Goal: Task Accomplishment & Management: Use online tool/utility

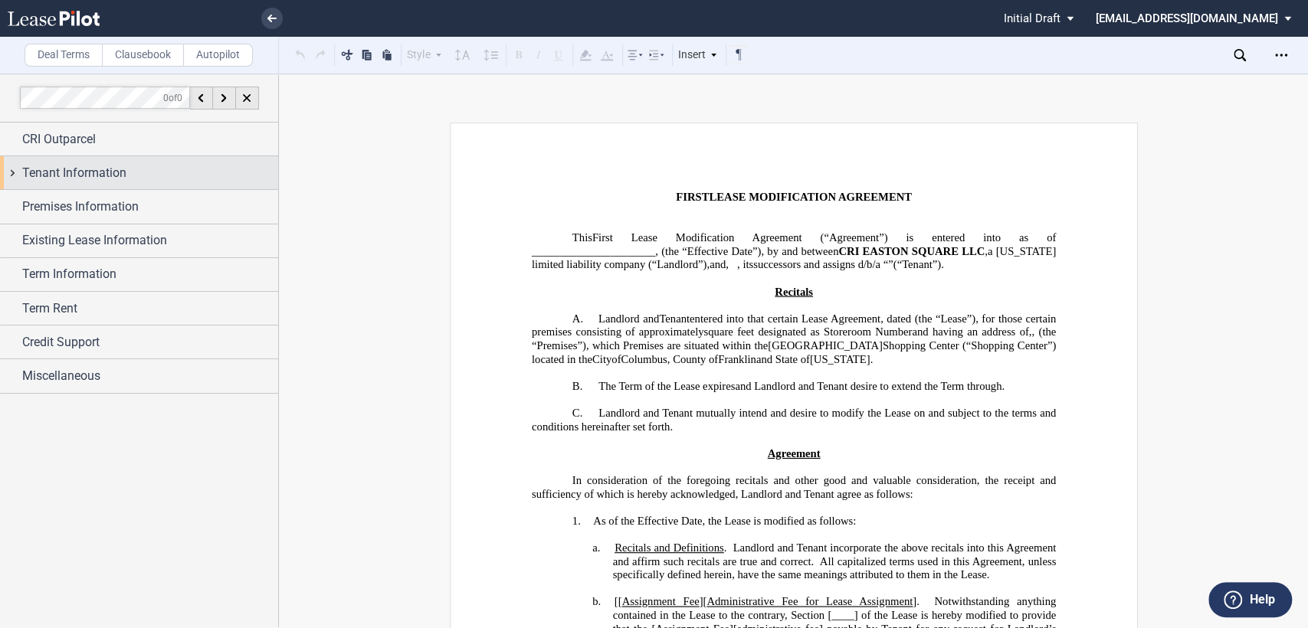
click at [12, 177] on div "Tenant Information" at bounding box center [139, 172] width 278 height 33
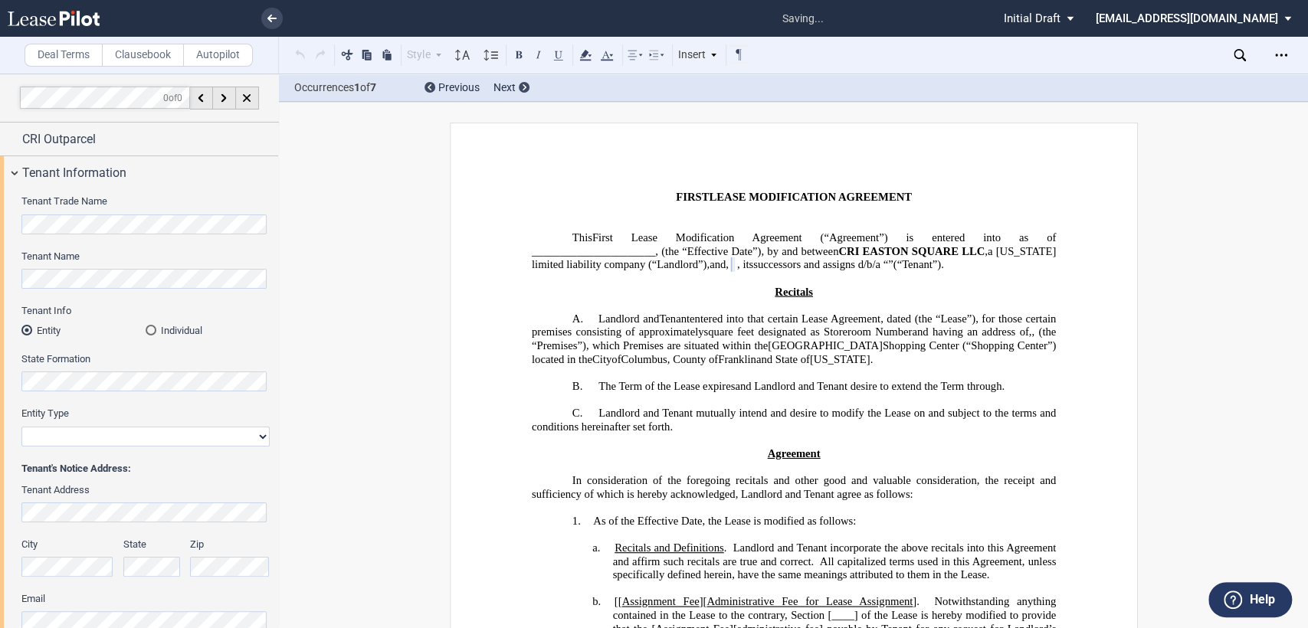
click at [108, 437] on select "Corporation Limited Liability Company General Partnership Limited Partnership O…" at bounding box center [145, 437] width 248 height 20
select select "corporation"
click at [21, 427] on select "Corporation Limited Liability Company General Partnership Limited Partnership O…" at bounding box center [145, 437] width 248 height 20
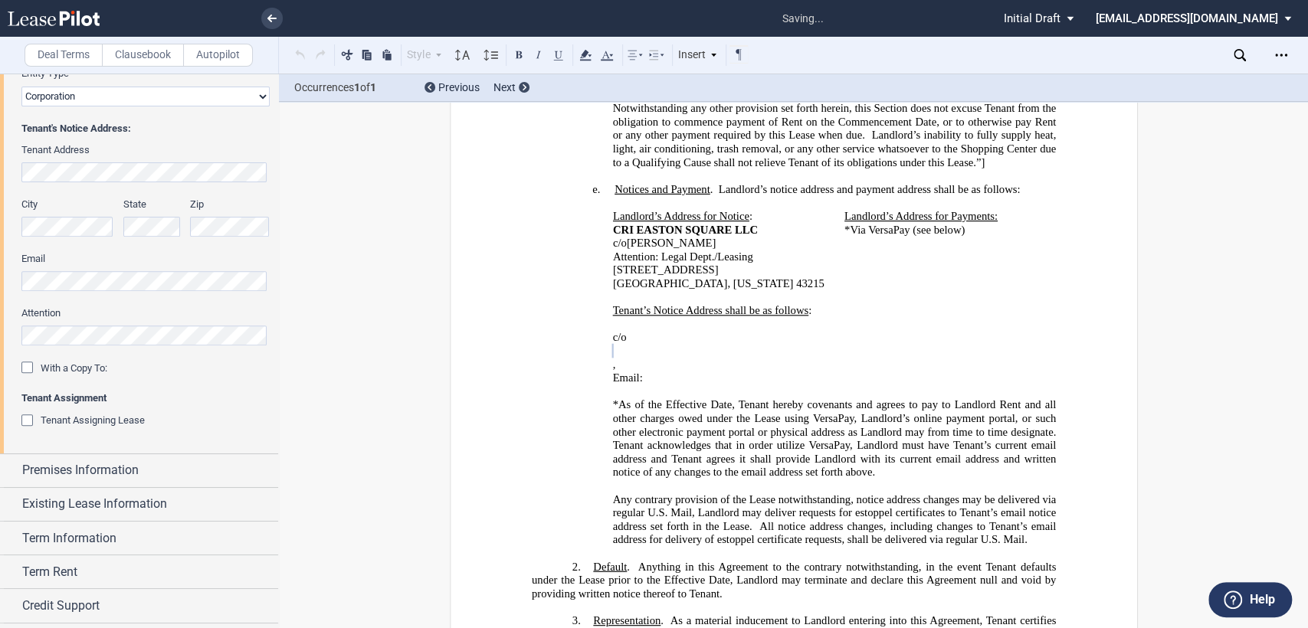
scroll to position [874, 0]
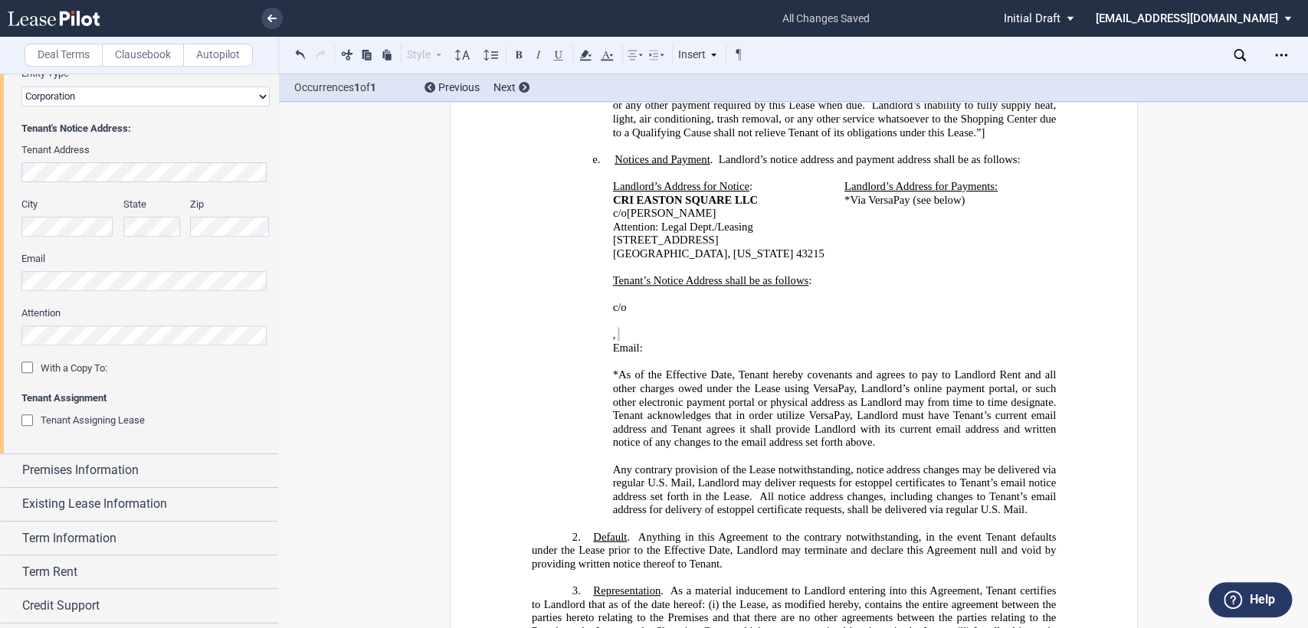
click at [747, 342] on p "Email: ﻿ ﻿" at bounding box center [834, 349] width 444 height 14
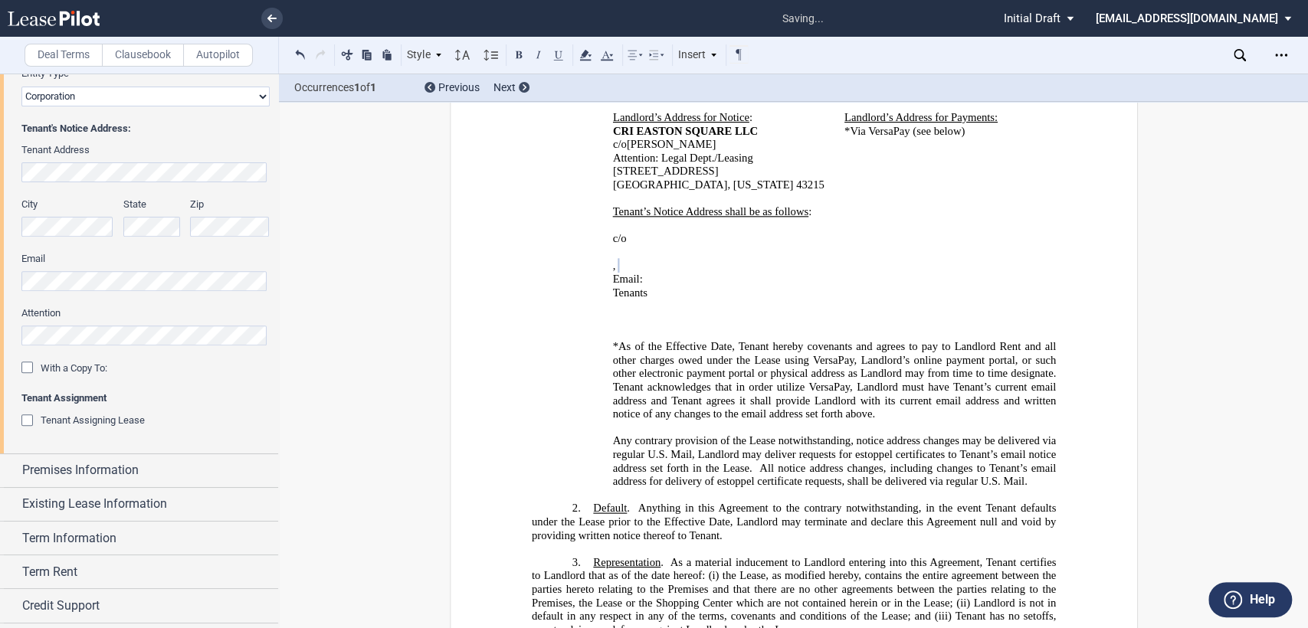
scroll to position [946, 0]
click at [650, 283] on p "﻿Tenants" at bounding box center [834, 290] width 444 height 14
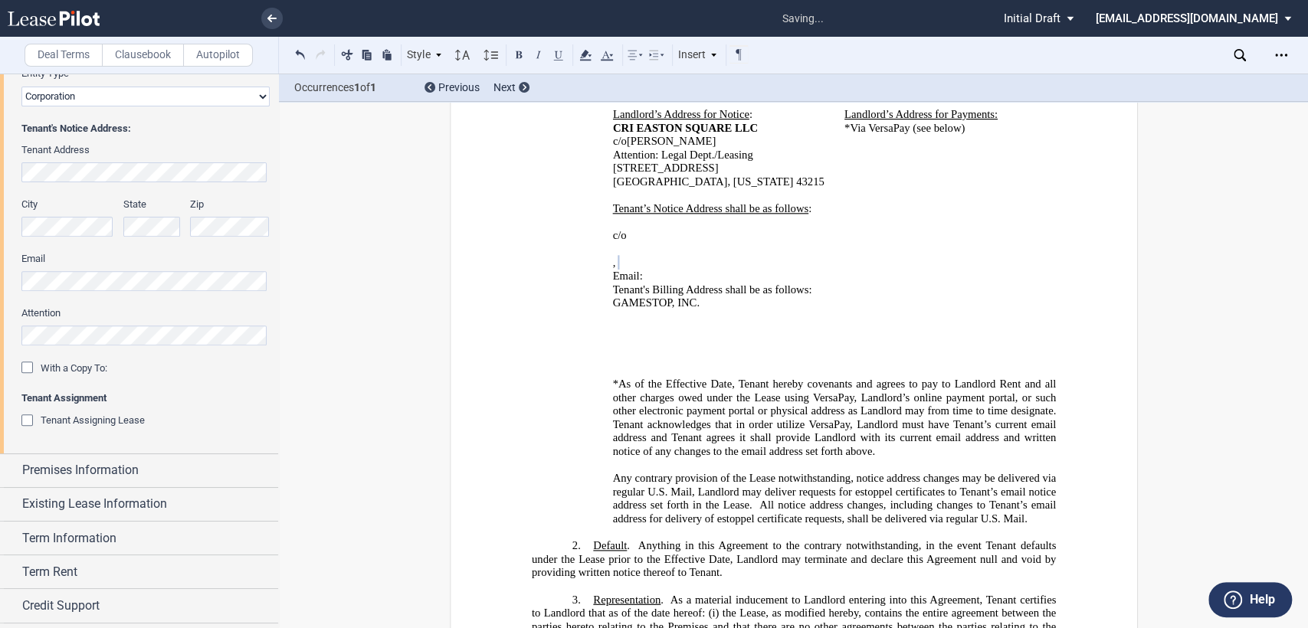
click at [601, 215] on div "﻿ ﻿ c/o ﻿ ﻿ ﻿ ﻿ ﻿ ﻿ , ﻿ ﻿ ﻿ ﻿ Email: ﻿ ﻿ ﻿Tenant's Billing Address shall be as …" at bounding box center [793, 296] width 524 height 162
click at [711, 229] on span "Attn: Real Estate Legal" at bounding box center [664, 235] width 105 height 13
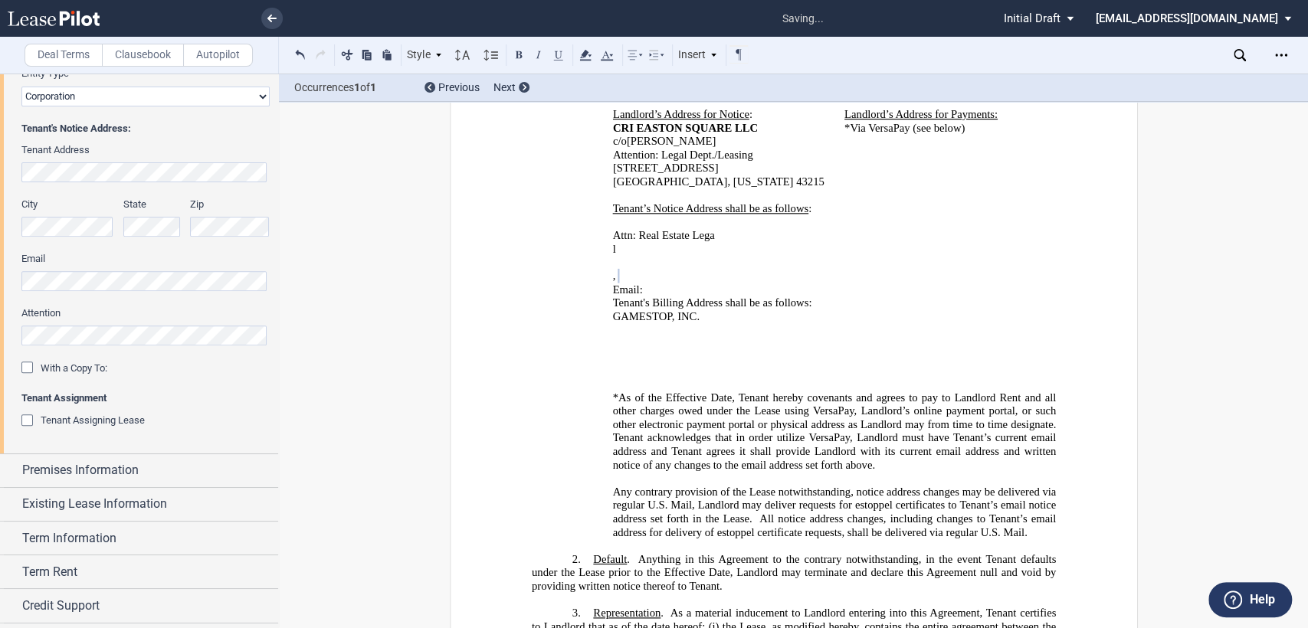
click at [733, 229] on p "Attn: Real Estate Lega" at bounding box center [854, 236] width 403 height 14
click at [297, 52] on button at bounding box center [300, 54] width 18 height 18
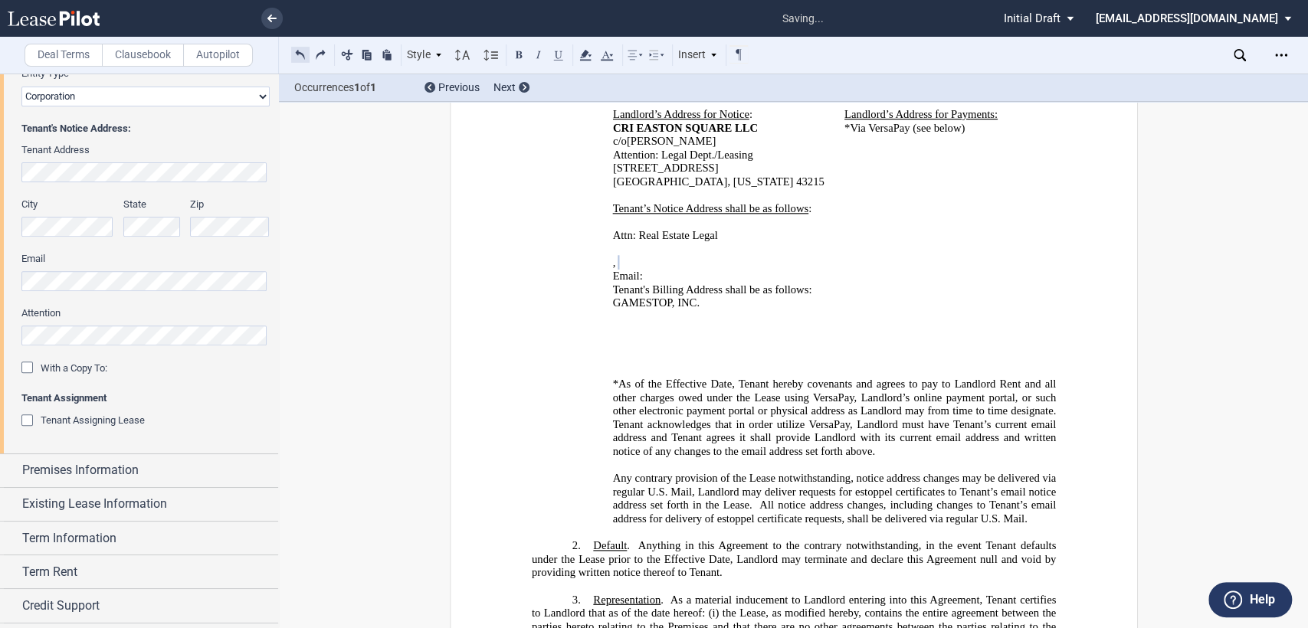
click at [297, 52] on button at bounding box center [300, 54] width 18 height 18
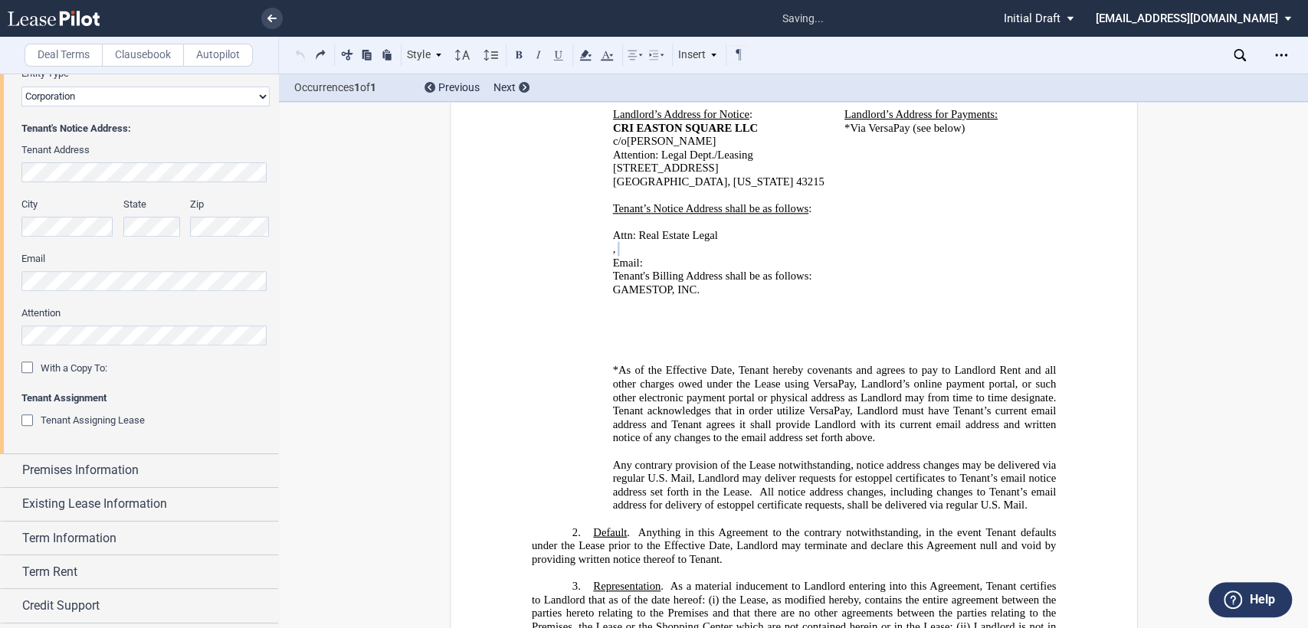
click at [297, 52] on div "Style A. Section 1. Subsection 1 a. Subsection 2 Normal Normal 8pt 9pt 10pt 10.…" at bounding box center [520, 55] width 458 height 20
click at [297, 52] on button at bounding box center [300, 54] width 18 height 18
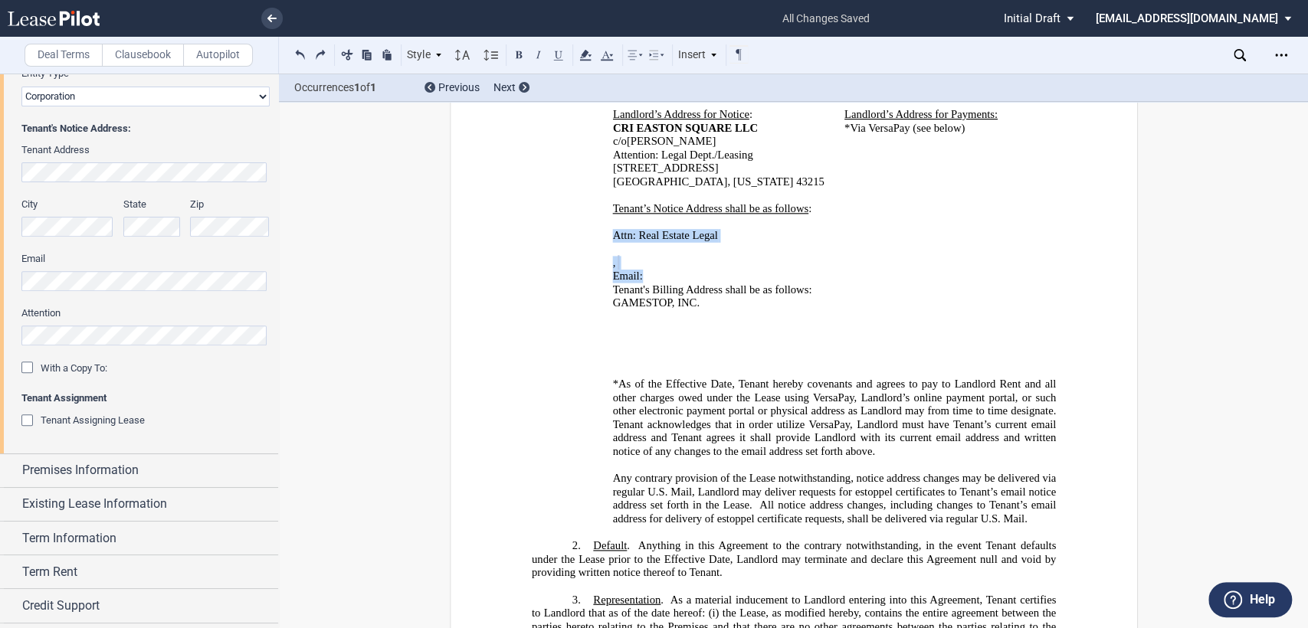
drag, startPoint x: 607, startPoint y: 218, endPoint x: 711, endPoint y: 257, distance: 111.0
click at [711, 257] on div "﻿ ﻿ Attn: Real Estate Legal ﻿ Attn: Real Estate Legal ﻿ ﻿ ﻿ Attn: Real Estate L…" at bounding box center [793, 296] width 524 height 162
click at [637, 310] on p "﻿" at bounding box center [834, 317] width 444 height 14
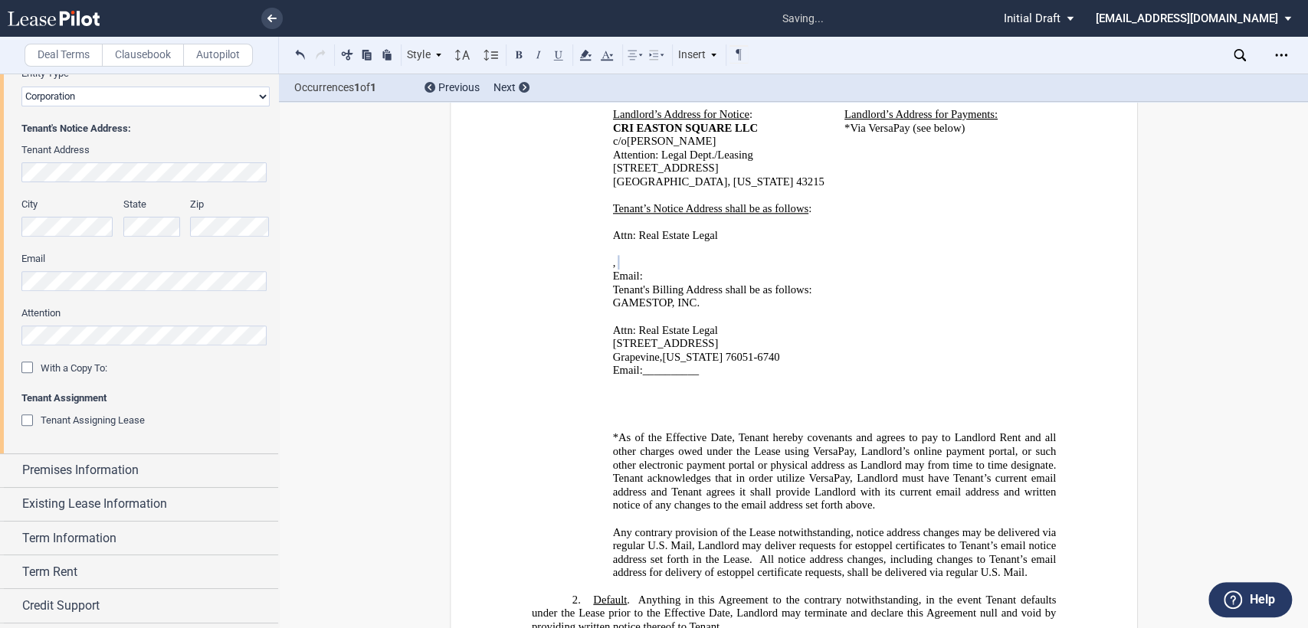
click at [599, 283] on div "﻿Tenant's Billing Address shall be as follows: ﻿GAMESTOP, INC. ﻿ Attn: Real Est…" at bounding box center [793, 343] width 524 height 121
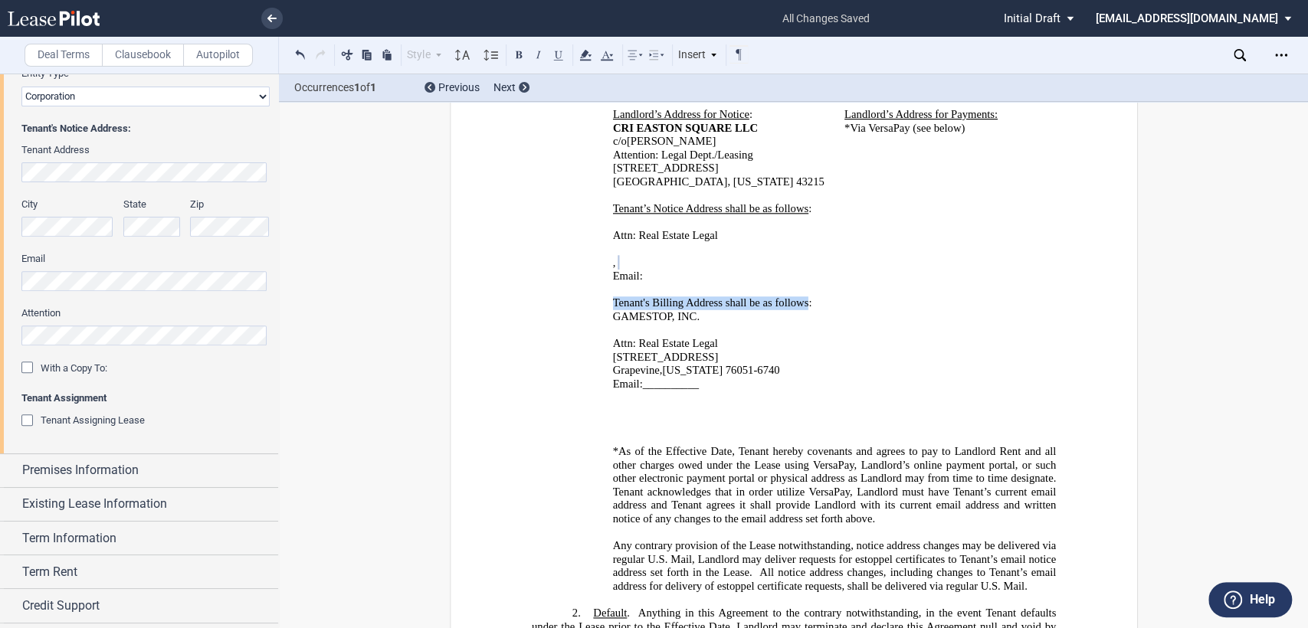
drag, startPoint x: 610, startPoint y: 280, endPoint x: 802, endPoint y: 280, distance: 192.3
click at [802, 297] on span "﻿Tenant's Billing Address shall be as follows:" at bounding box center [711, 303] width 199 height 13
click at [556, 53] on button at bounding box center [558, 54] width 18 height 18
click at [851, 337] on p "Attn: Real Estate Legal" at bounding box center [834, 344] width 444 height 14
drag, startPoint x: 608, startPoint y: 293, endPoint x: 699, endPoint y: 290, distance: 90.5
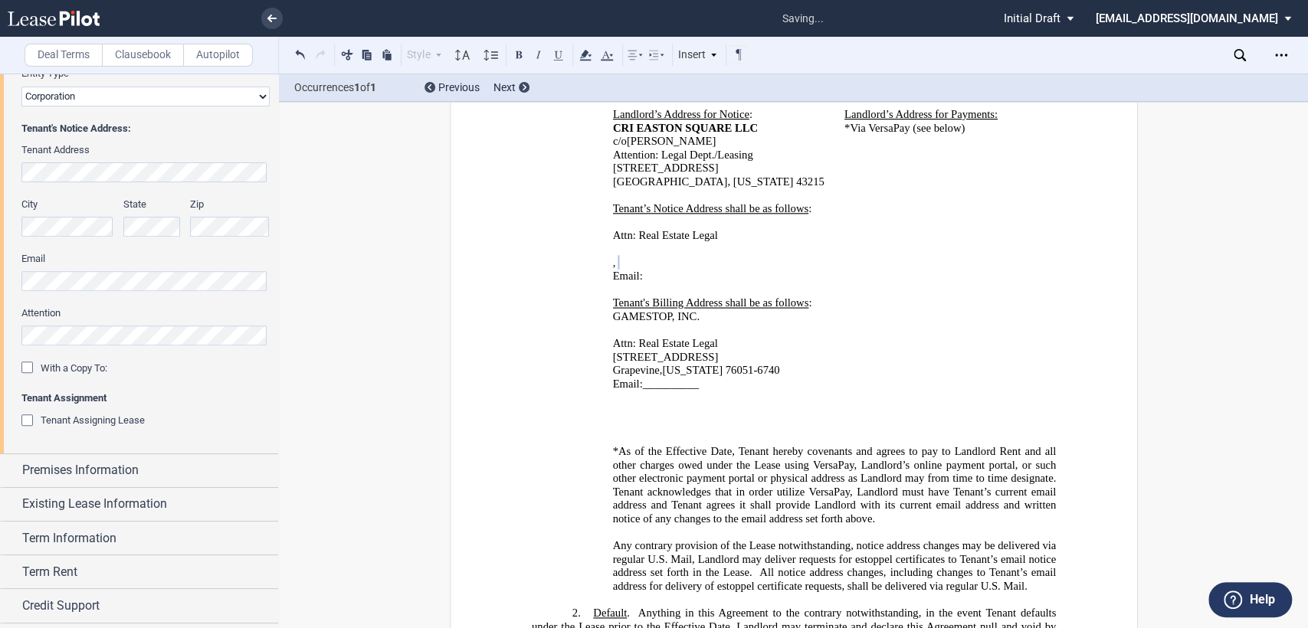
click at [699, 310] on p "﻿GAMESTOP, INC." at bounding box center [834, 317] width 444 height 14
click at [520, 57] on button at bounding box center [519, 54] width 18 height 18
click at [605, 257] on div "﻿ ﻿ Attn: Real Estate Legal ﻿ Attn: Real Estate Legal ﻿ ﻿ ﻿ Attn: Real Estate L…" at bounding box center [793, 329] width 524 height 229
drag, startPoint x: 610, startPoint y: 254, endPoint x: 704, endPoint y: 251, distance: 94.3
click at [704, 270] on p "Email: ﻿ ﻿" at bounding box center [834, 277] width 444 height 14
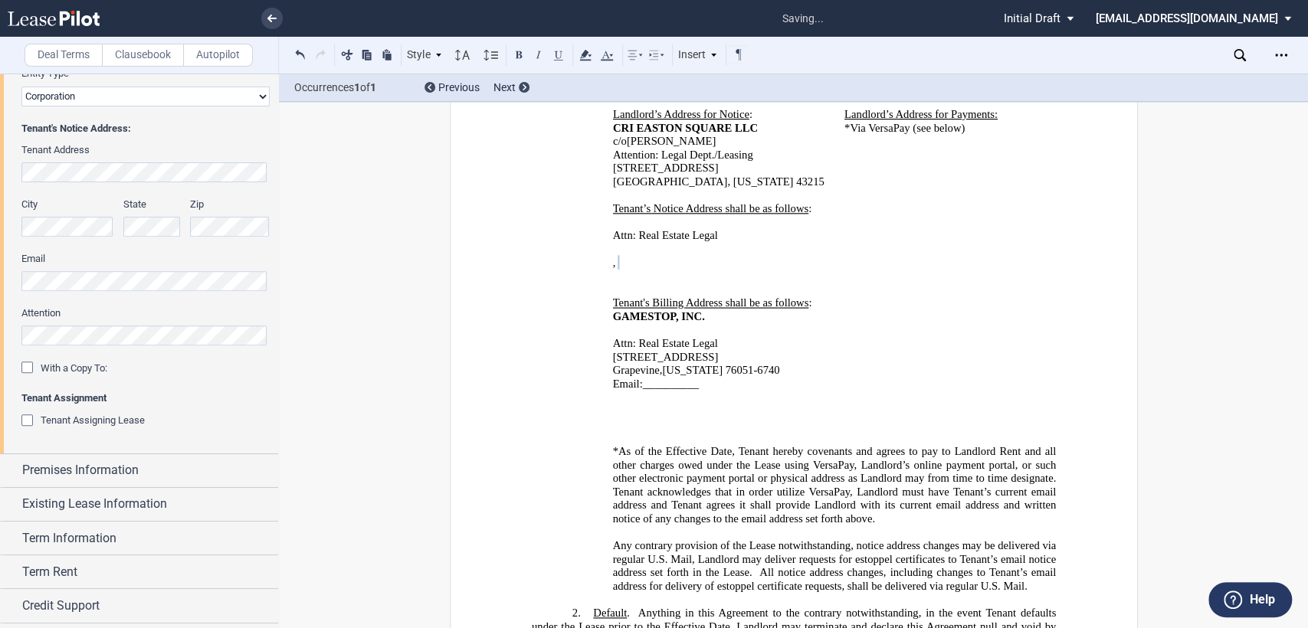
click at [572, 250] on div "﻿ ﻿ Attn: Real Estate Legal ﻿ Attn: Real Estate Legal ﻿ ﻿ ﻿ Attn: Real Estate L…" at bounding box center [793, 329] width 524 height 229
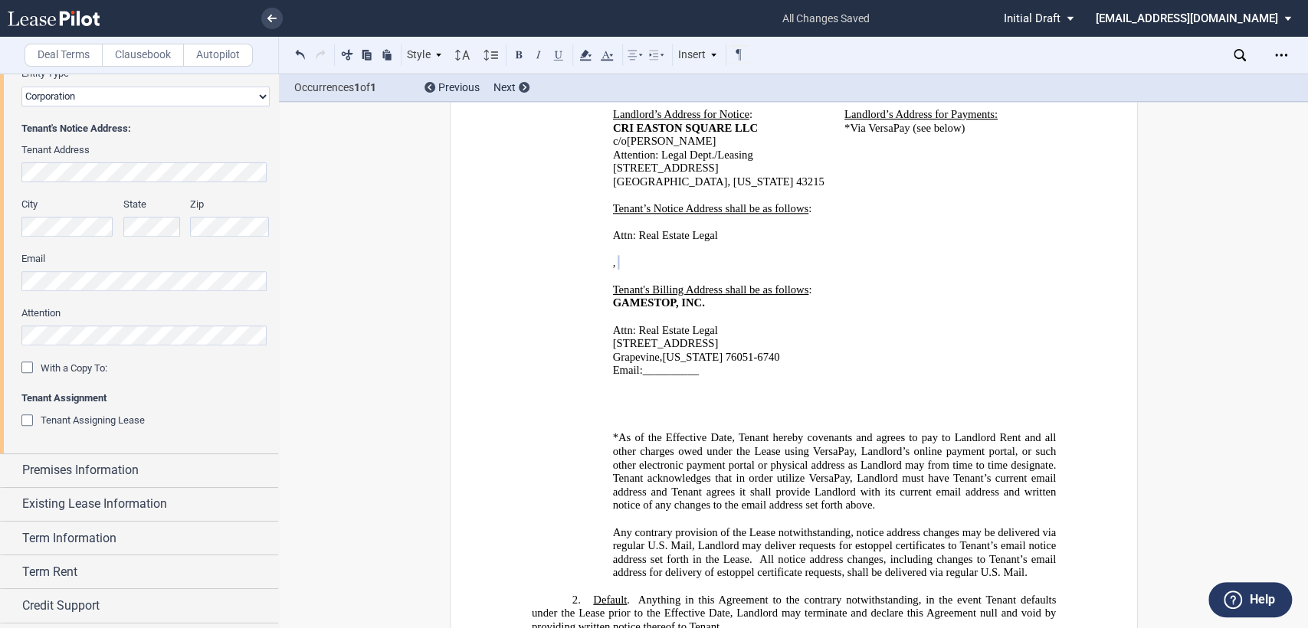
click at [602, 293] on div "﻿Tenant's Billing Address shall be as follows: ﻿ ﻿ Tenant's Billing Address sha…" at bounding box center [793, 337] width 524 height 135
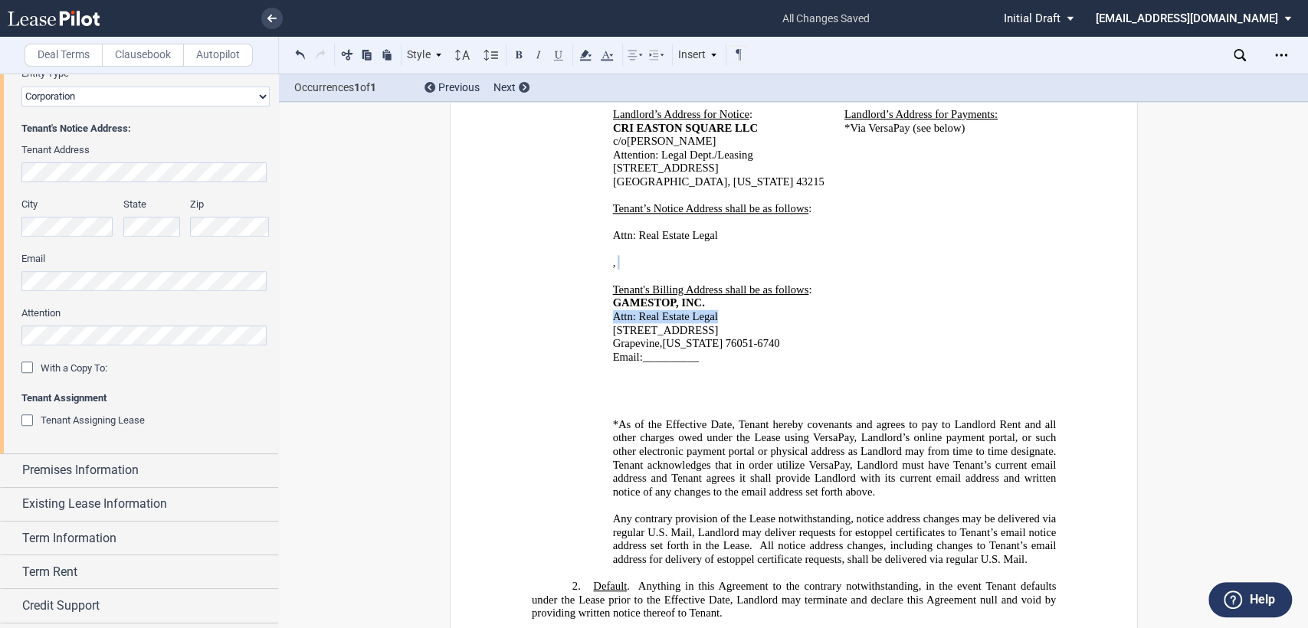
drag, startPoint x: 608, startPoint y: 292, endPoint x: 752, endPoint y: 296, distance: 144.1
click at [752, 310] on p "Attn: Real Estate Legal" at bounding box center [834, 317] width 444 height 14
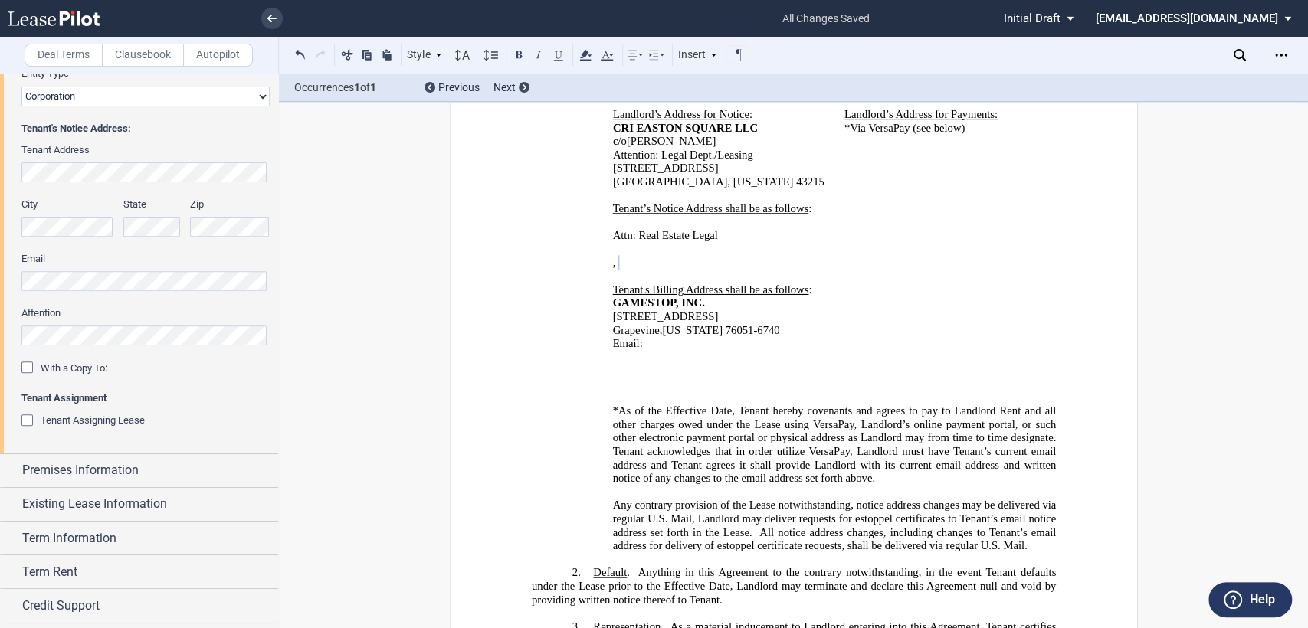
click at [604, 316] on div "﻿Tenant's Billing Address shall be as follows: ﻿ ﻿ Tenant's Billing Address sha…" at bounding box center [793, 324] width 524 height 108
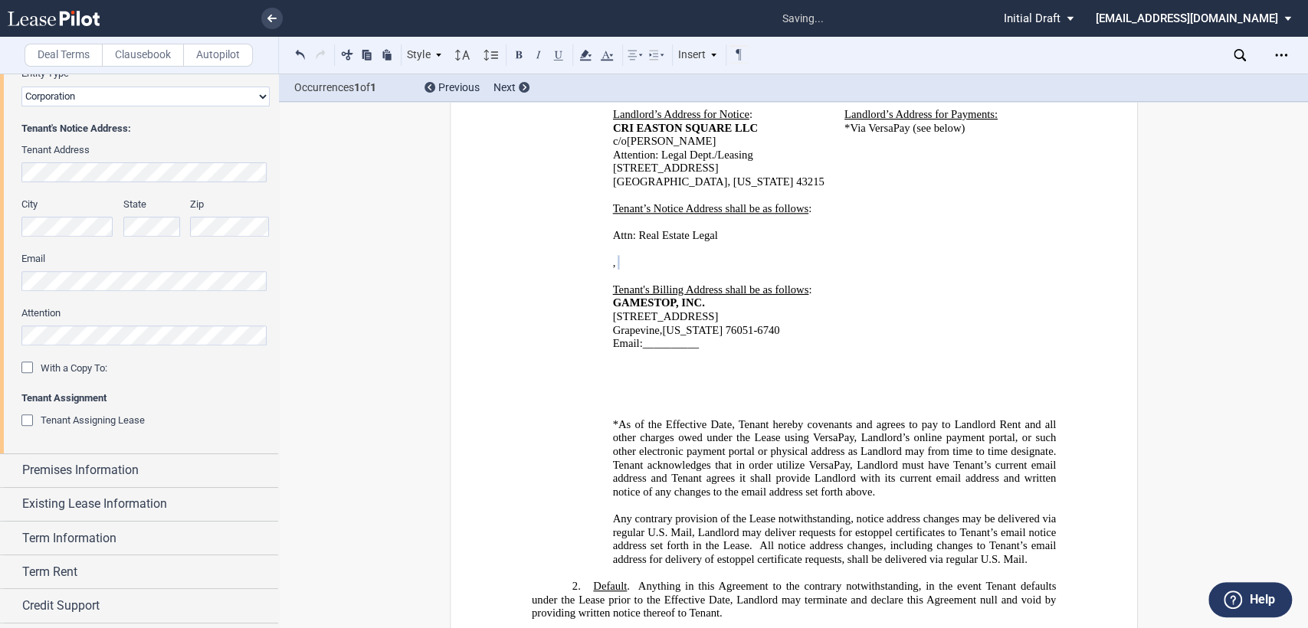
click at [605, 316] on div "﻿Tenant's Billing Address shall be as follows: ﻿ ﻿ Tenant's Billing Address sha…" at bounding box center [793, 330] width 524 height 121
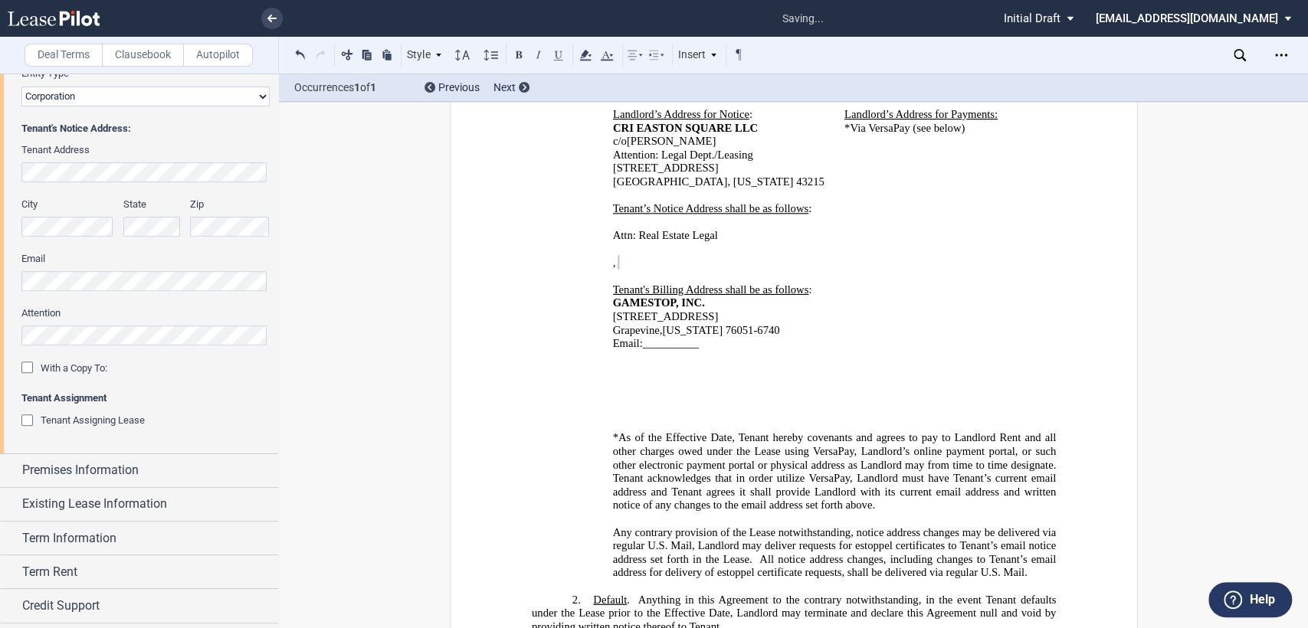
click at [757, 323] on p "Grapevine , Texas 76051-6740" at bounding box center [834, 330] width 444 height 14
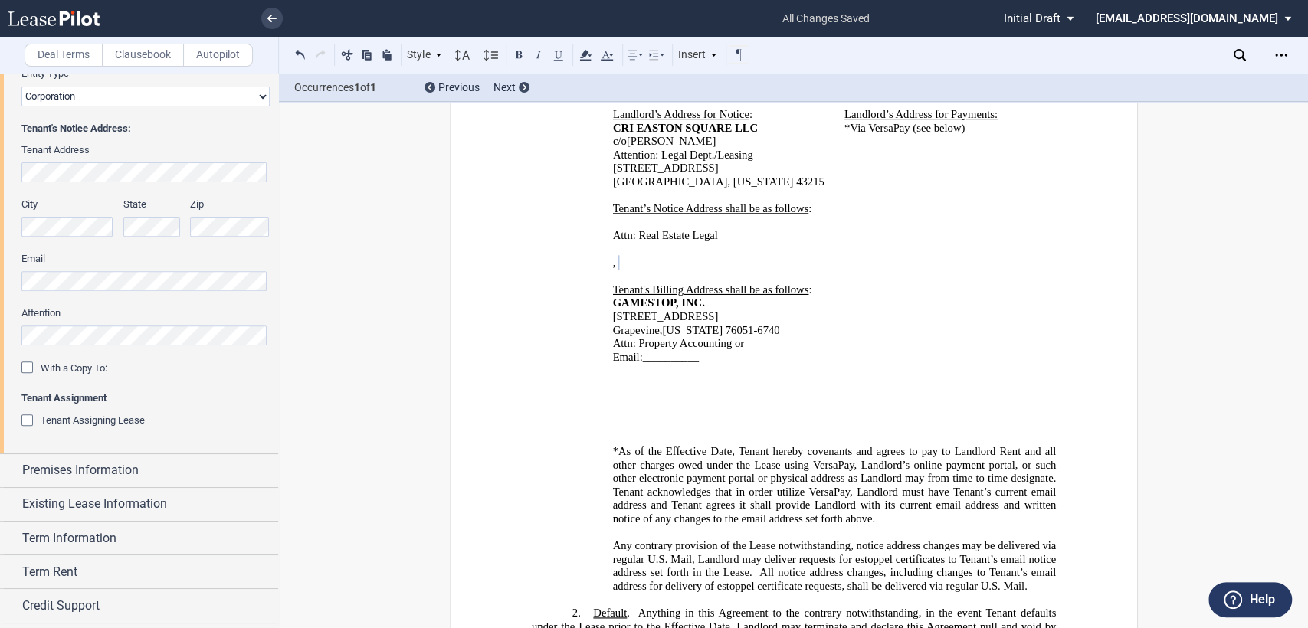
click at [701, 350] on p "Email: __________" at bounding box center [834, 357] width 444 height 14
click at [614, 378] on p "﻿" at bounding box center [834, 385] width 444 height 14
click at [585, 349] on div "﻿Tenant's Billing Address shall be as follows: ﻿ ﻿ Tenant's Billing Address sha…" at bounding box center [793, 344] width 524 height 149
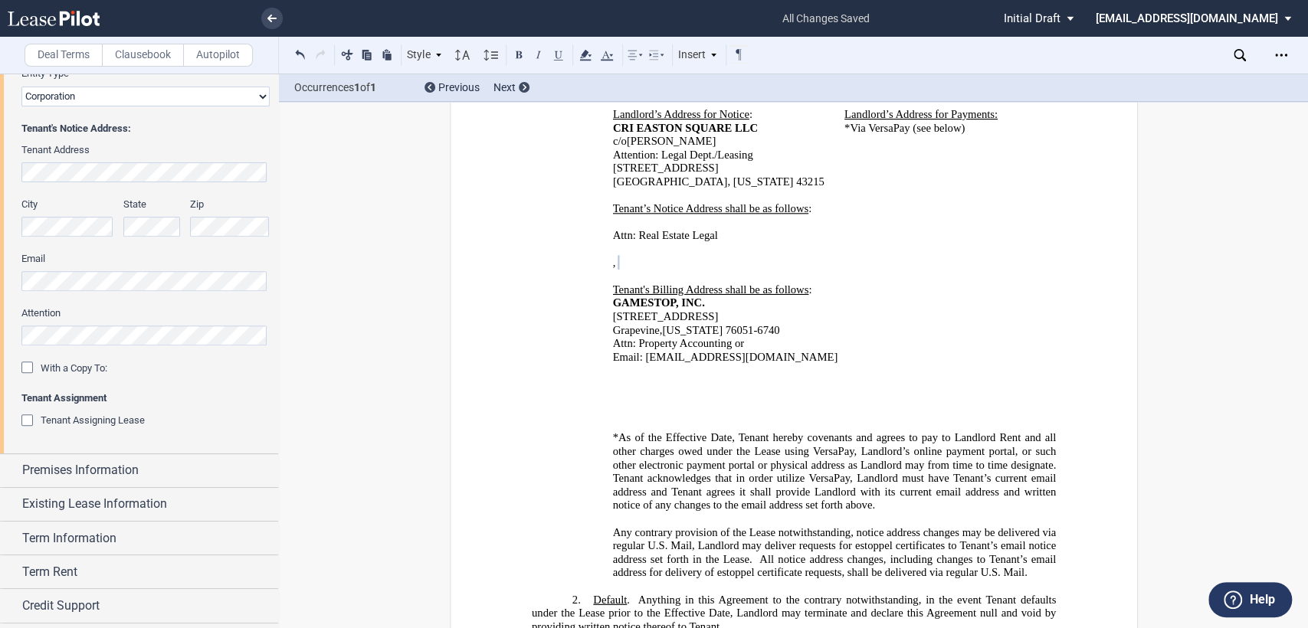
drag, startPoint x: 608, startPoint y: 357, endPoint x: 704, endPoint y: 378, distance: 98.7
click at [704, 378] on div "﻿ ﻿ Attn: Real Estate Legal ﻿ Attn: Real Estate Legal ﻿ ﻿ ﻿ Attn: Real Estate L…" at bounding box center [793, 323] width 524 height 216
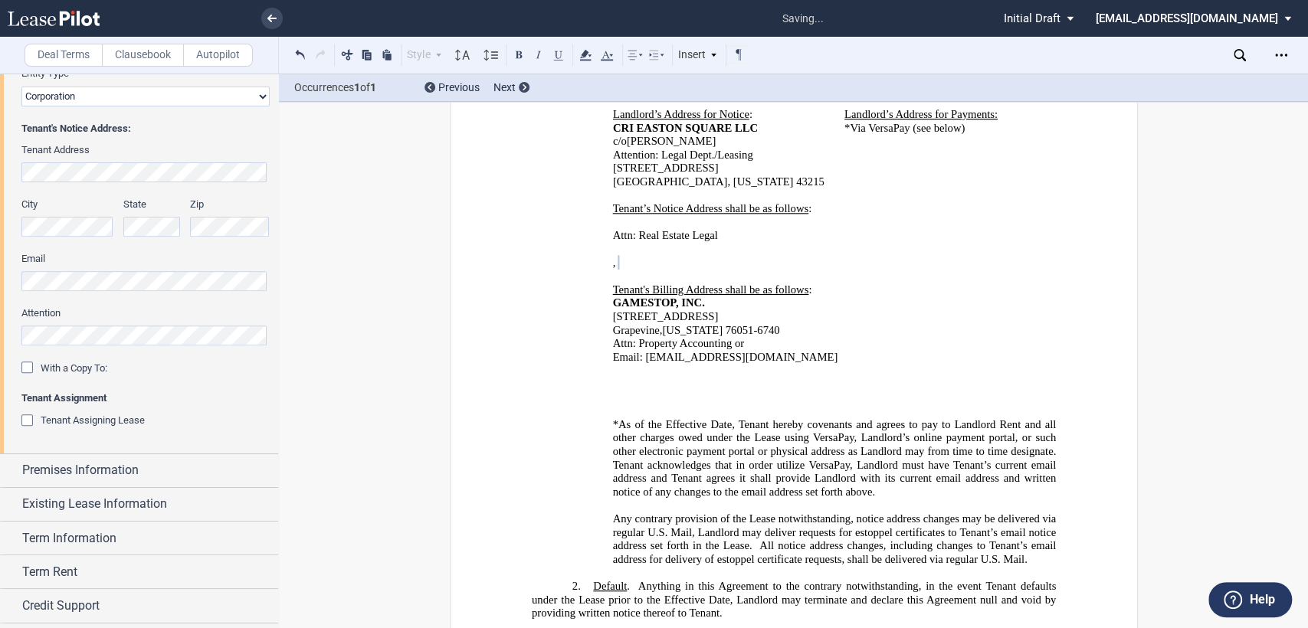
click at [605, 378] on p "﻿" at bounding box center [813, 385] width 483 height 14
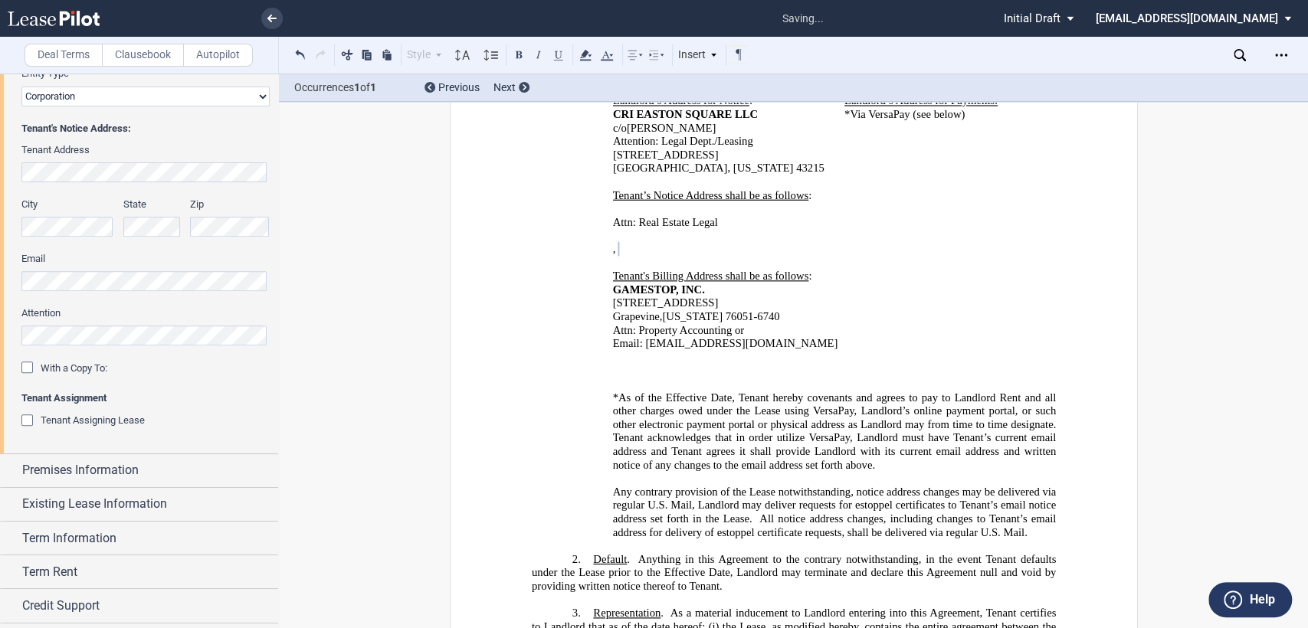
scroll to position [933, 0]
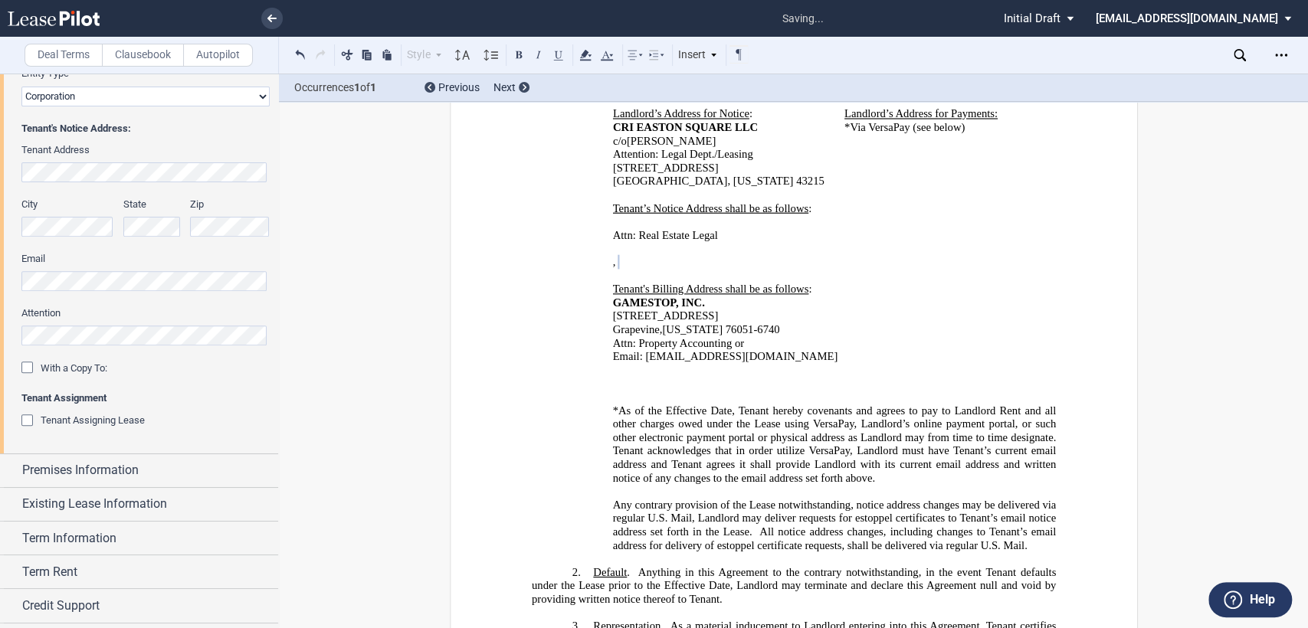
click at [595, 377] on div "﻿" at bounding box center [793, 384] width 524 height 14
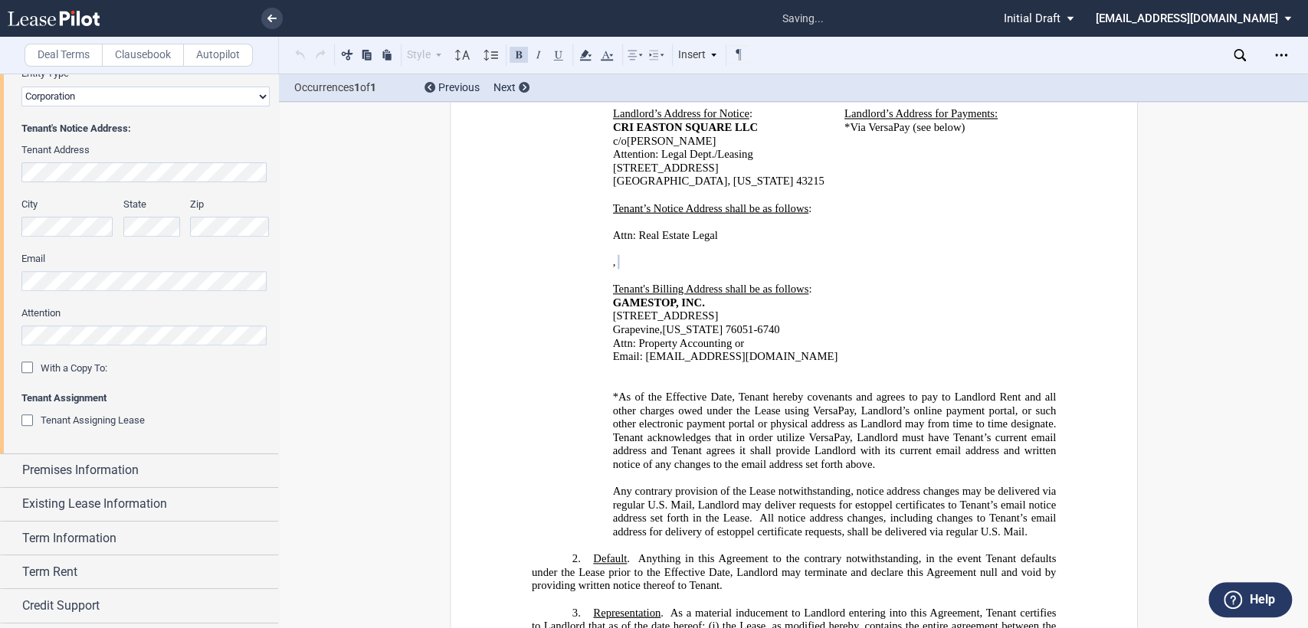
click at [605, 377] on p "﻿" at bounding box center [793, 384] width 524 height 14
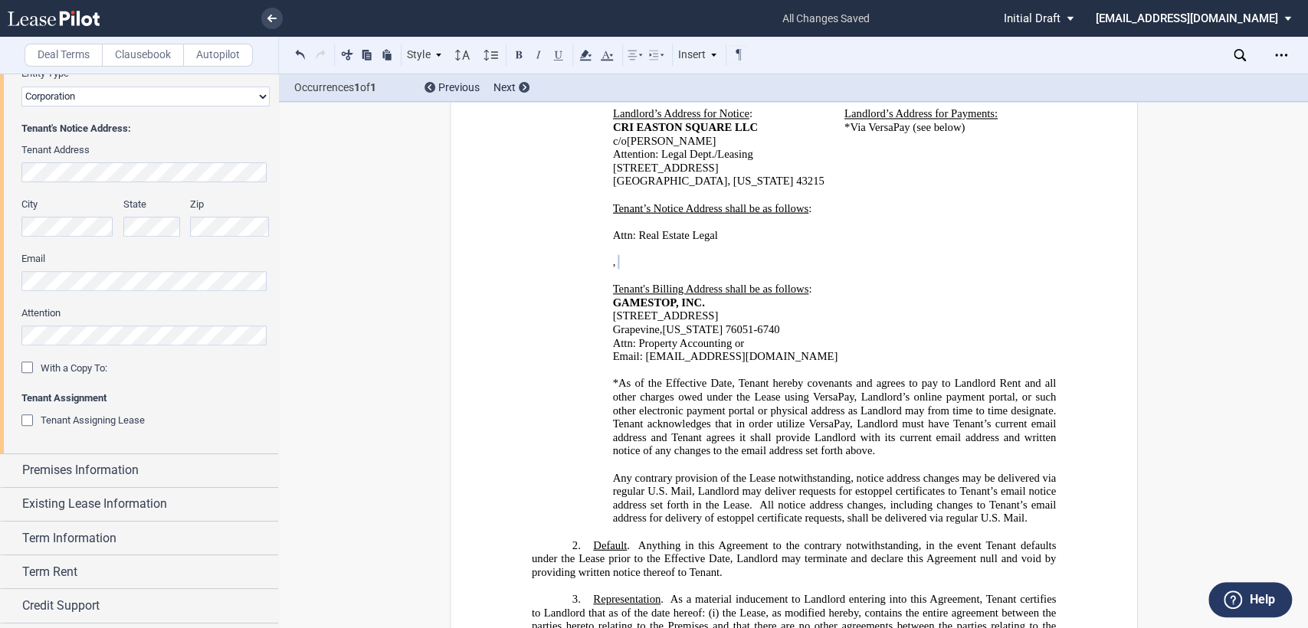
click at [756, 296] on p "﻿ GAMESTOP, INC." at bounding box center [834, 303] width 444 height 14
click at [760, 350] on p "Email: rentmail@gamestop.com" at bounding box center [834, 357] width 444 height 14
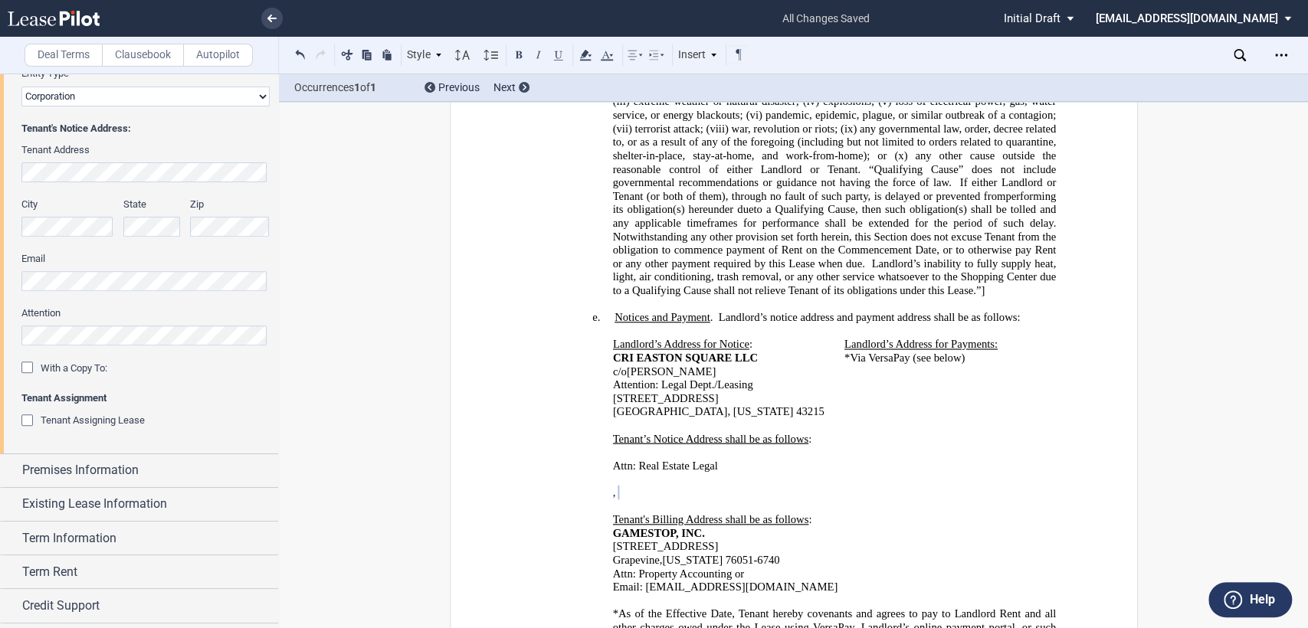
scroll to position [678, 0]
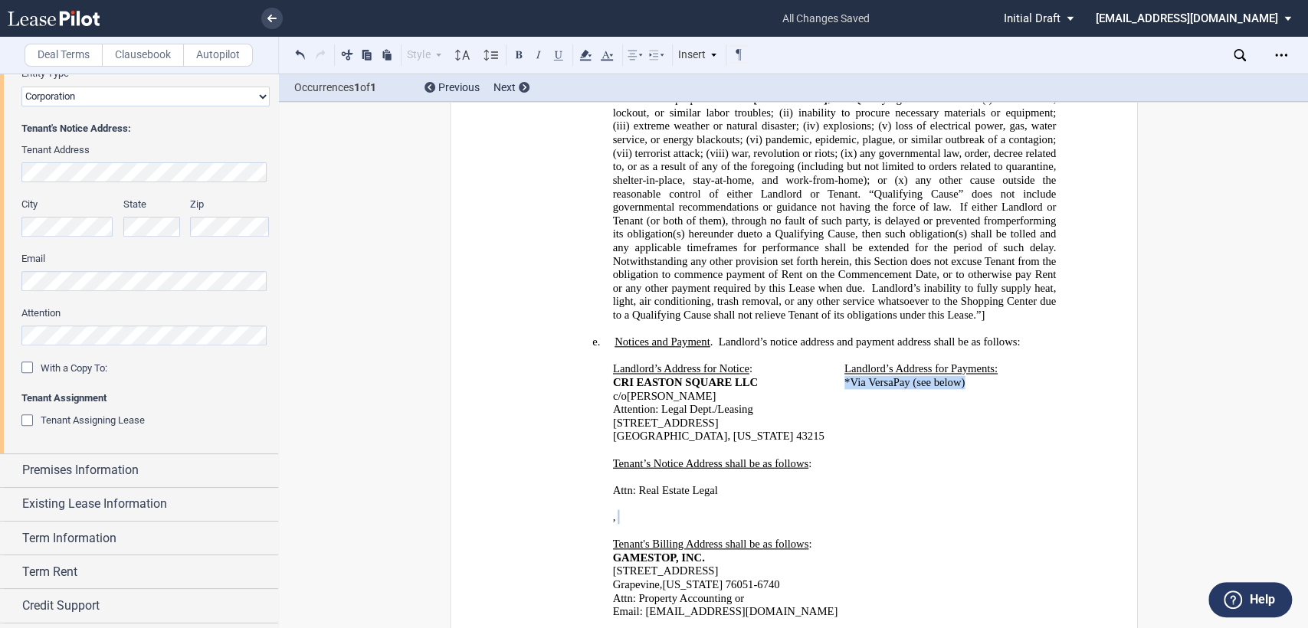
drag, startPoint x: 839, startPoint y: 374, endPoint x: 958, endPoint y: 369, distance: 118.9
click at [958, 376] on span "*Via VersaPay (see below)" at bounding box center [904, 382] width 120 height 13
click at [896, 380] on td "Landlord’s Address for Payments:" at bounding box center [938, 402] width 198 height 81
click at [855, 375] on td "Landlord’s Address for Payments:" at bounding box center [938, 402] width 198 height 81
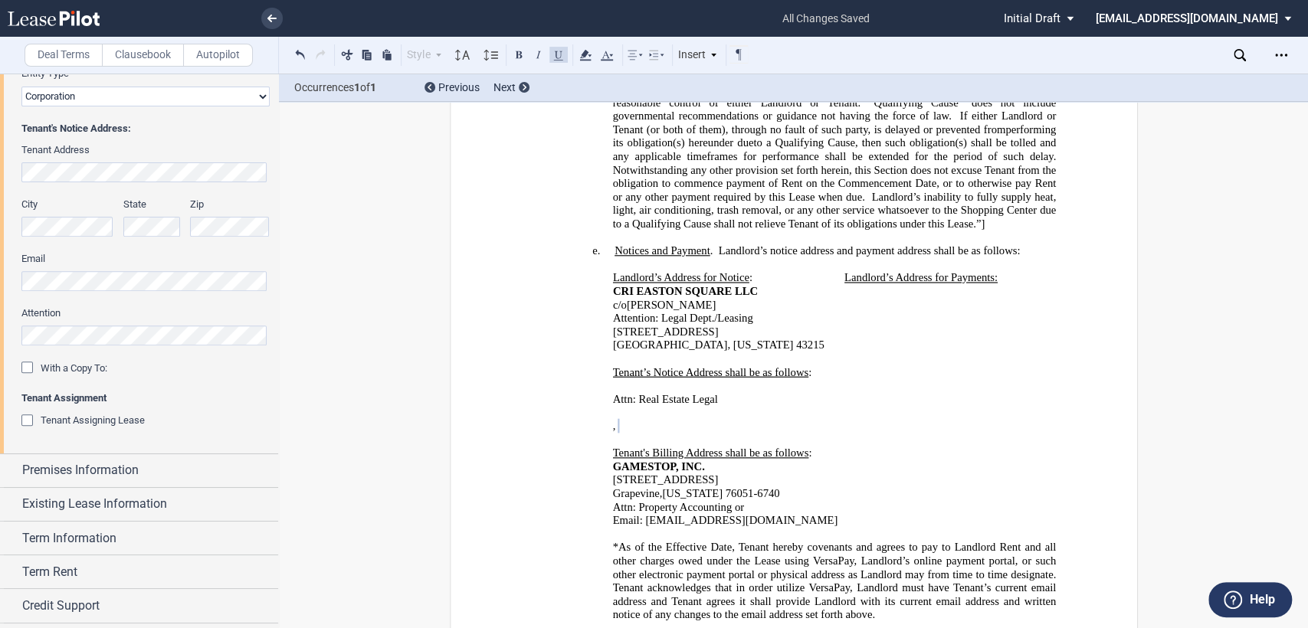
scroll to position [1103, 0]
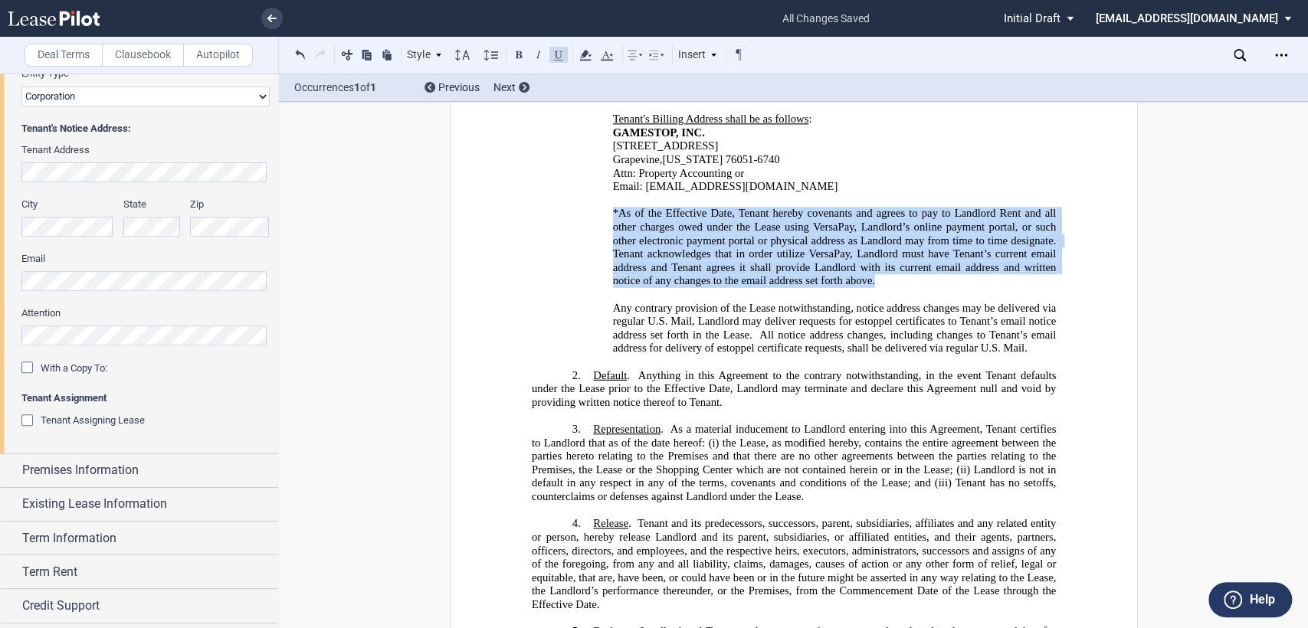
drag, startPoint x: 598, startPoint y: 189, endPoint x: 883, endPoint y: 247, distance: 290.9
click at [883, 247] on div "!!CUSTOM_FOOTER_DISTANCE_0.5in!! !!CUSTOM_FOOTER_START!! !!CUSTOM_PAGE_NUMBER:T…" at bounding box center [793, 487] width 524 height 2826
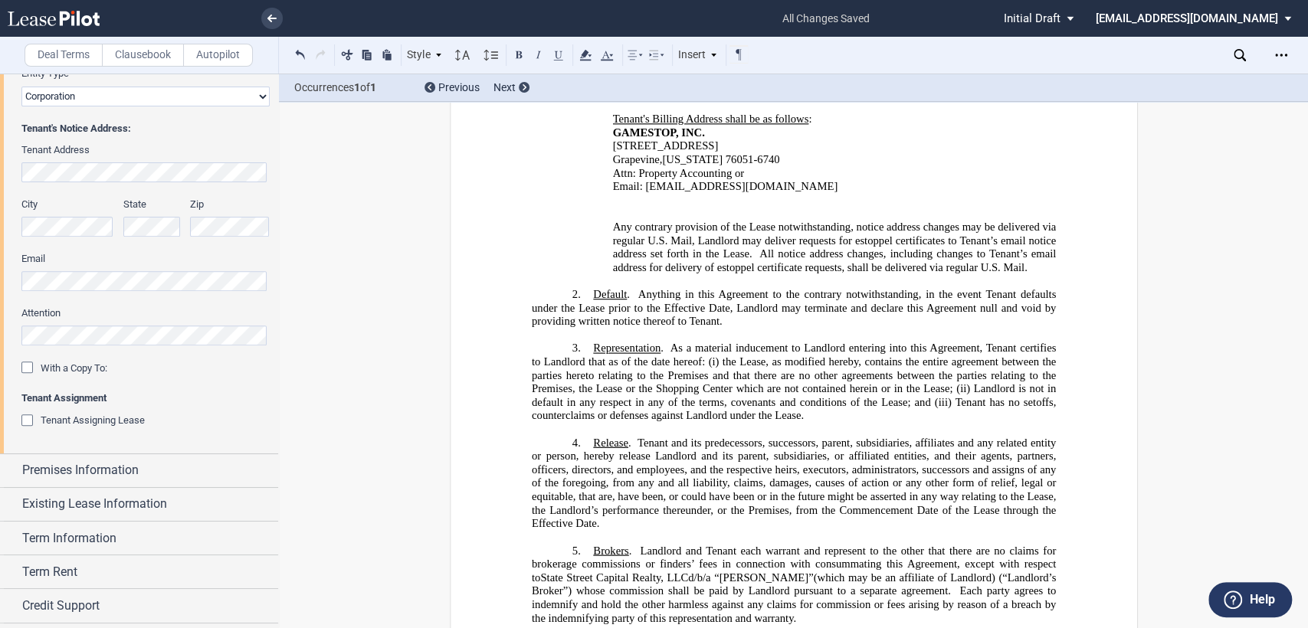
click at [601, 188] on div "625 Westport Parkway Grapevine , Texas 76051-6740 ﻿Attn: Property Accounting or…" at bounding box center [793, 179] width 524 height 81
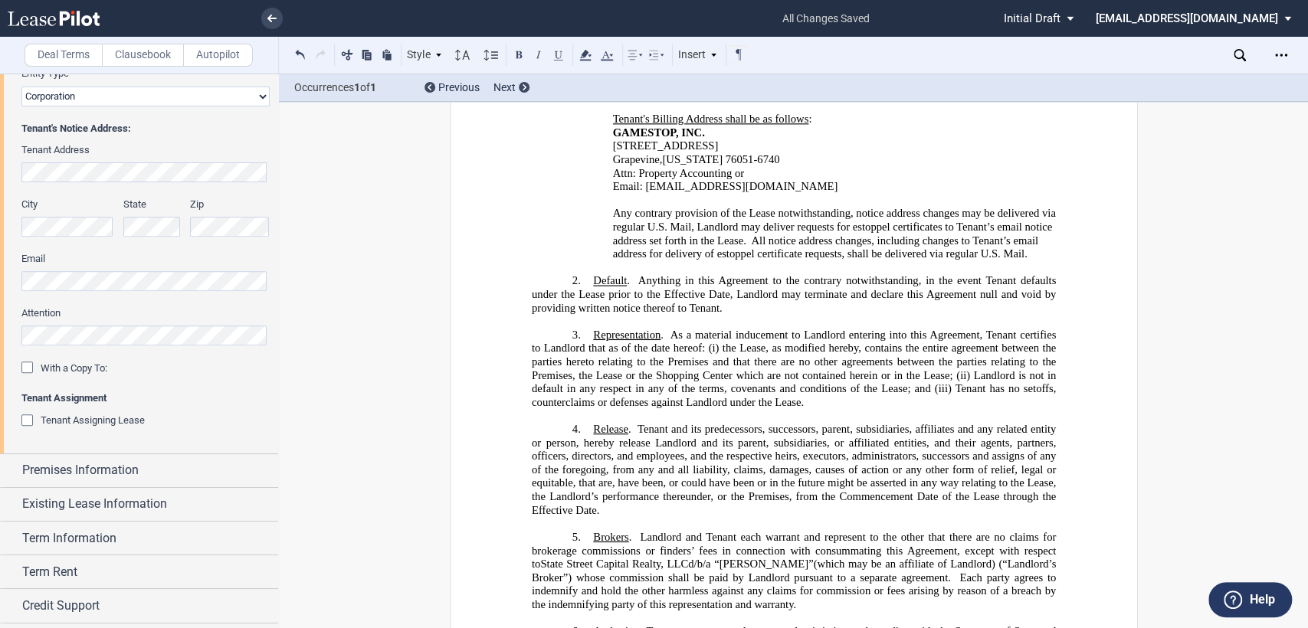
click at [850, 207] on span "Any contrary provision of the Lease notwithstanding, notice address changes may…" at bounding box center [835, 227] width 446 height 40
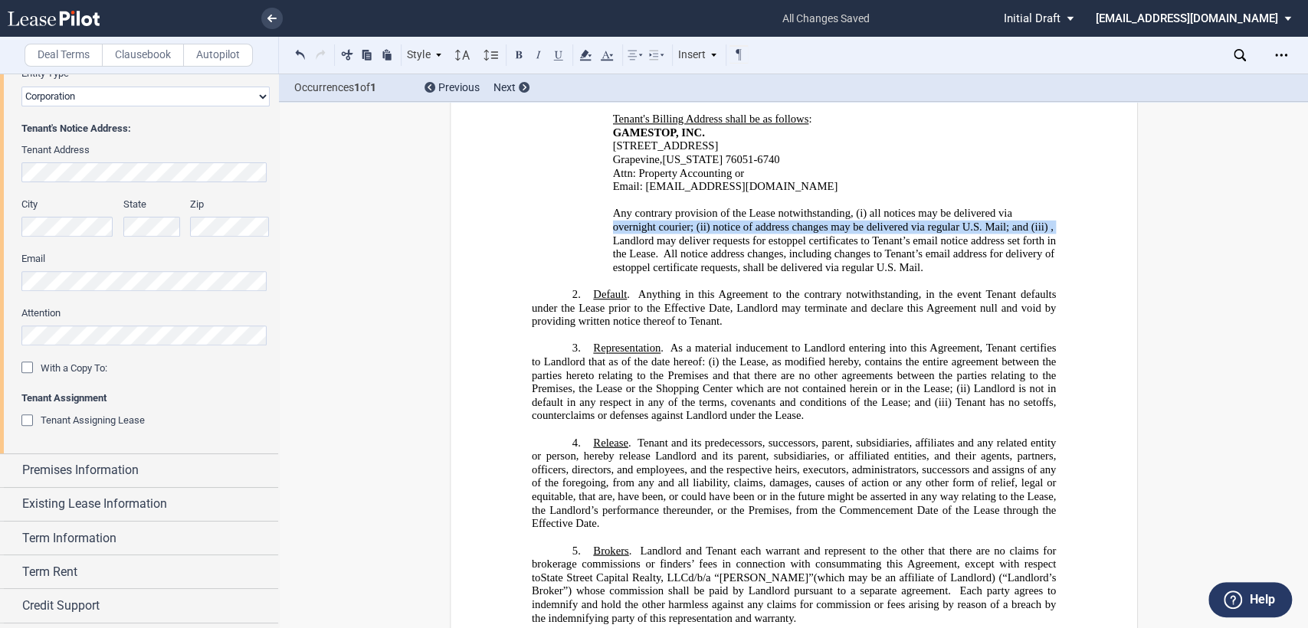
drag, startPoint x: 1116, startPoint y: 179, endPoint x: 1117, endPoint y: 195, distance: 15.3
click at [1121, 194] on div "!!CUSTOM_FOOTER_DISTANCE_0.5in!! !!CUSTOM_FOOTER_START!! !!CUSTOM_PAGE_NUMBER:T…" at bounding box center [794, 446] width 688 height 2854
click at [1036, 274] on p "﻿" at bounding box center [793, 281] width 524 height 14
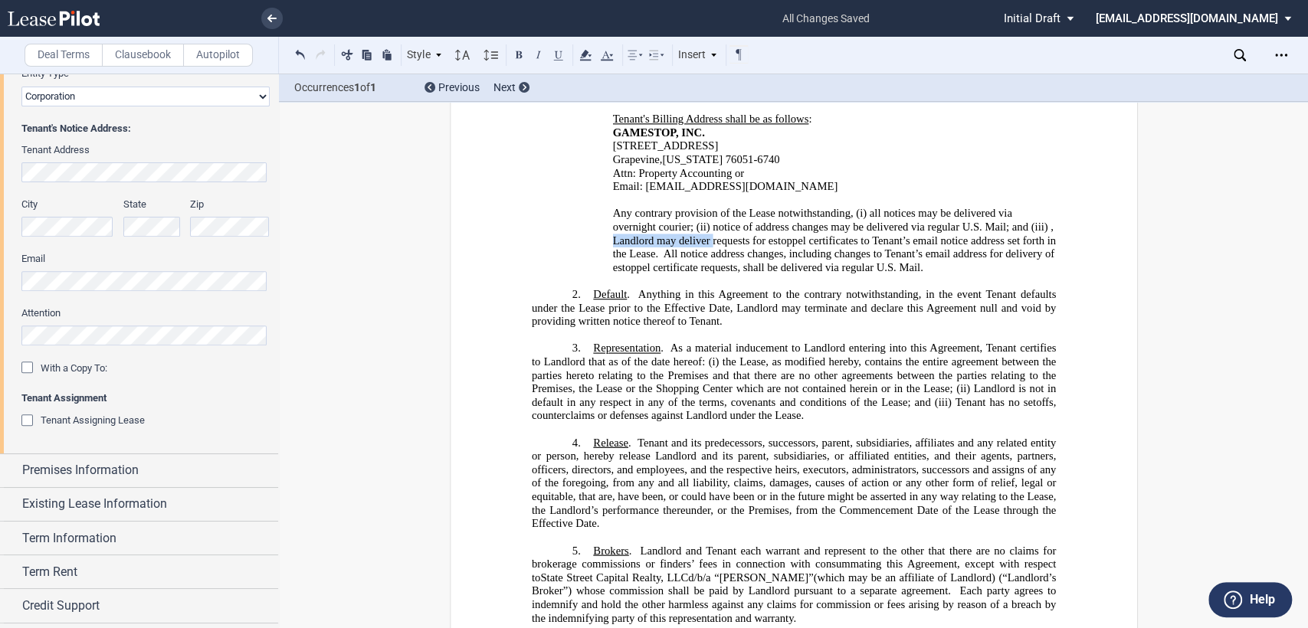
drag, startPoint x: 606, startPoint y: 216, endPoint x: 708, endPoint y: 213, distance: 102.0
click at [708, 213] on div "625 Westport Parkway Grapevine , Texas 76051-6740 ﻿Attn: Property Accounting or…" at bounding box center [793, 206] width 524 height 135
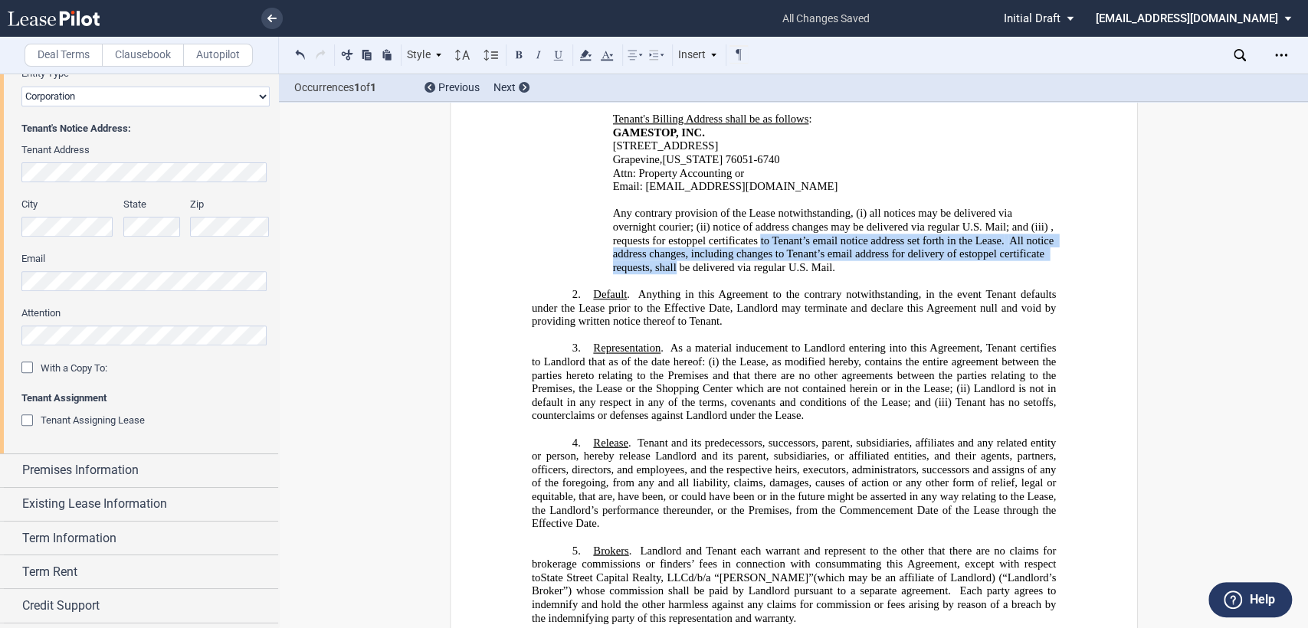
drag, startPoint x: 755, startPoint y: 216, endPoint x: 671, endPoint y: 241, distance: 87.0
click at [672, 241] on span "Any contrary provision of the Lease notwithstanding, (i) all notices may be del…" at bounding box center [834, 240] width 444 height 67
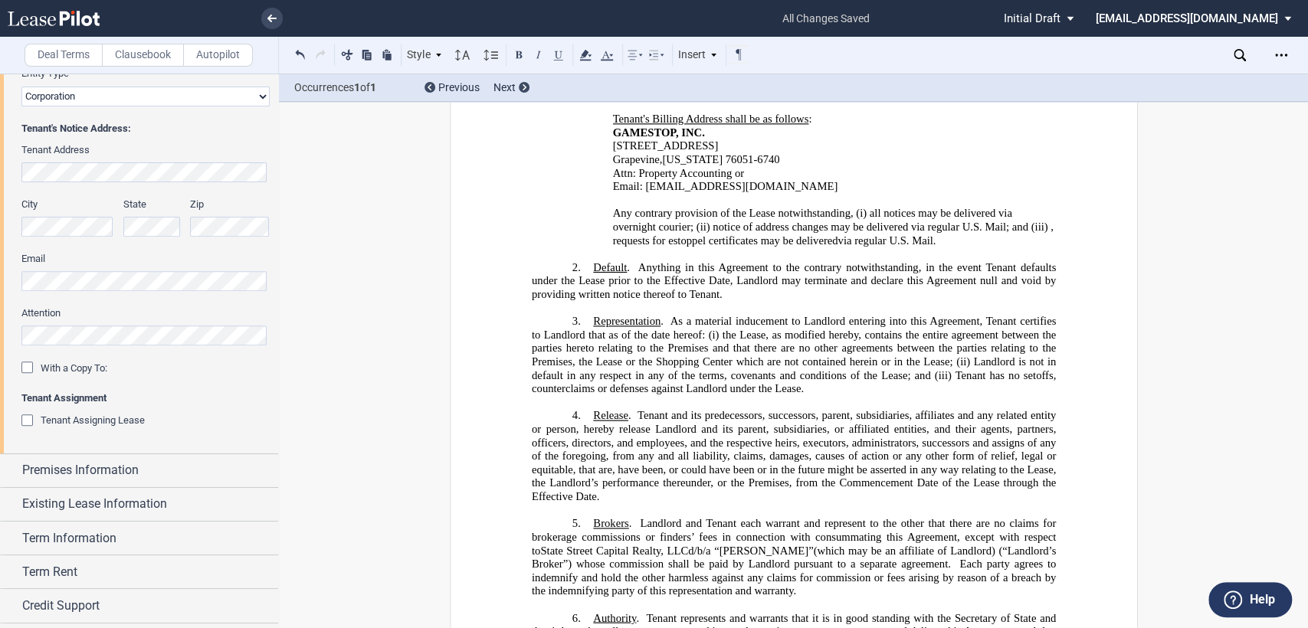
click at [935, 216] on p "625 Westport Parkway Grapevine , Texas 76051-6740 ﻿Attn: Property Accounting or…" at bounding box center [834, 193] width 444 height 108
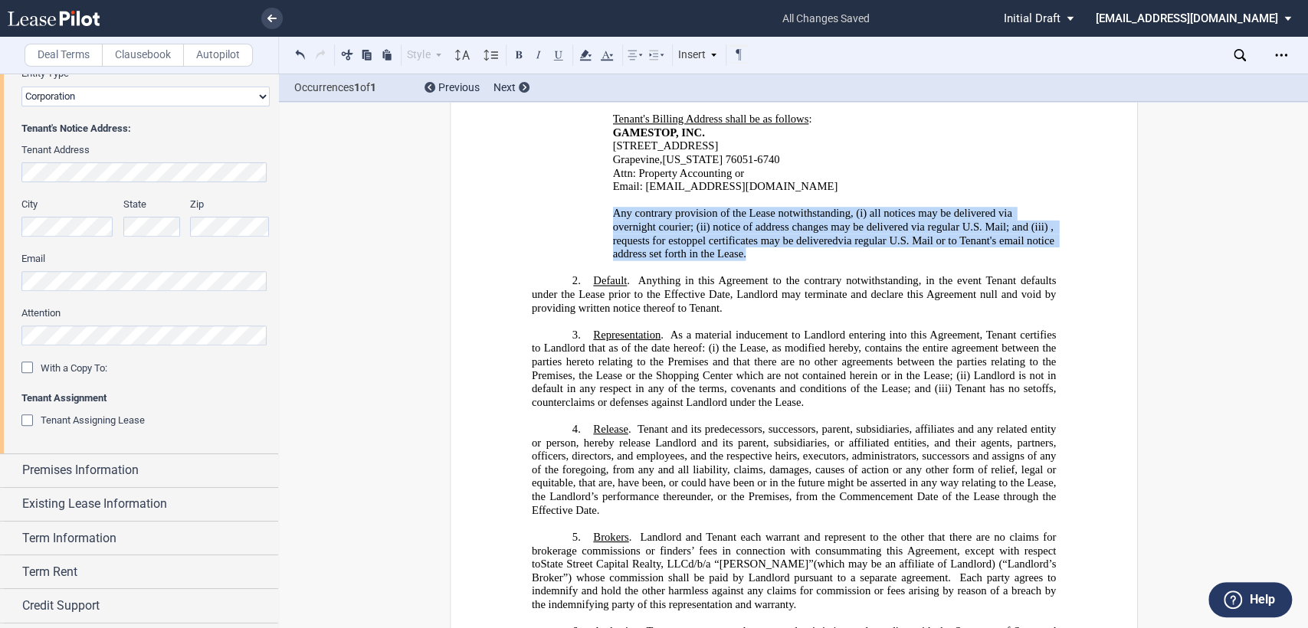
drag, startPoint x: 606, startPoint y: 186, endPoint x: 784, endPoint y: 226, distance: 182.2
click at [784, 226] on div "625 Westport Parkway Grapevine , Texas 76051-6740 ﻿Attn: Property Accounting or…" at bounding box center [793, 199] width 524 height 121
click at [641, 57] on icon at bounding box center [635, 55] width 18 height 18
click at [668, 165] on div "Justify" at bounding box center [687, 159] width 70 height 13
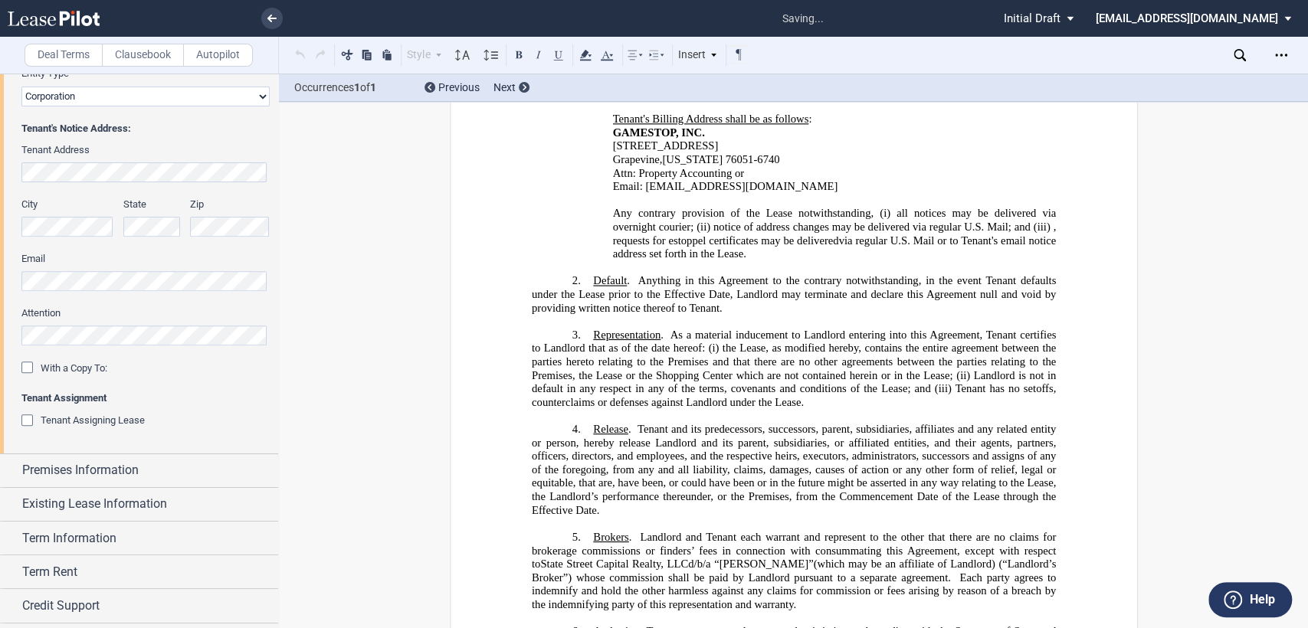
click at [811, 261] on p "﻿" at bounding box center [793, 268] width 524 height 14
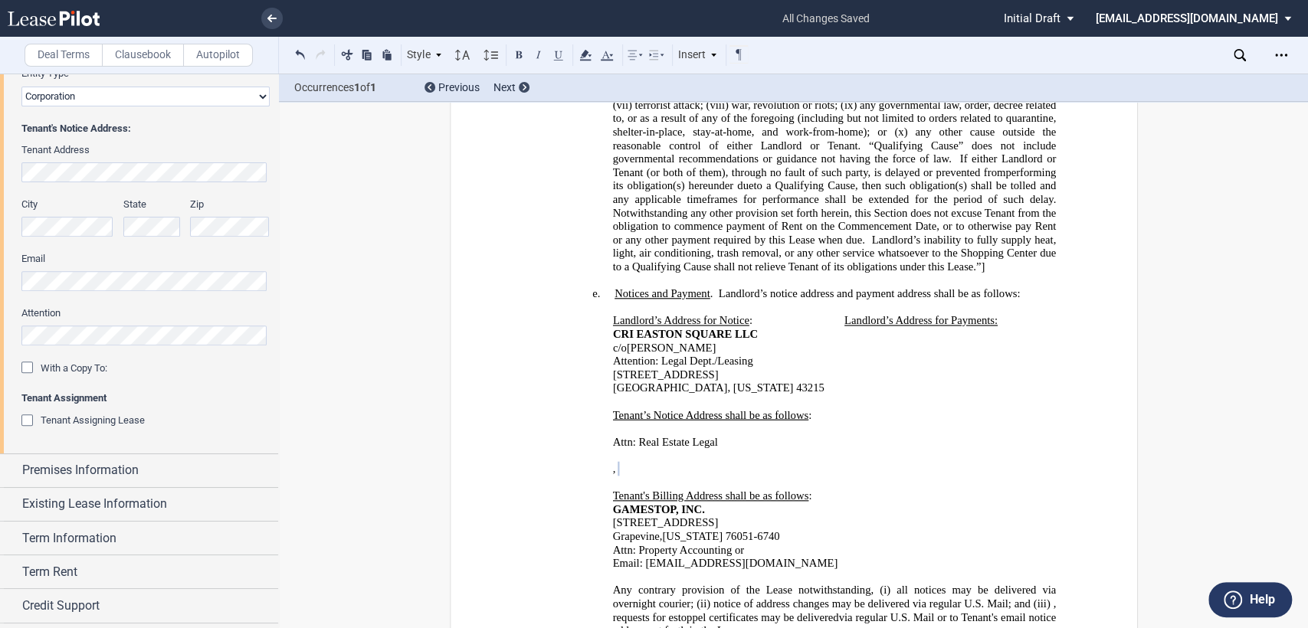
scroll to position [763, 0]
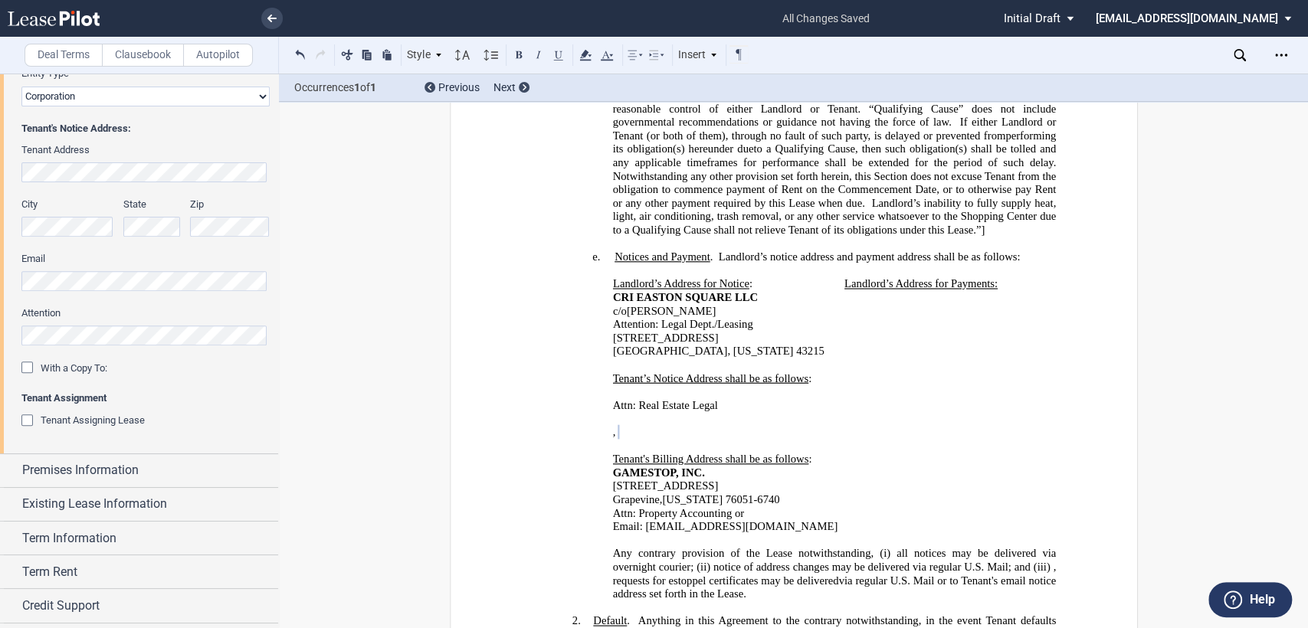
click at [887, 300] on td "Landlord’s Address for Payments:" at bounding box center [938, 317] width 198 height 81
click at [864, 300] on td "Landlord’s Address for Payments:" at bounding box center [938, 317] width 198 height 81
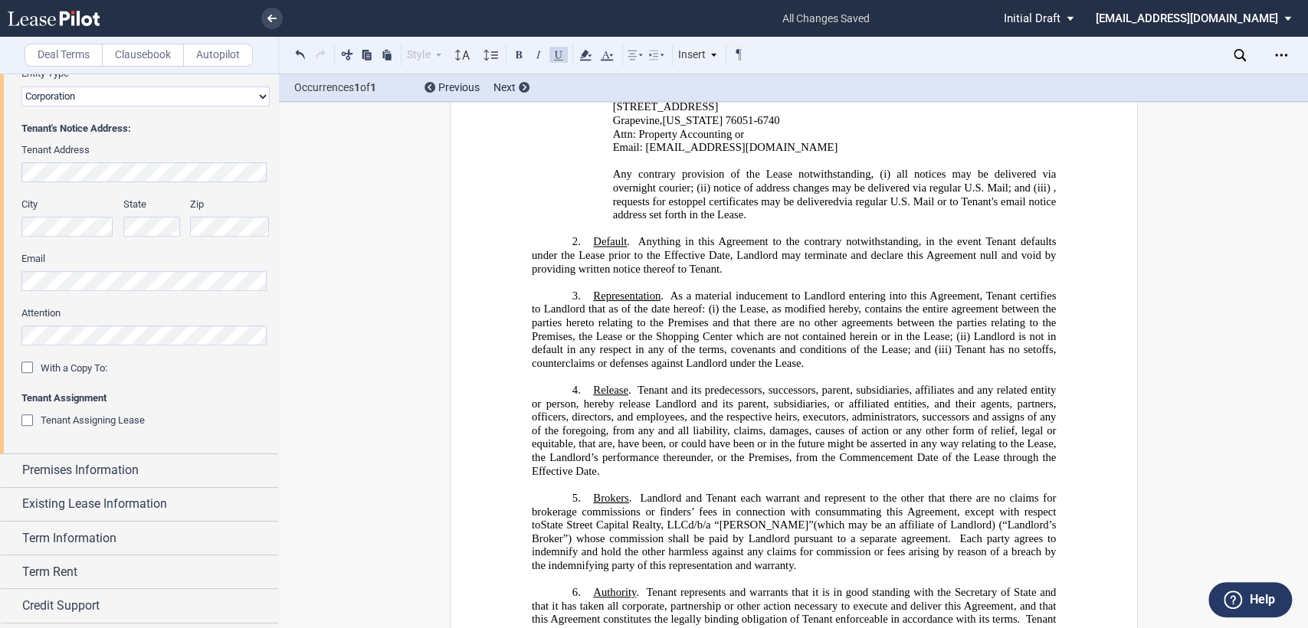
scroll to position [1189, 0]
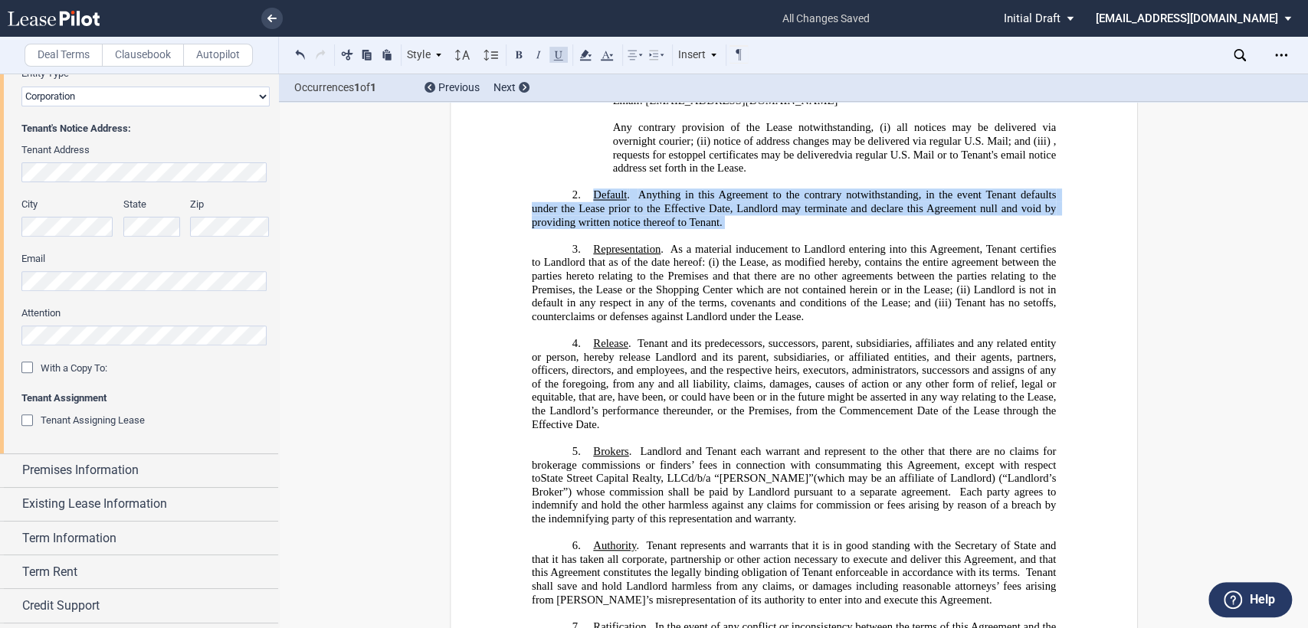
drag, startPoint x: 590, startPoint y: 164, endPoint x: 743, endPoint y: 202, distance: 158.0
click at [743, 202] on div "!!CUSTOM_FOOTER_DISTANCE_0.5in!! !!CUSTOM_FOOTER_START!! !!CUSTOM_PAGE_NUMBER:T…" at bounding box center [793, 355] width 524 height 2732
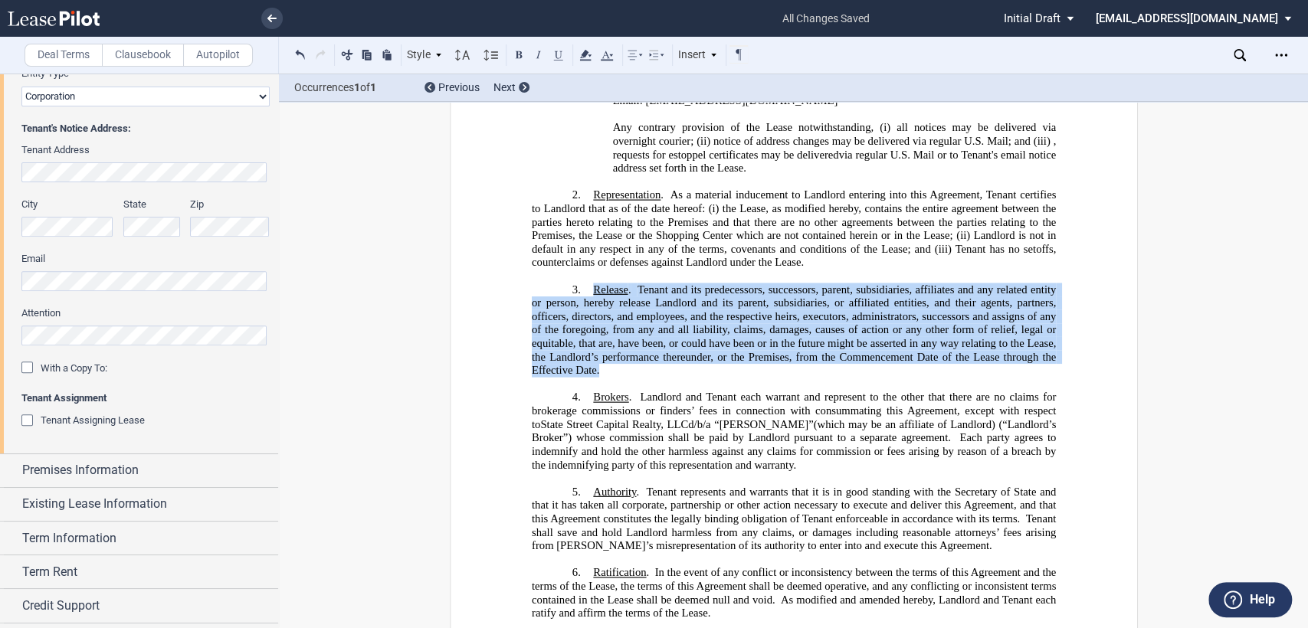
drag, startPoint x: 586, startPoint y: 255, endPoint x: 620, endPoint y: 337, distance: 88.6
click at [620, 337] on h3 "3. Release . Tenant and its predecessors, successors, parent, subsidiaries, aff…" at bounding box center [793, 330] width 524 height 94
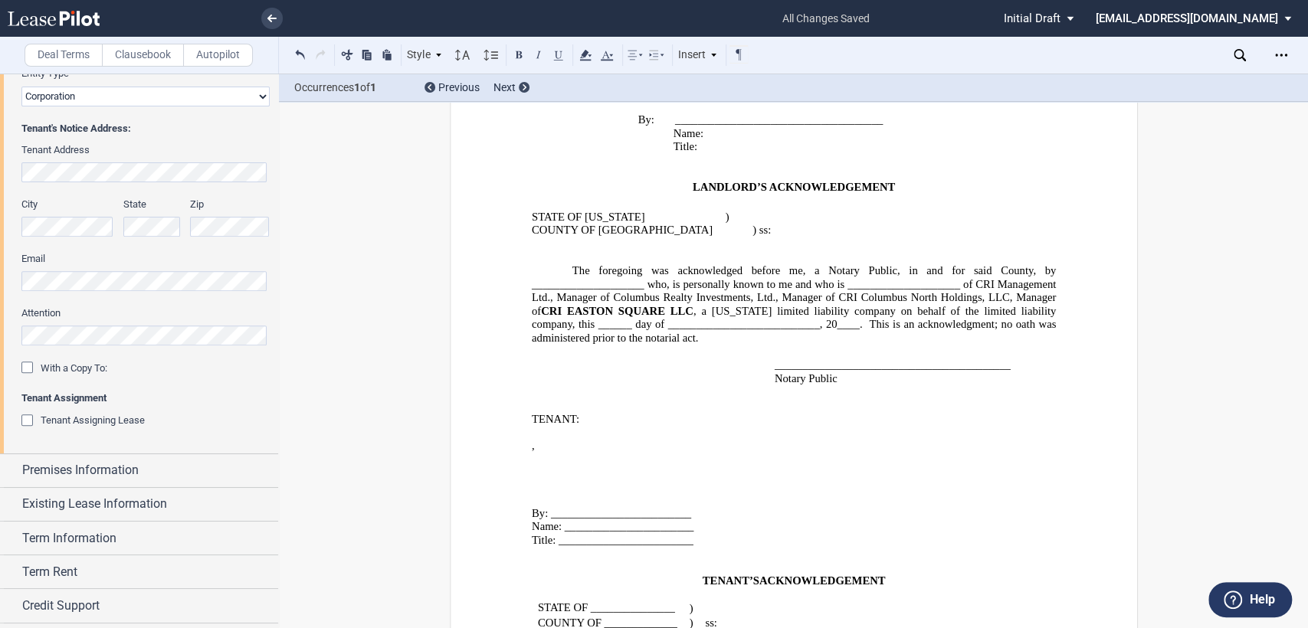
scroll to position [2061, 0]
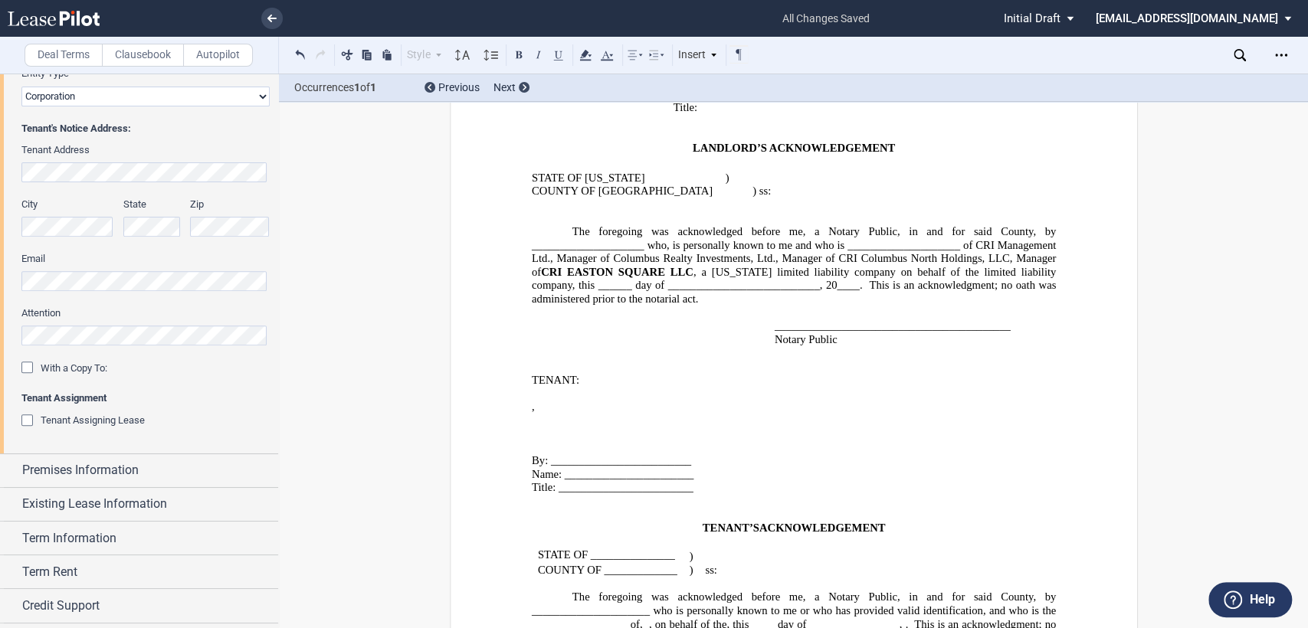
click at [700, 63] on div "Insert" at bounding box center [698, 55] width 44 height 20
click at [708, 118] on div "Page Break" at bounding box center [736, 119] width 80 height 13
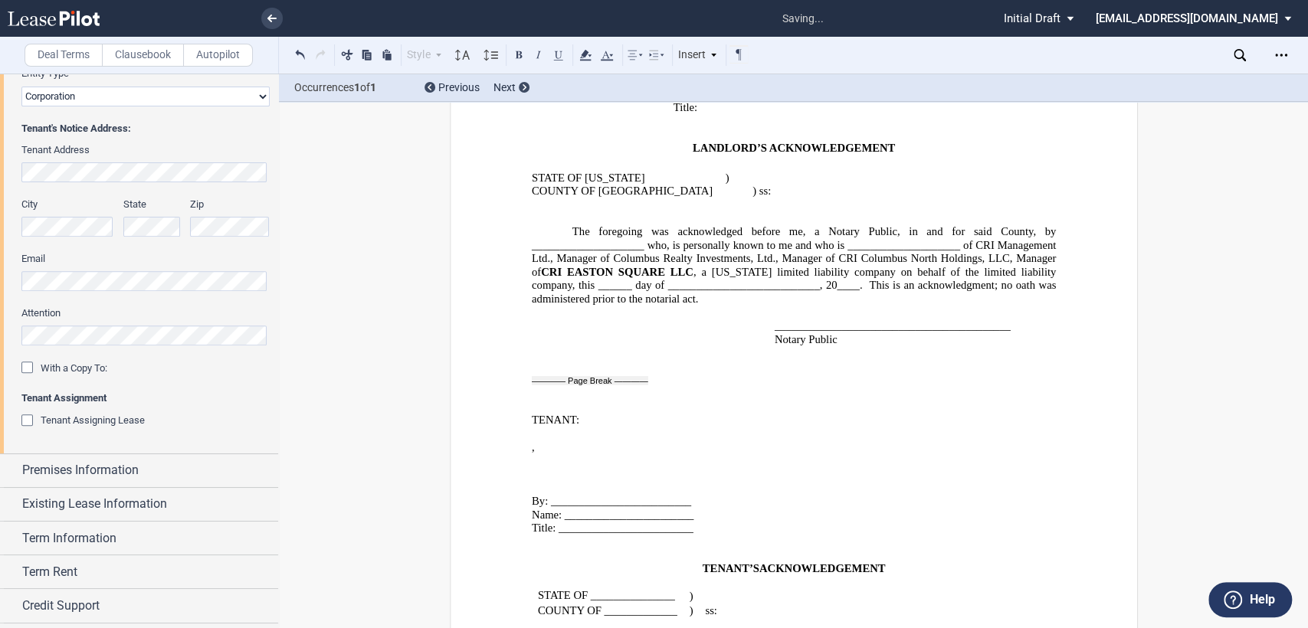
click at [533, 536] on p "﻿" at bounding box center [793, 543] width 524 height 14
click at [588, 603] on span "STATE OF _______________" at bounding box center [605, 609] width 137 height 13
click at [598, 618] on span "COUNTY OF _____________" at bounding box center [606, 624] width 139 height 13
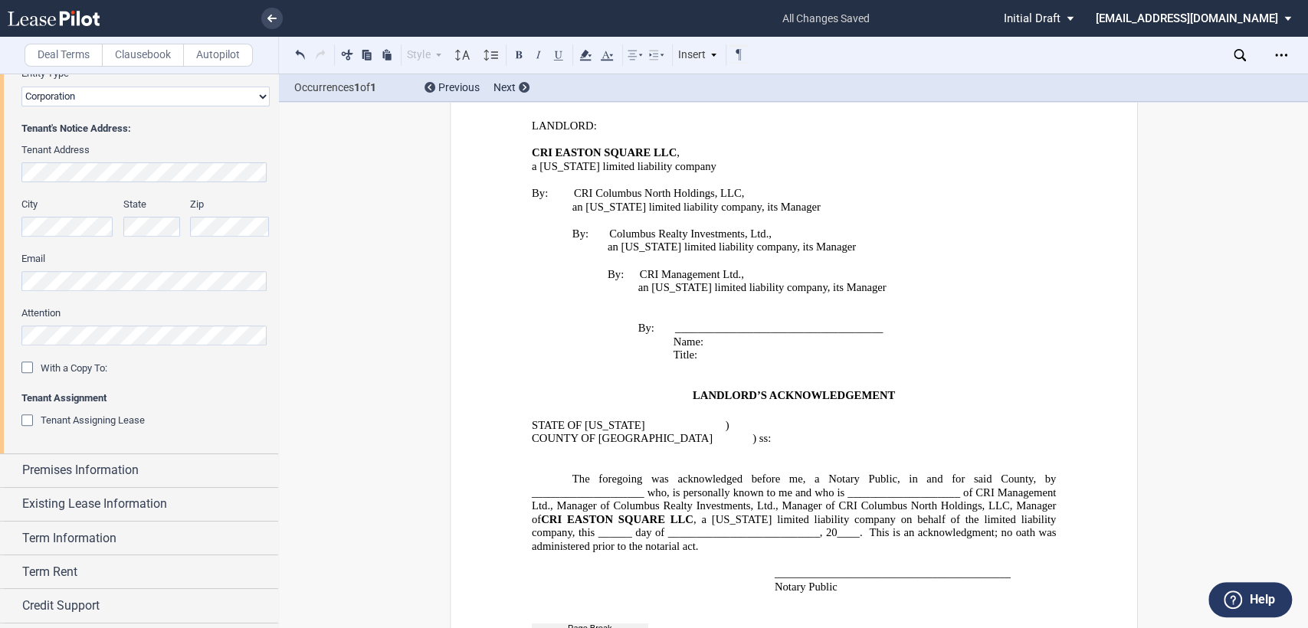
scroll to position [1772, 0]
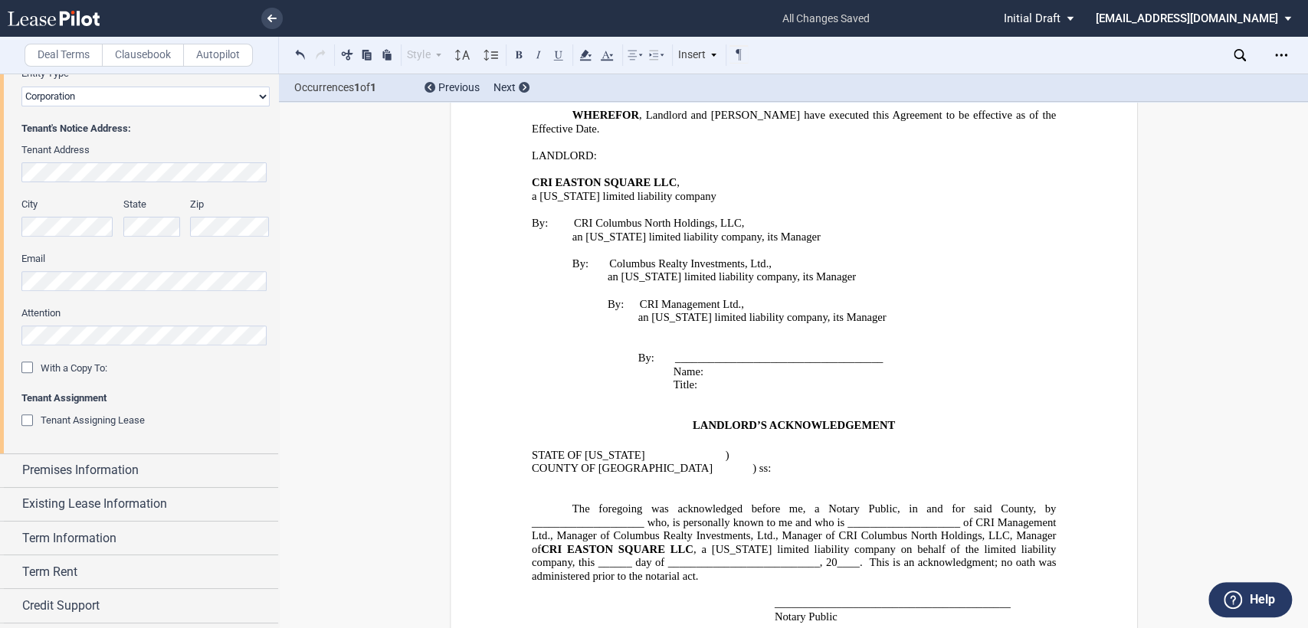
click at [557, 502] on span "The foregoing was acknowledged before me, a Notary Public, in and for said Coun…" at bounding box center [794, 528] width 527 height 53
click at [978, 502] on span "The foregoing was acknowledged before me, a Notary Public, in and for said Coun…" at bounding box center [794, 528] width 527 height 53
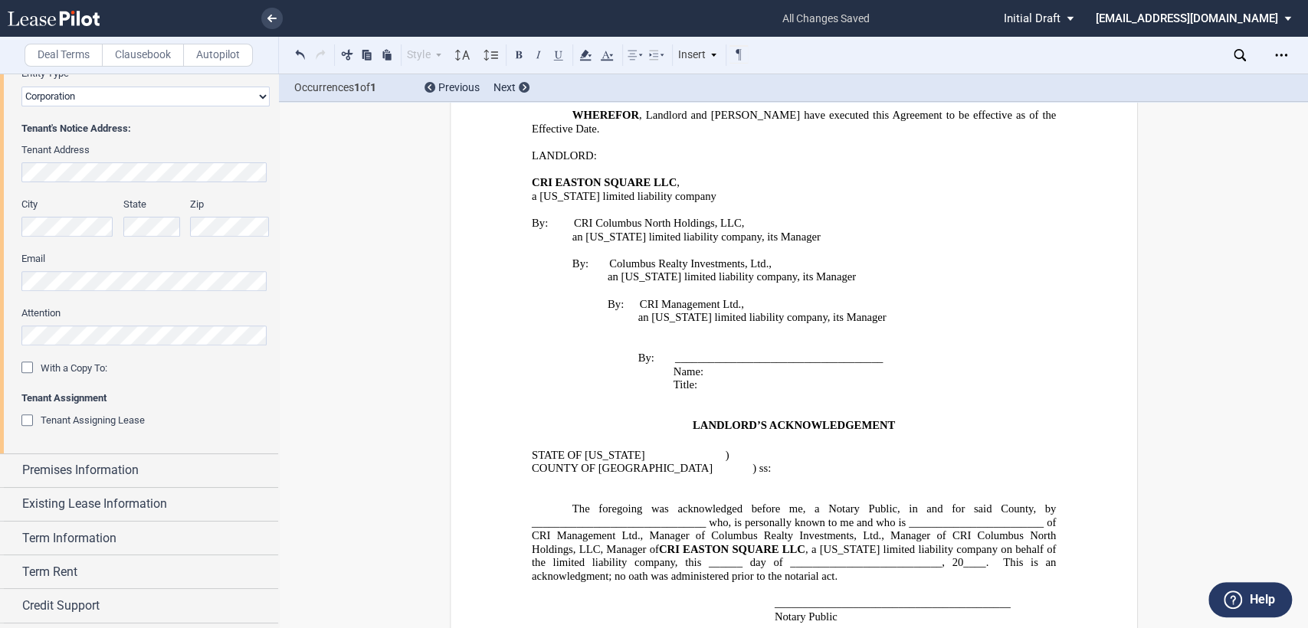
click at [951, 542] on span ", a Delaware limited liability company on behalf of the limited liability compa…" at bounding box center [794, 555] width 527 height 26
click at [657, 582] on p at bounding box center [793, 589] width 524 height 14
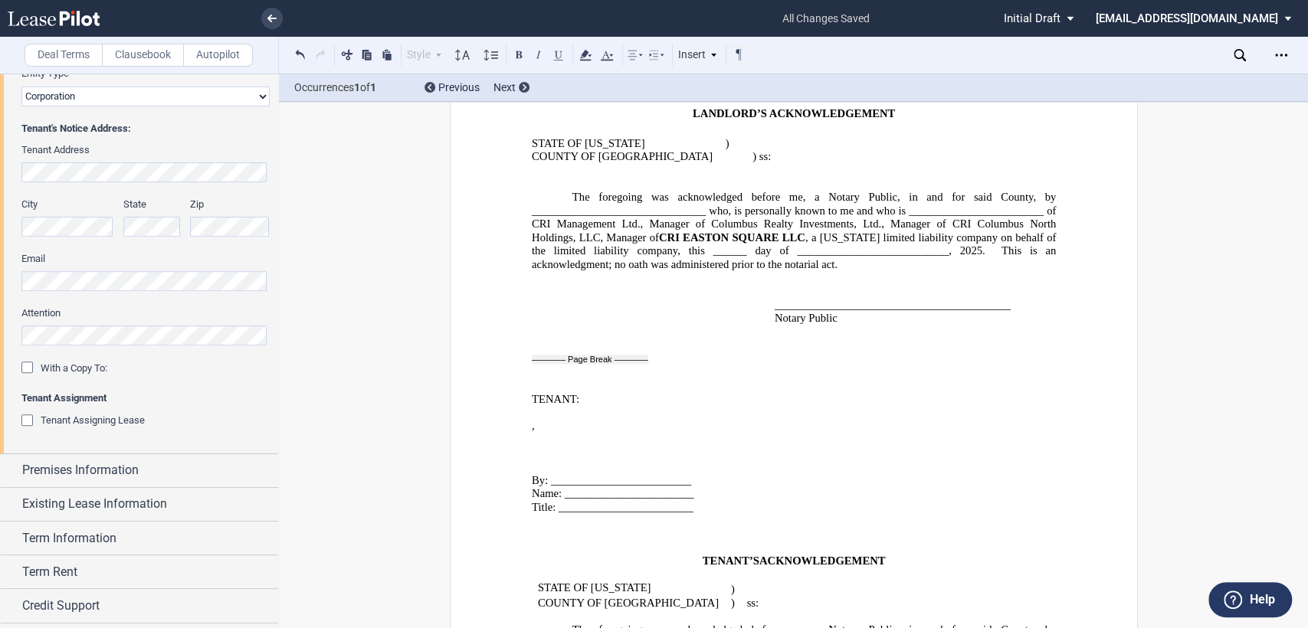
scroll to position [2126, 0]
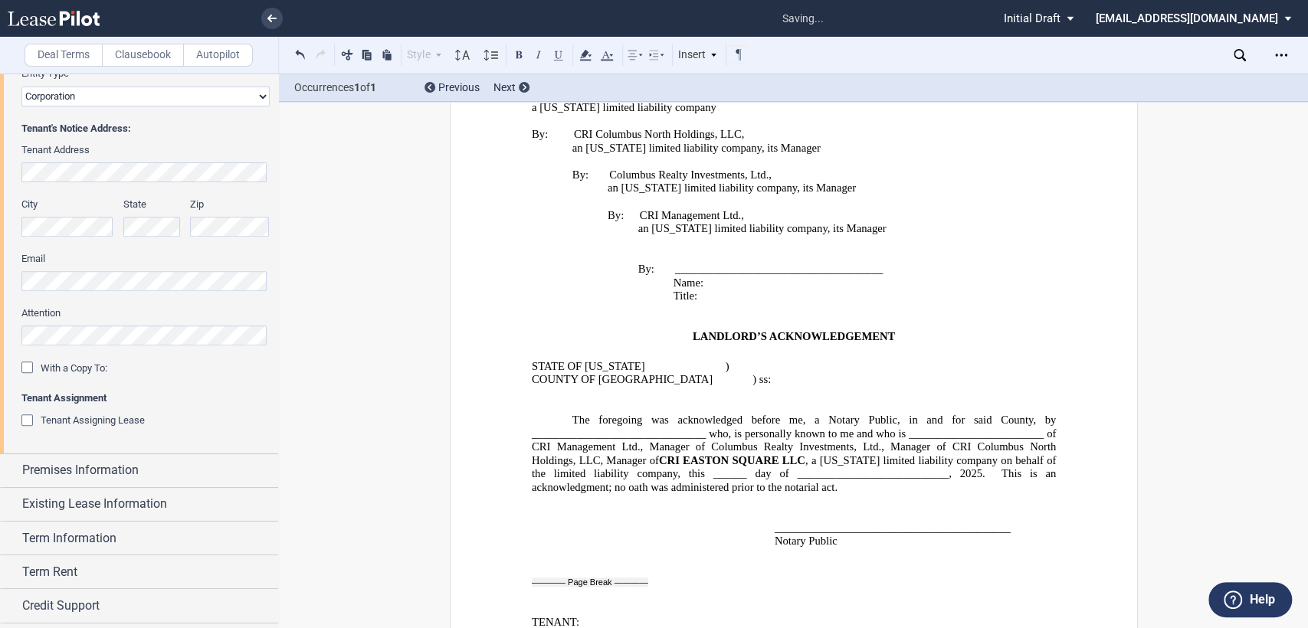
scroll to position [1785, 0]
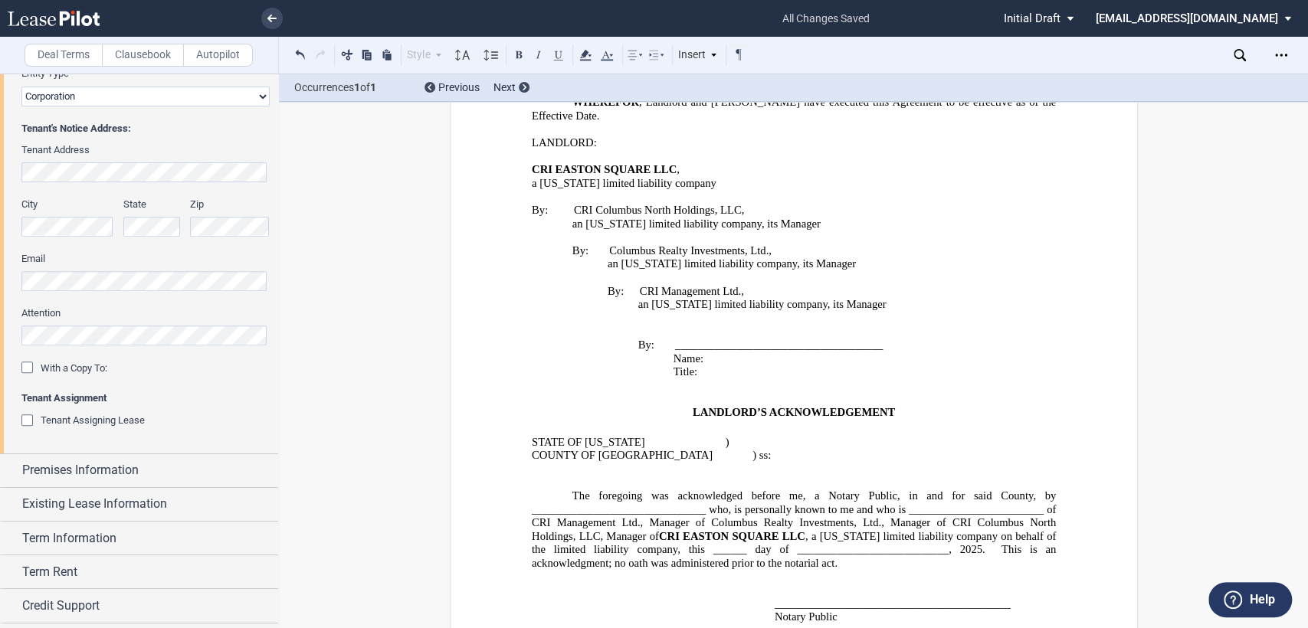
click at [536, 475] on p at bounding box center [793, 482] width 524 height 14
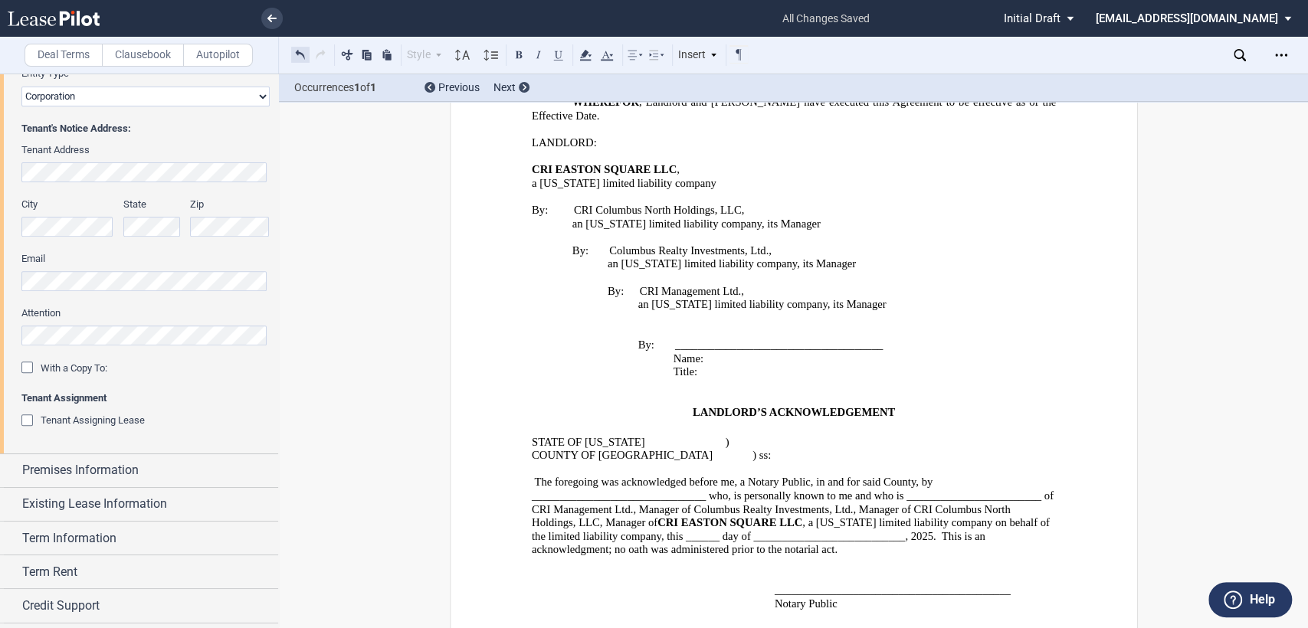
click at [299, 57] on button at bounding box center [300, 54] width 18 height 18
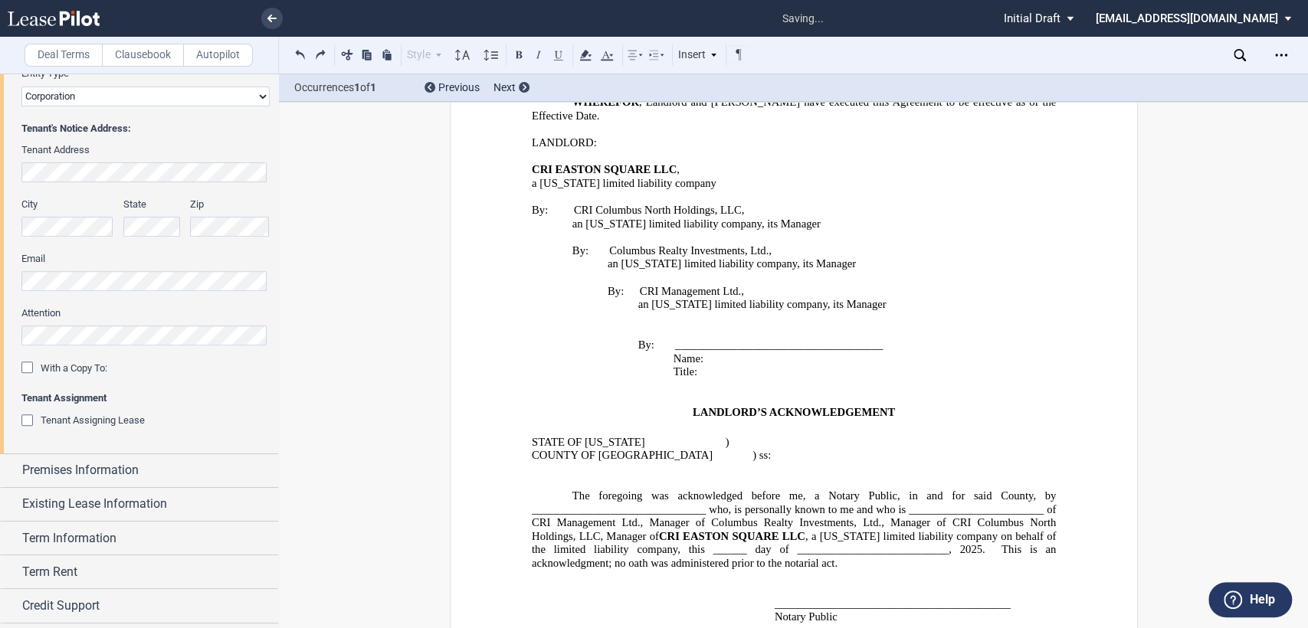
click at [552, 462] on p at bounding box center [793, 469] width 524 height 14
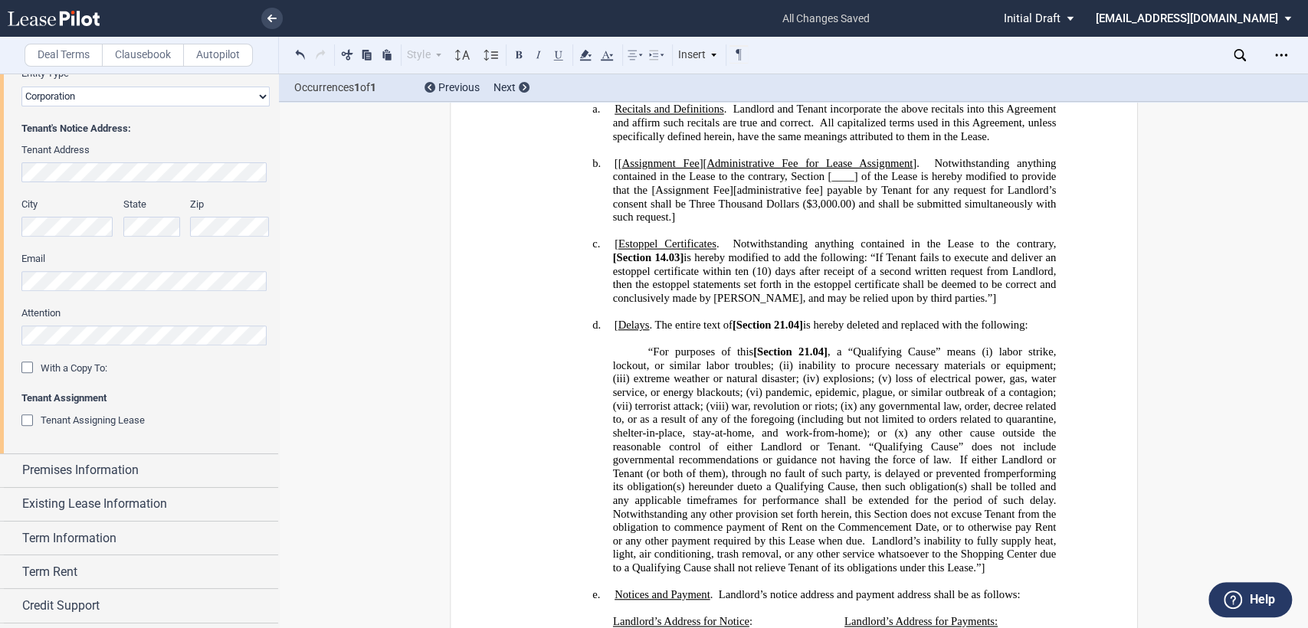
scroll to position [766, 0]
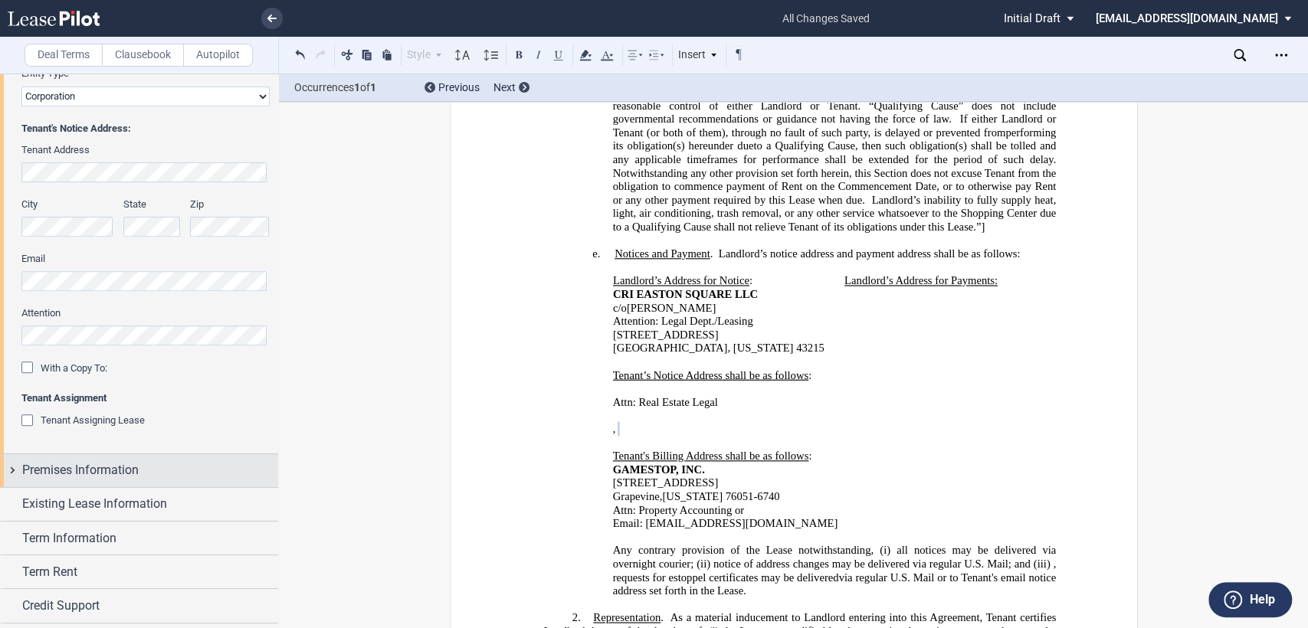
click at [11, 471] on div "Premises Information" at bounding box center [139, 470] width 278 height 33
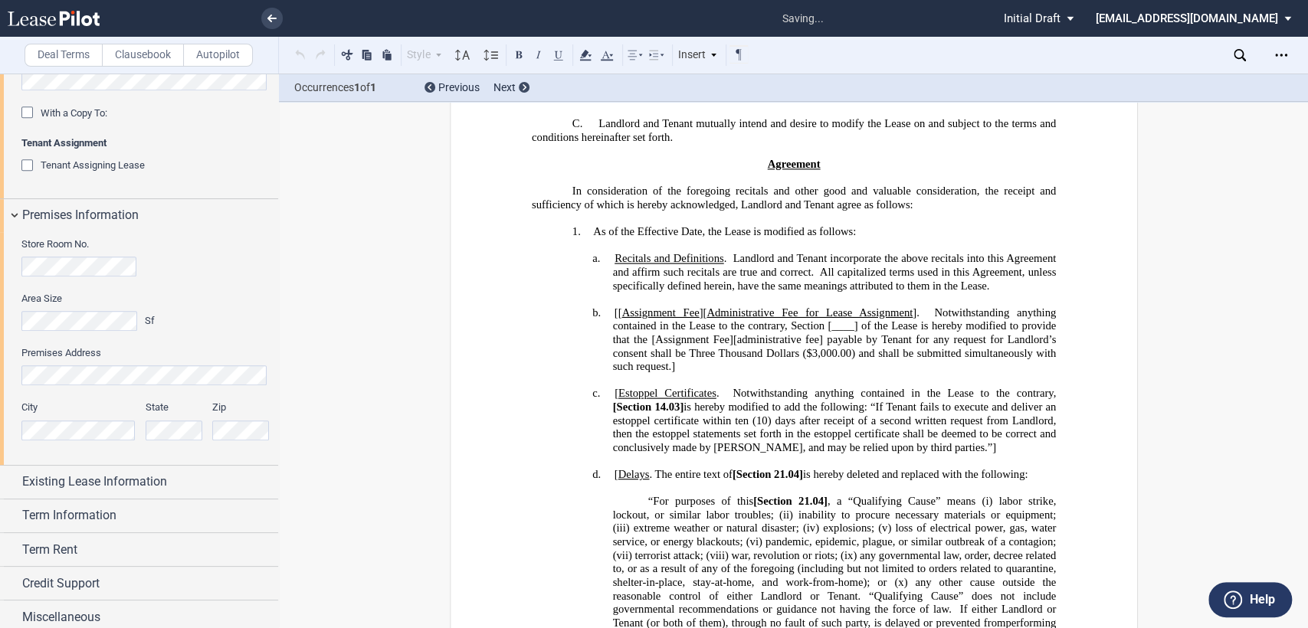
scroll to position [21, 0]
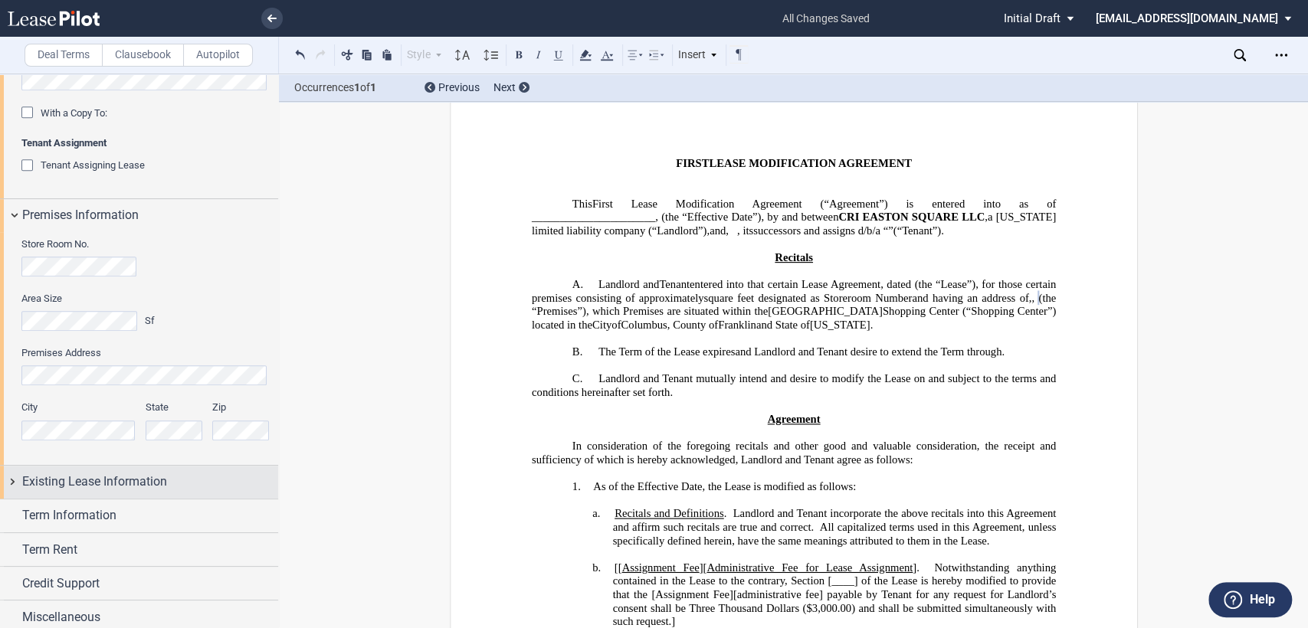
click at [15, 480] on div "Existing Lease Information" at bounding box center [139, 482] width 278 height 33
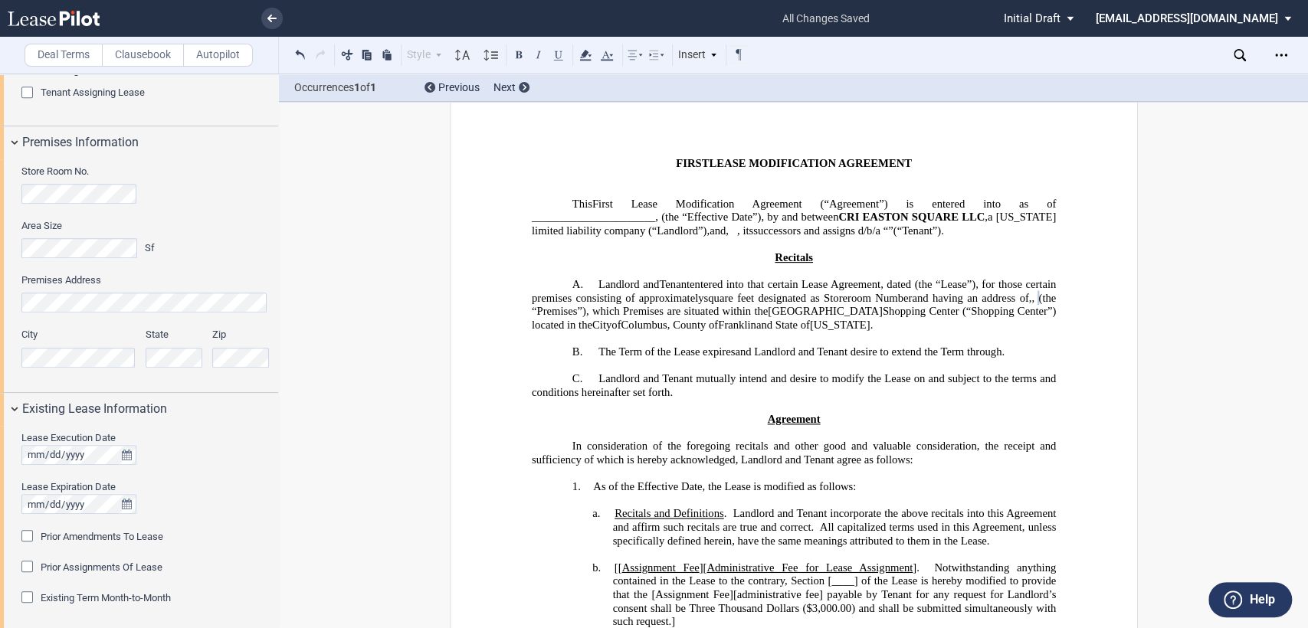
scroll to position [807, 0]
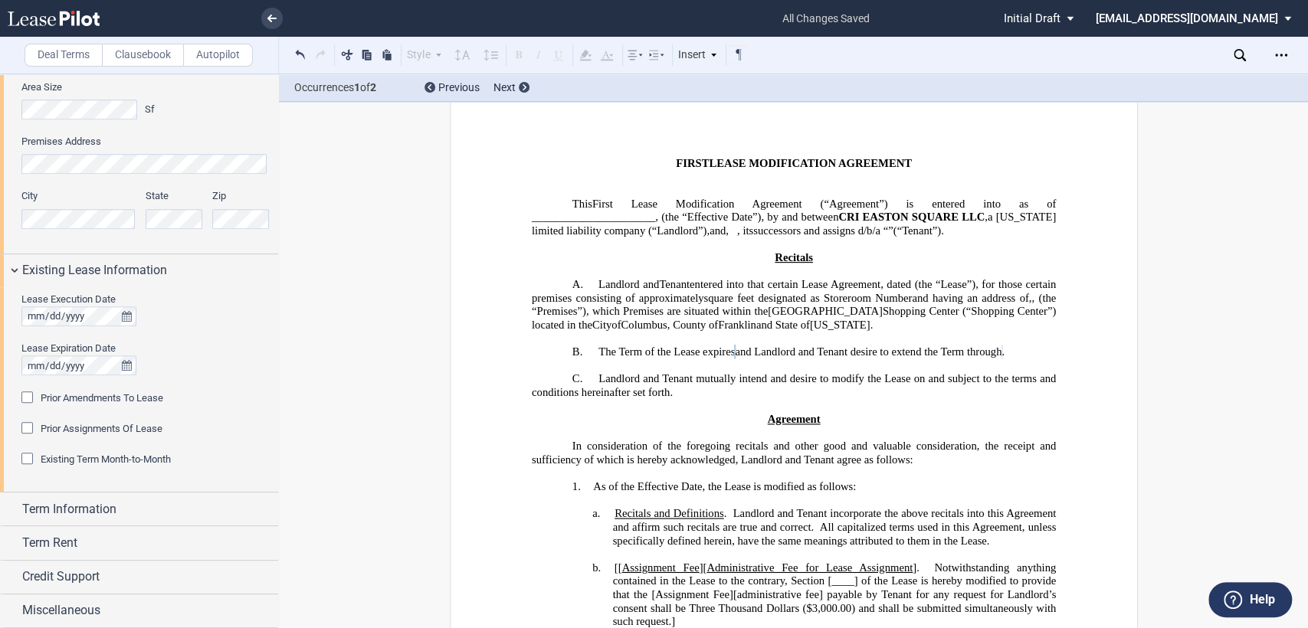
click at [27, 399] on div "Prior Amendments To Lease" at bounding box center [28, 399] width 15 height 15
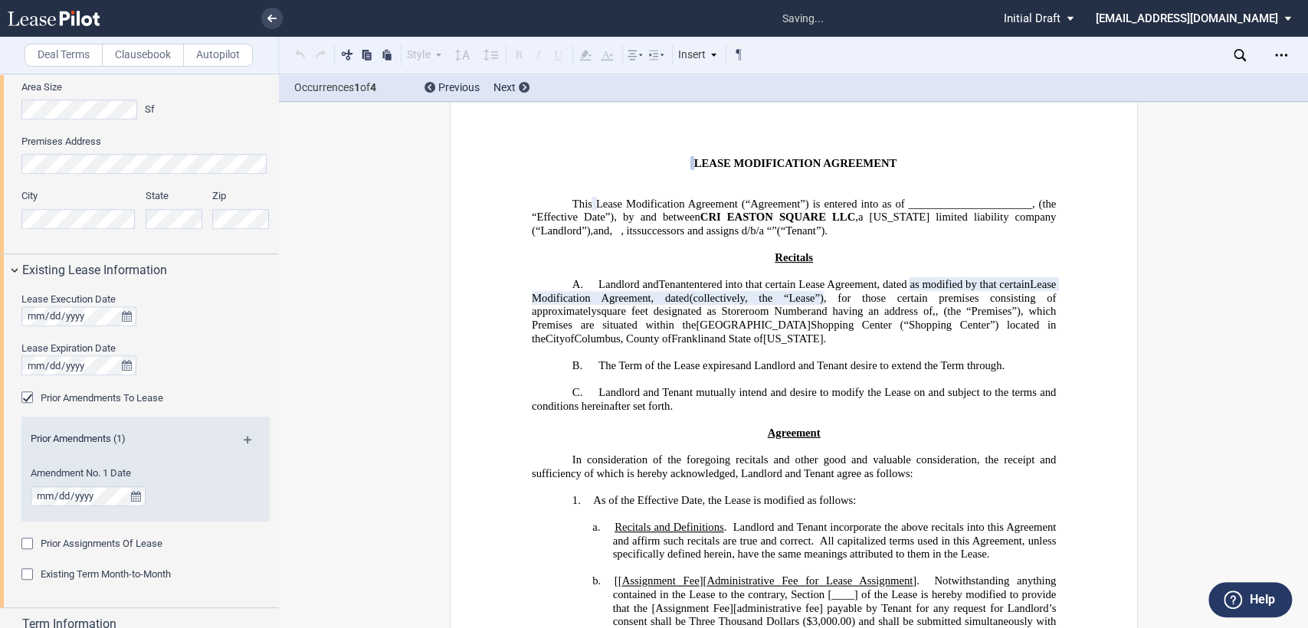
click at [244, 442] on md-icon at bounding box center [254, 445] width 21 height 18
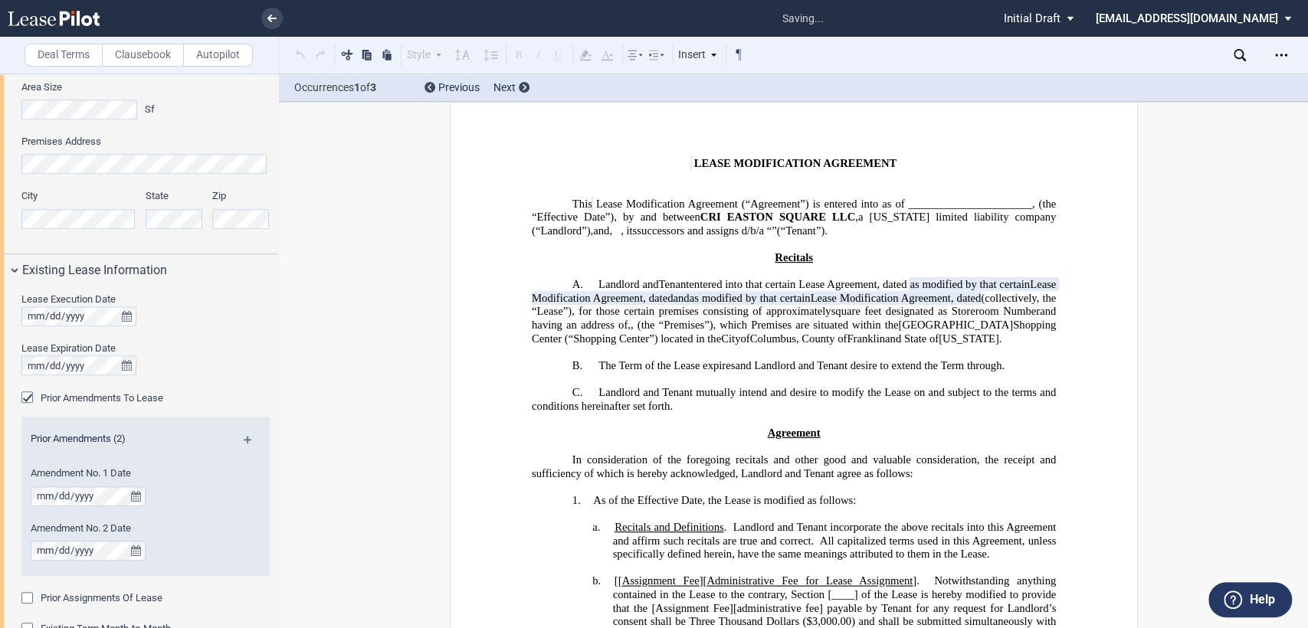
click at [244, 442] on md-icon at bounding box center [254, 445] width 21 height 18
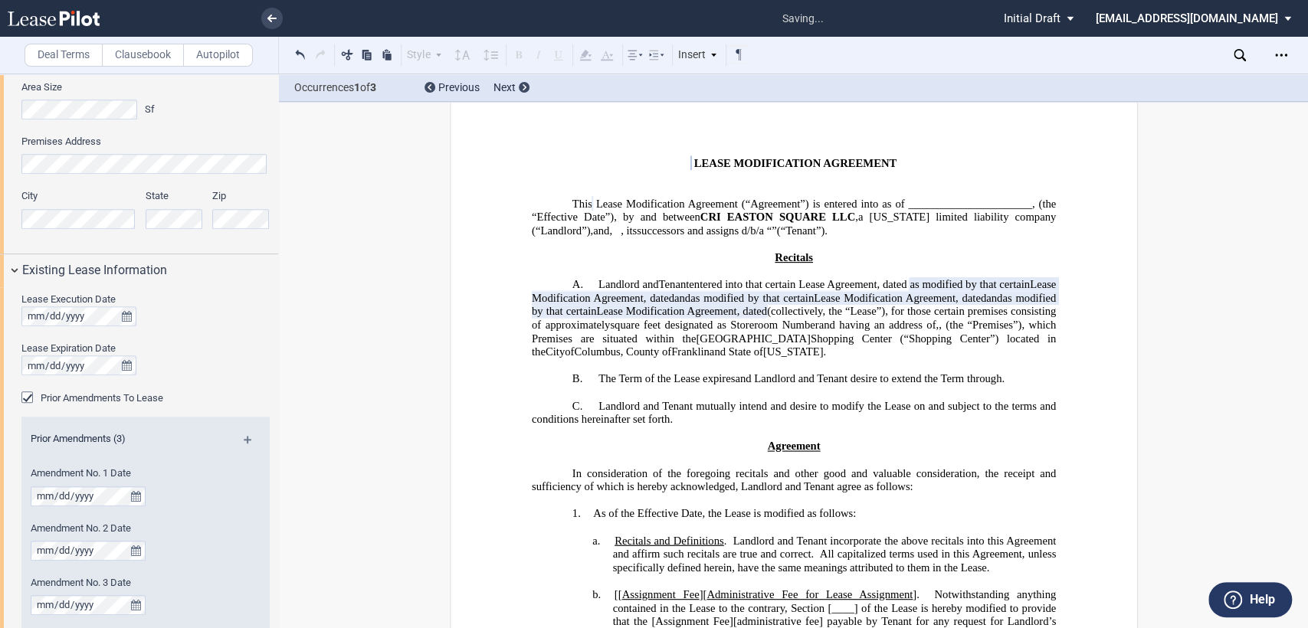
click at [244, 442] on md-icon at bounding box center [254, 445] width 21 height 18
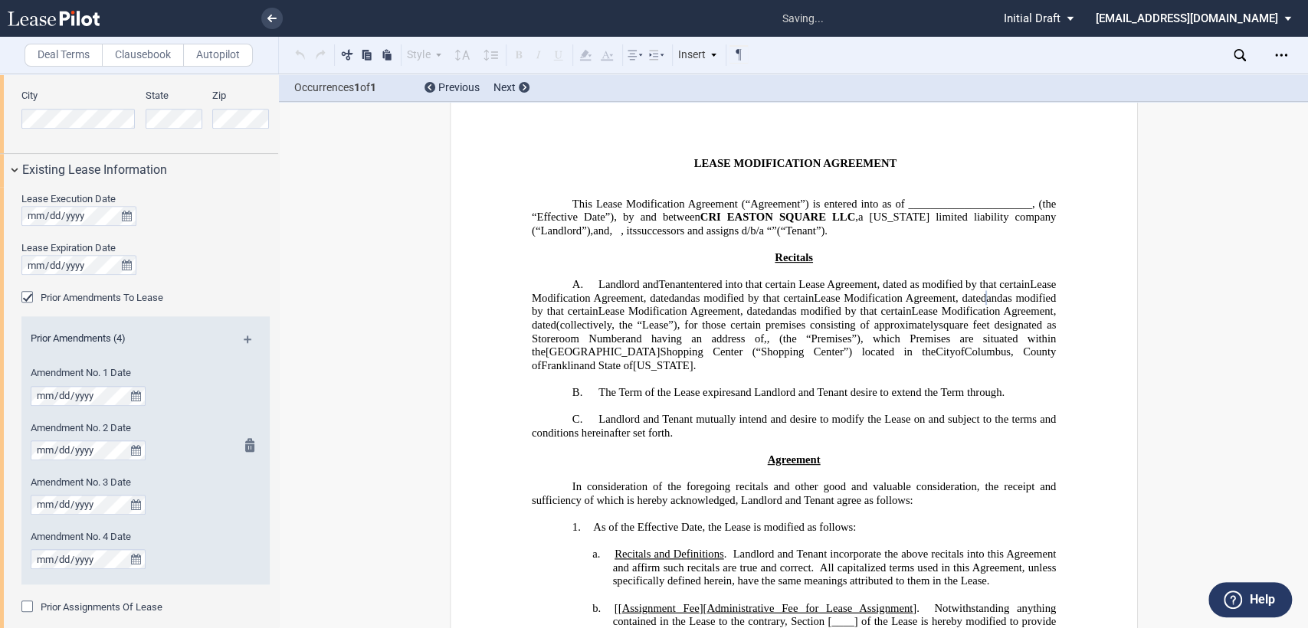
scroll to position [1086, 0]
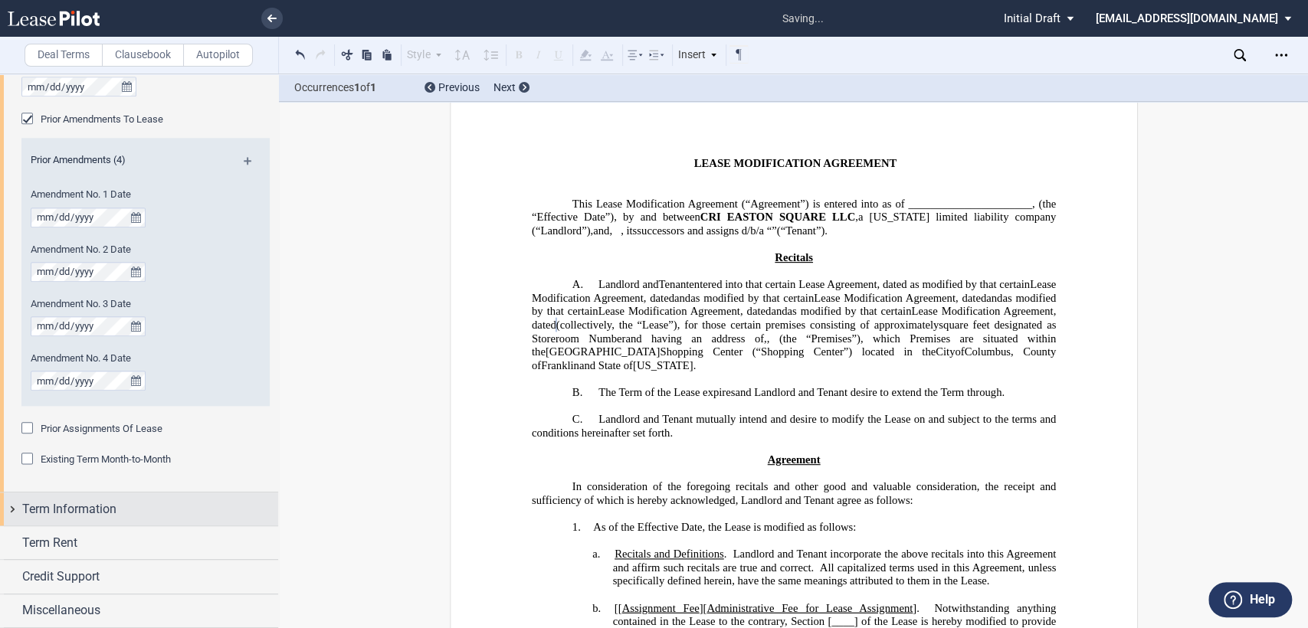
click at [12, 510] on div "Term Information" at bounding box center [139, 509] width 278 height 33
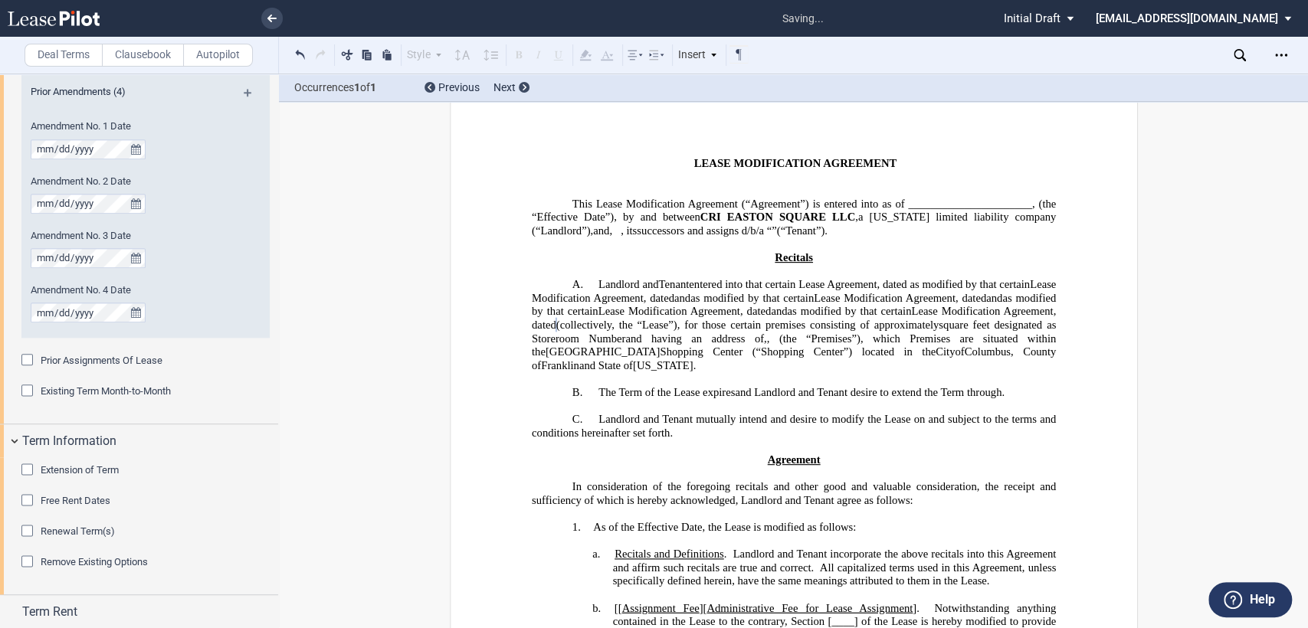
scroll to position [1223, 0]
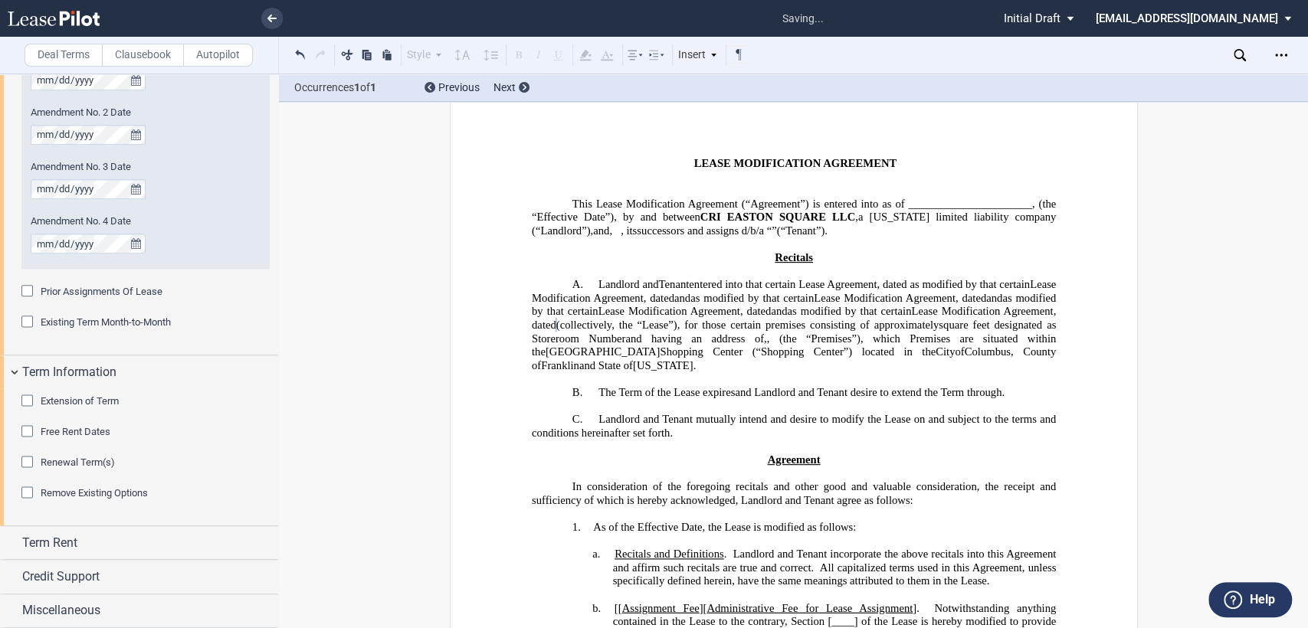
click at [26, 402] on div "Extension of Term" at bounding box center [28, 402] width 15 height 15
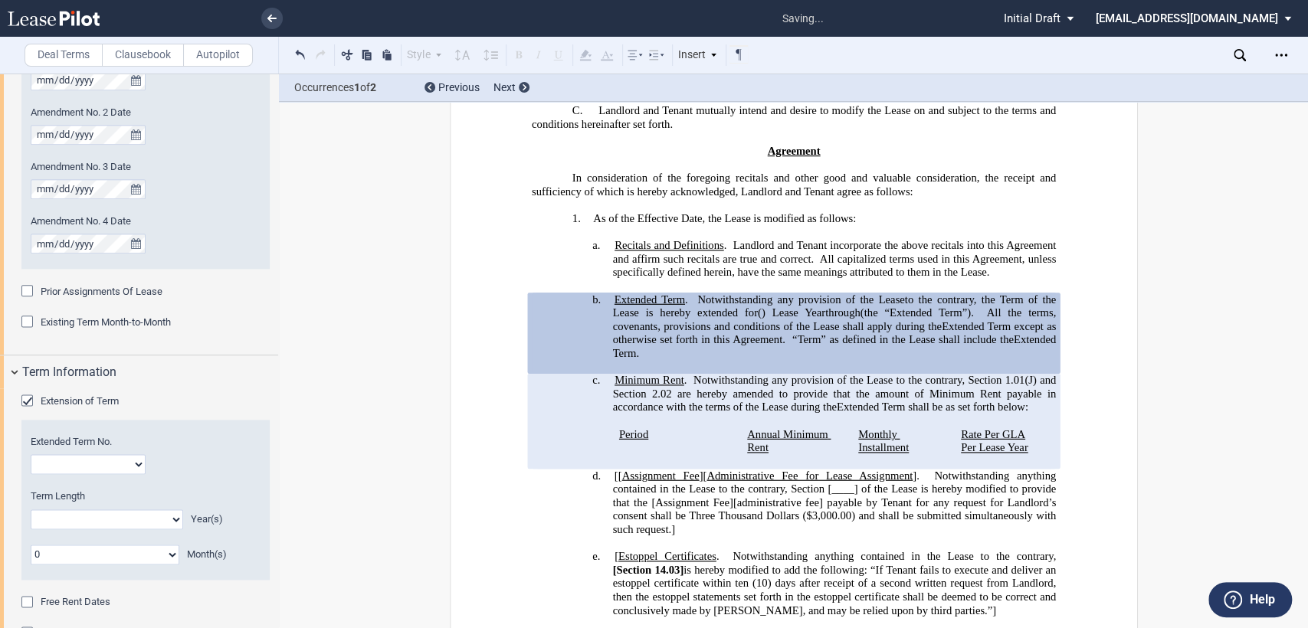
scroll to position [368, 0]
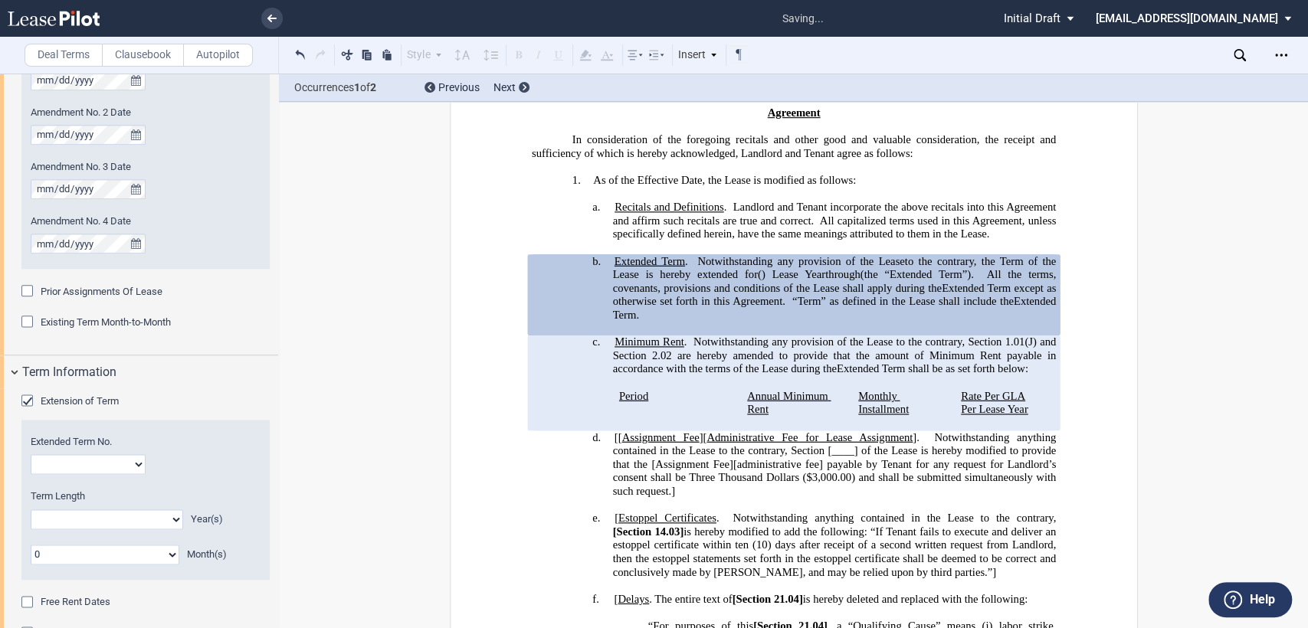
click at [55, 464] on select "1 2 3 4 5 6 7 8 9 10 11 12 13 14 15 16 17 18 19 20" at bounding box center [88, 464] width 115 height 20
select select "number:5"
click at [31, 454] on select "1 2 3 4 5 6 7 8 9 10 11 12 13 14 15 16 17 18 19 20" at bounding box center [88, 464] width 115 height 20
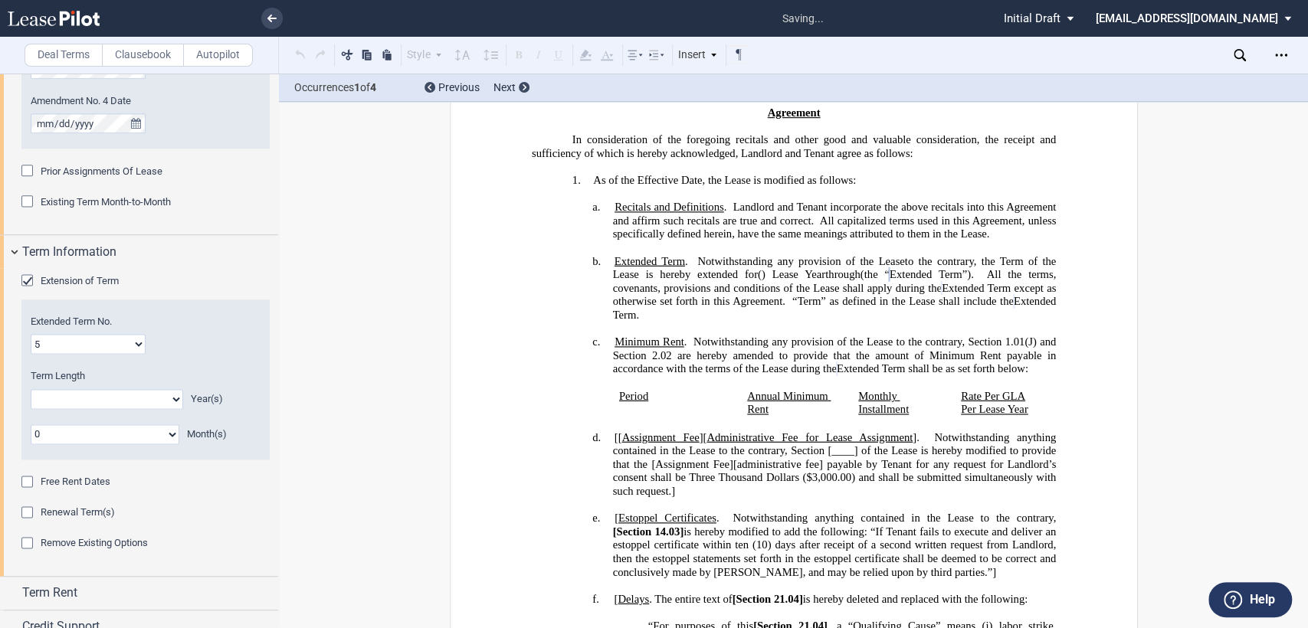
scroll to position [1393, 0]
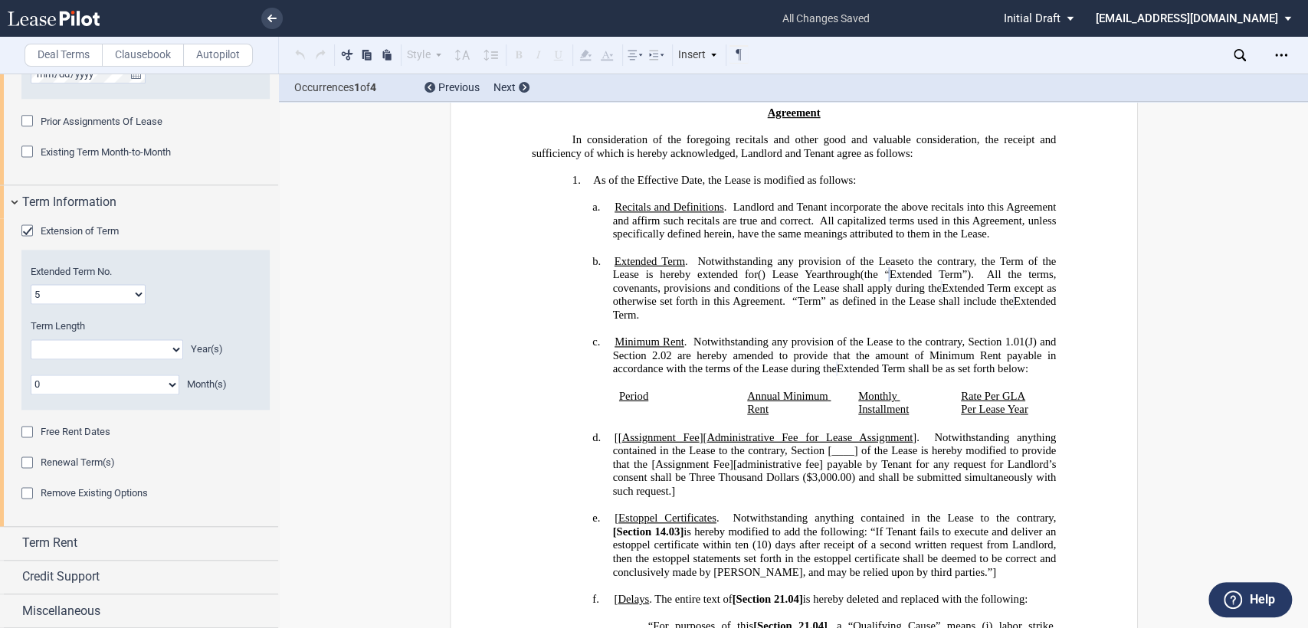
click at [123, 343] on select "0 1 2 3 4 5 6 7 8 9 10 11 12 13 14 15 16 17 18 19 20" at bounding box center [107, 349] width 152 height 20
select select "number:2"
click at [31, 339] on select "0 1 2 3 4 5 6 7 8 9 10 11 12 13 14 15 16 17 18 19 20" at bounding box center [107, 349] width 152 height 20
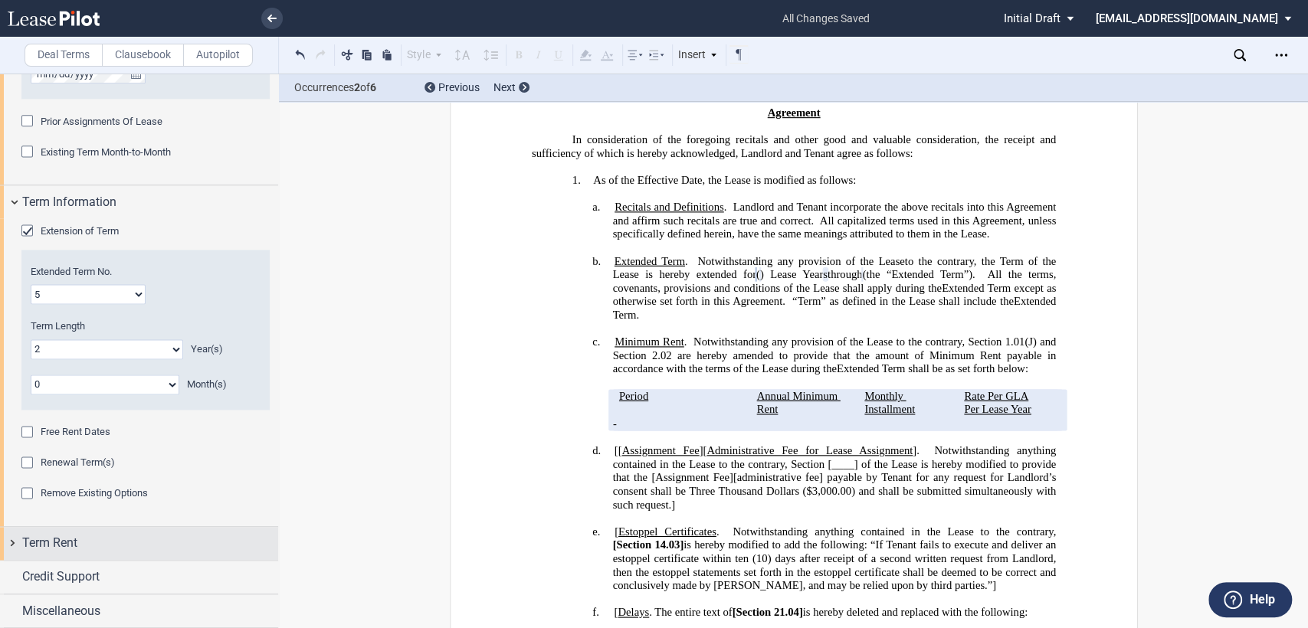
click at [9, 545] on div "Term Rent" at bounding box center [139, 543] width 278 height 33
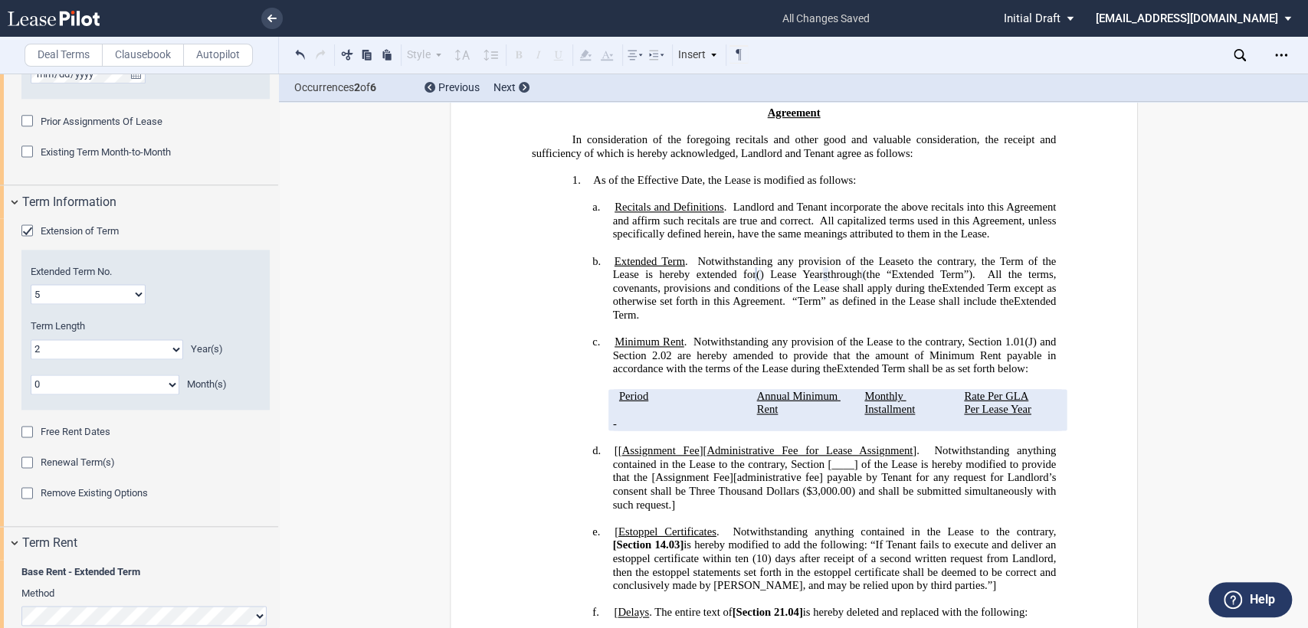
scroll to position [1747, 0]
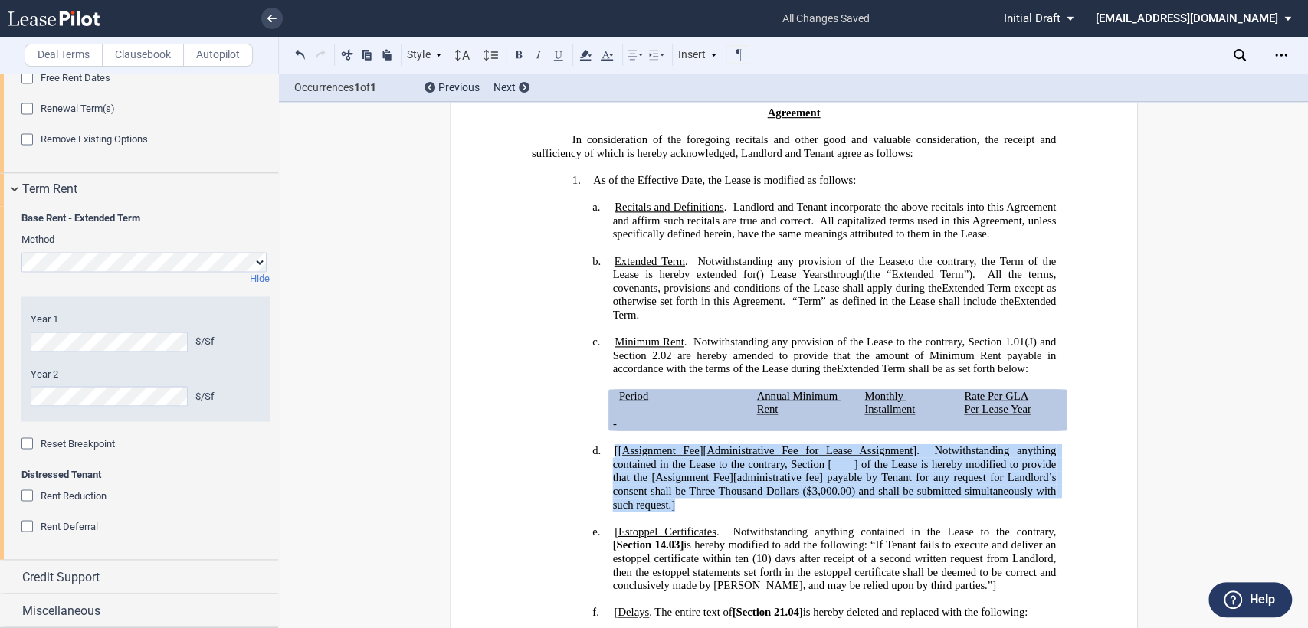
drag, startPoint x: 608, startPoint y: 448, endPoint x: 689, endPoint y: 500, distance: 96.5
click at [689, 500] on h4 "d. [[ Assignment Fee ][ Administrative Fee for Lease Assignment ]. Notwithstand…" at bounding box center [834, 477] width 444 height 67
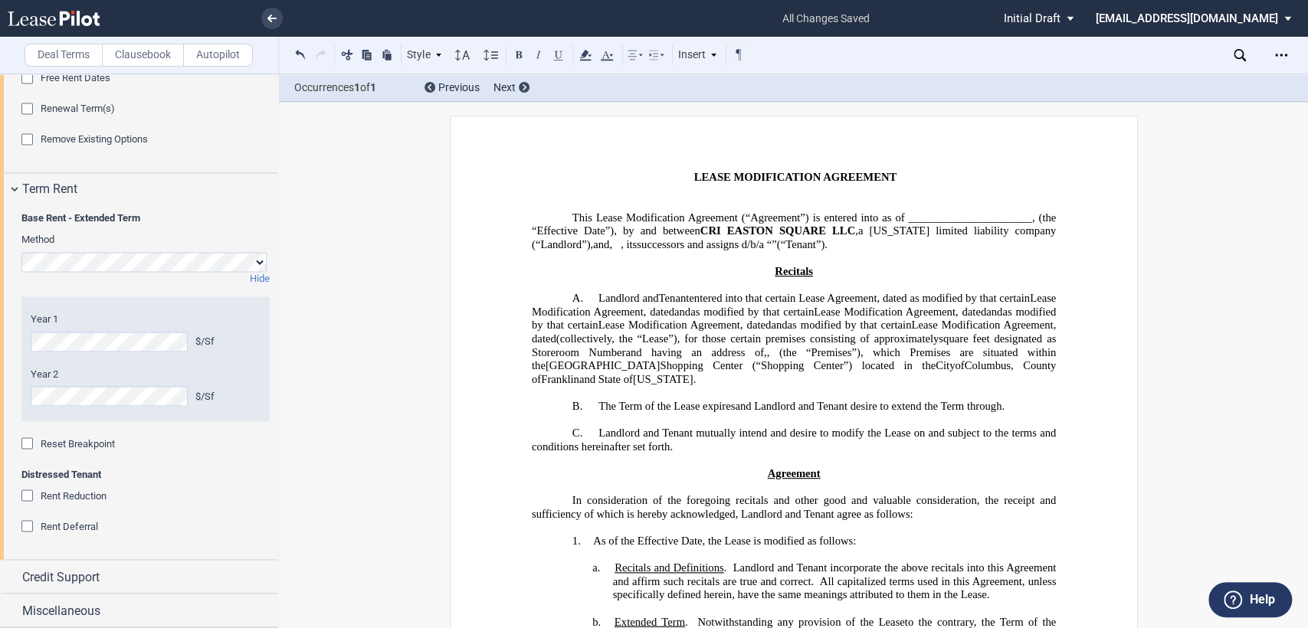
scroll to position [0, 0]
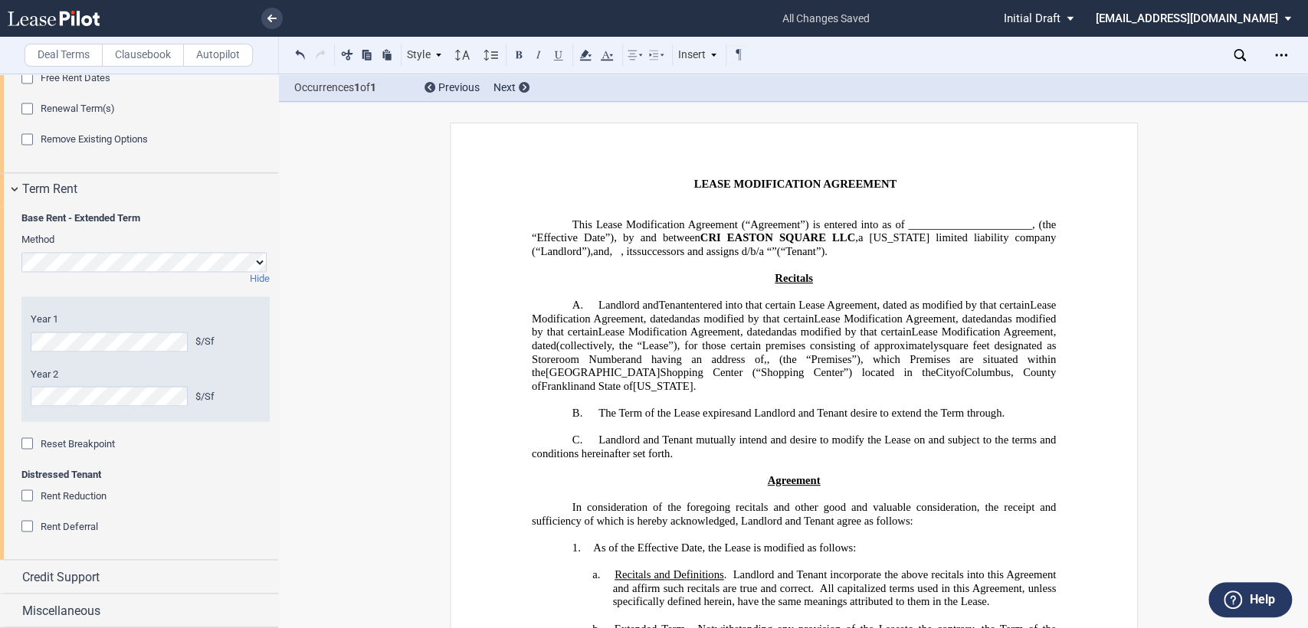
click at [690, 324] on span "and" at bounding box center [682, 319] width 16 height 13
click at [971, 326] on span "and" at bounding box center [979, 319] width 16 height 13
click at [966, 326] on span ", and" at bounding box center [977, 319] width 22 height 13
click at [747, 339] on span "and" at bounding box center [755, 332] width 16 height 13
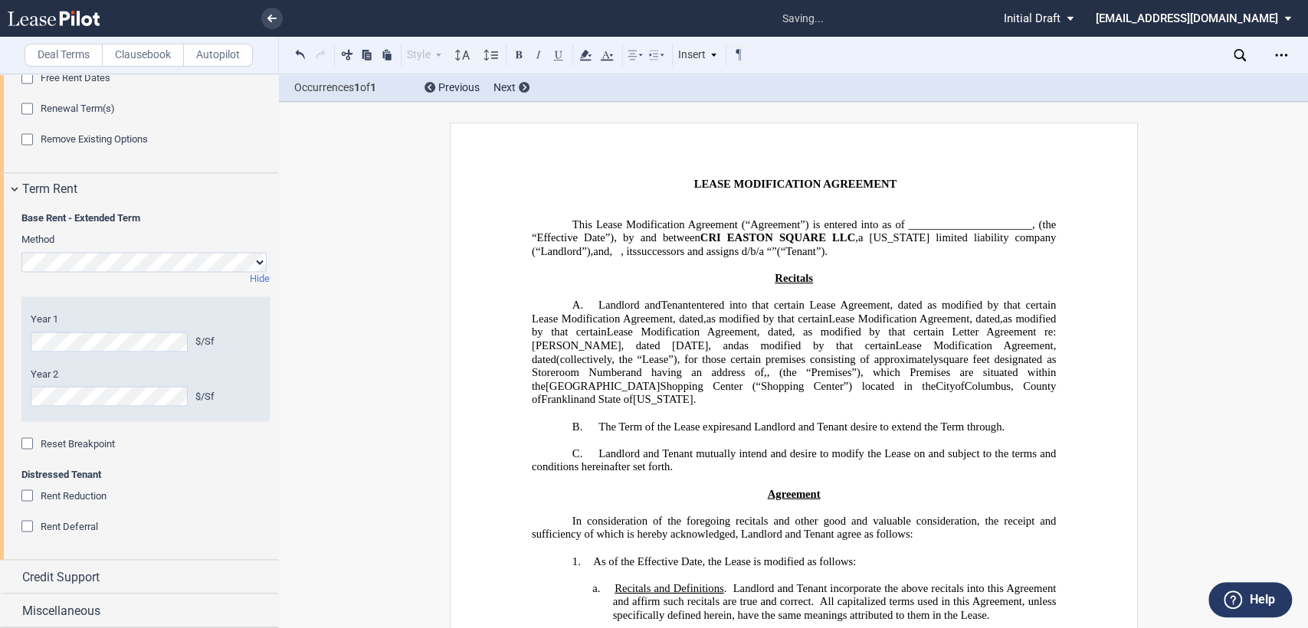
click at [726, 325] on span "as modified by that certain Lease Modification Agreement, dated" at bounding box center [794, 312] width 527 height 26
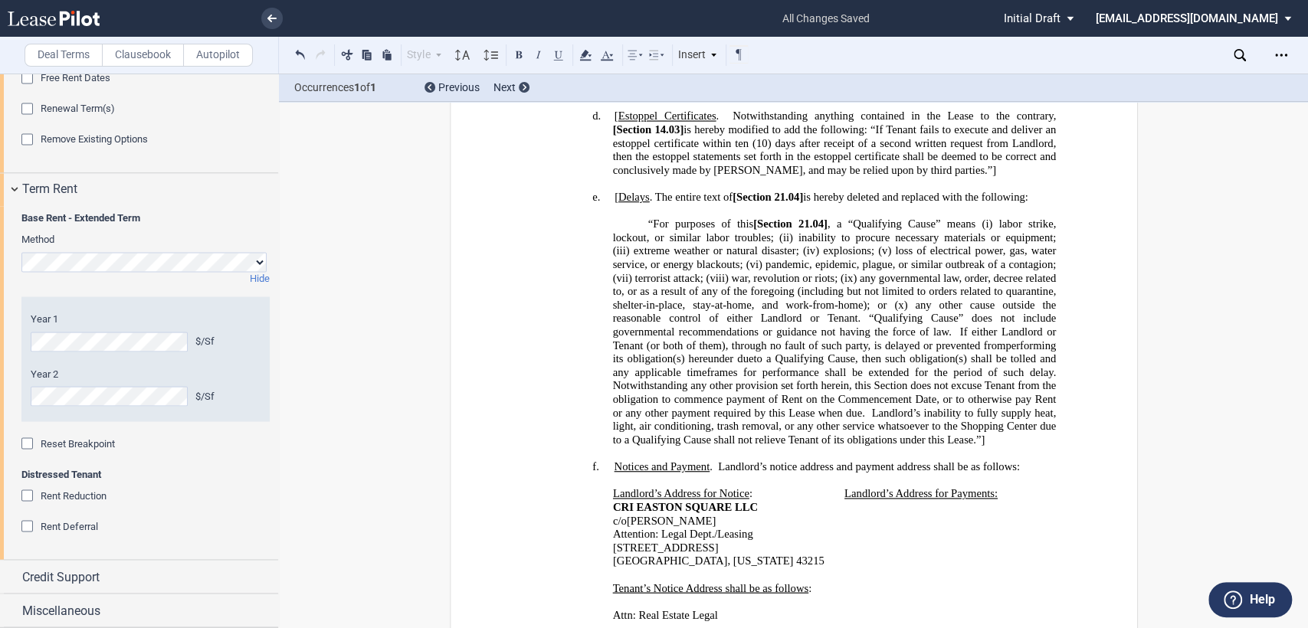
scroll to position [766, 0]
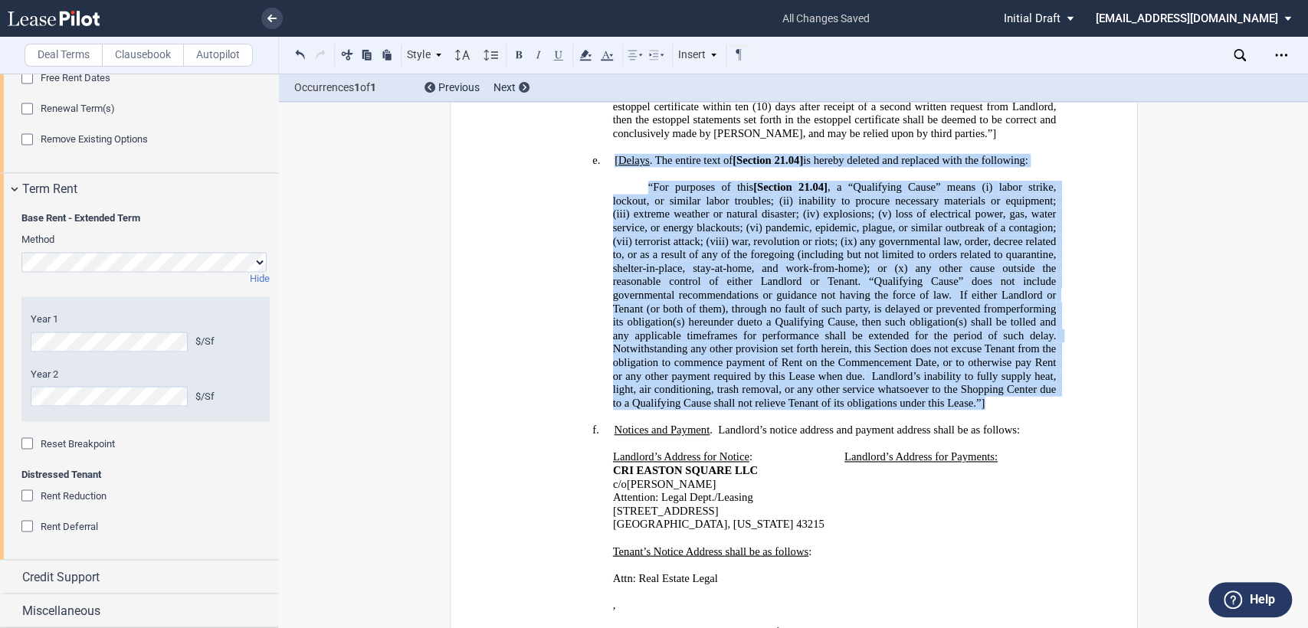
drag, startPoint x: 608, startPoint y: 155, endPoint x: 989, endPoint y: 381, distance: 442.9
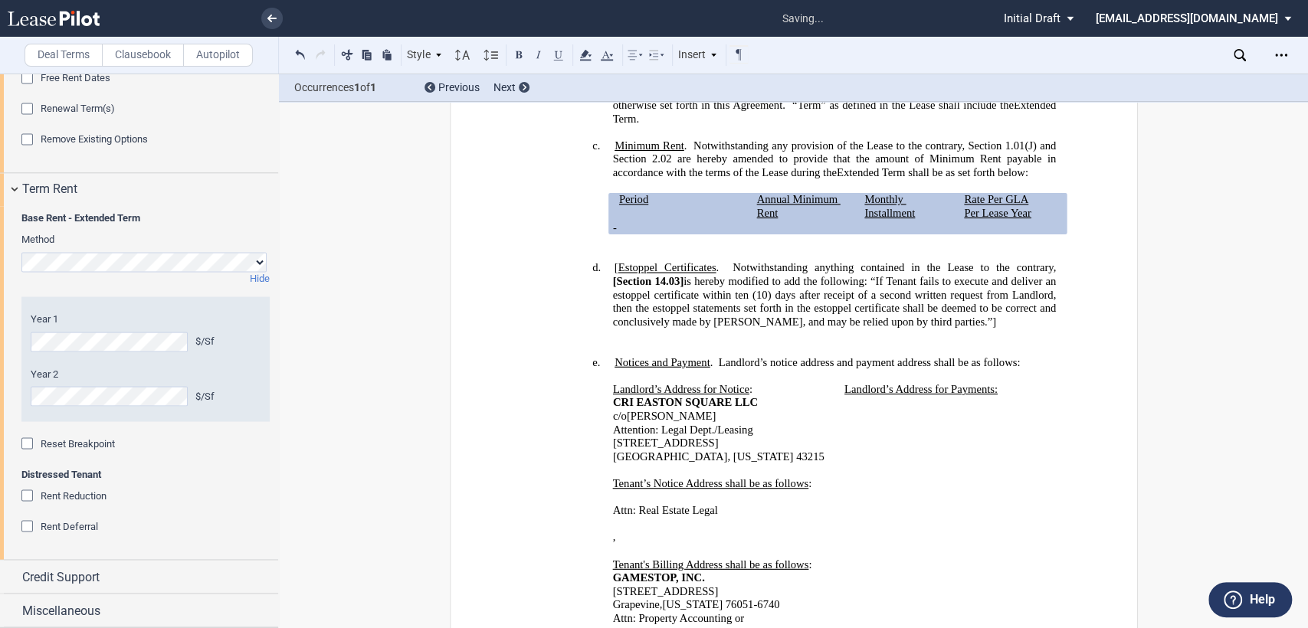
scroll to position [425, 0]
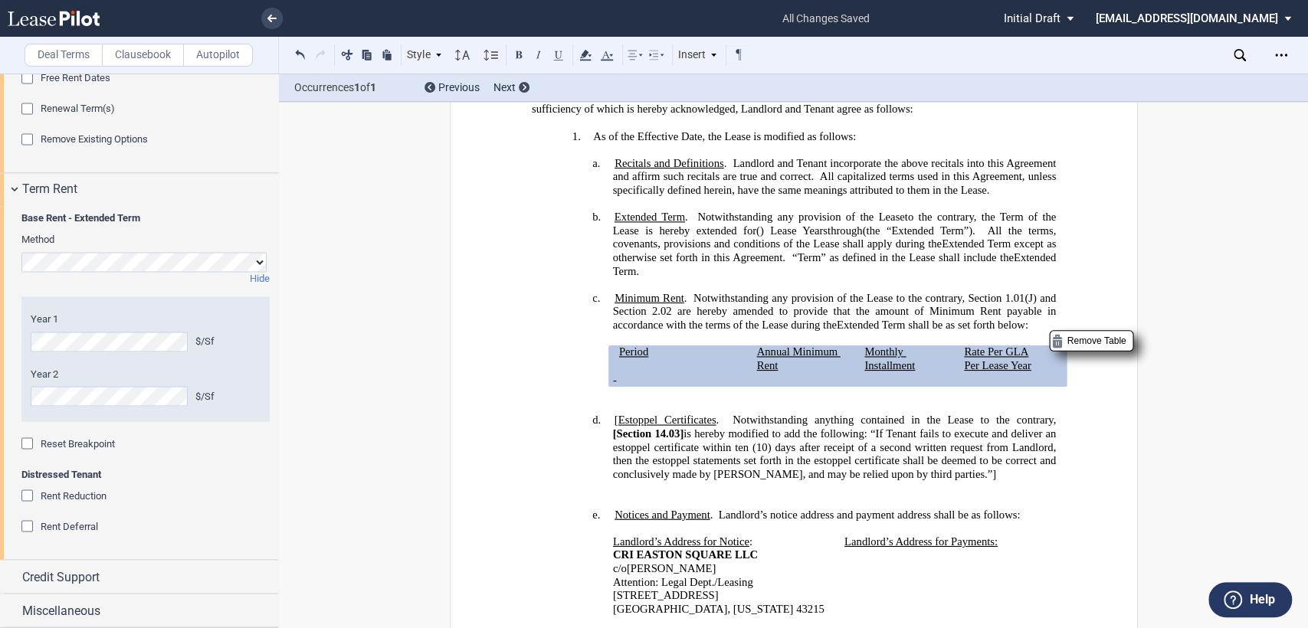
click at [619, 357] on span "Period" at bounding box center [632, 352] width 29 height 13
click at [1021, 307] on span "1.01(J) and Section" at bounding box center [835, 305] width 446 height 26
click at [1024, 306] on span "1.01(J) and Section" at bounding box center [835, 305] width 446 height 26
click at [662, 321] on span "2.02 are hereby amended to provide that the amount of Minimum Rent payable in a…" at bounding box center [835, 318] width 446 height 26
click at [662, 410] on p "﻿" at bounding box center [793, 408] width 524 height 14
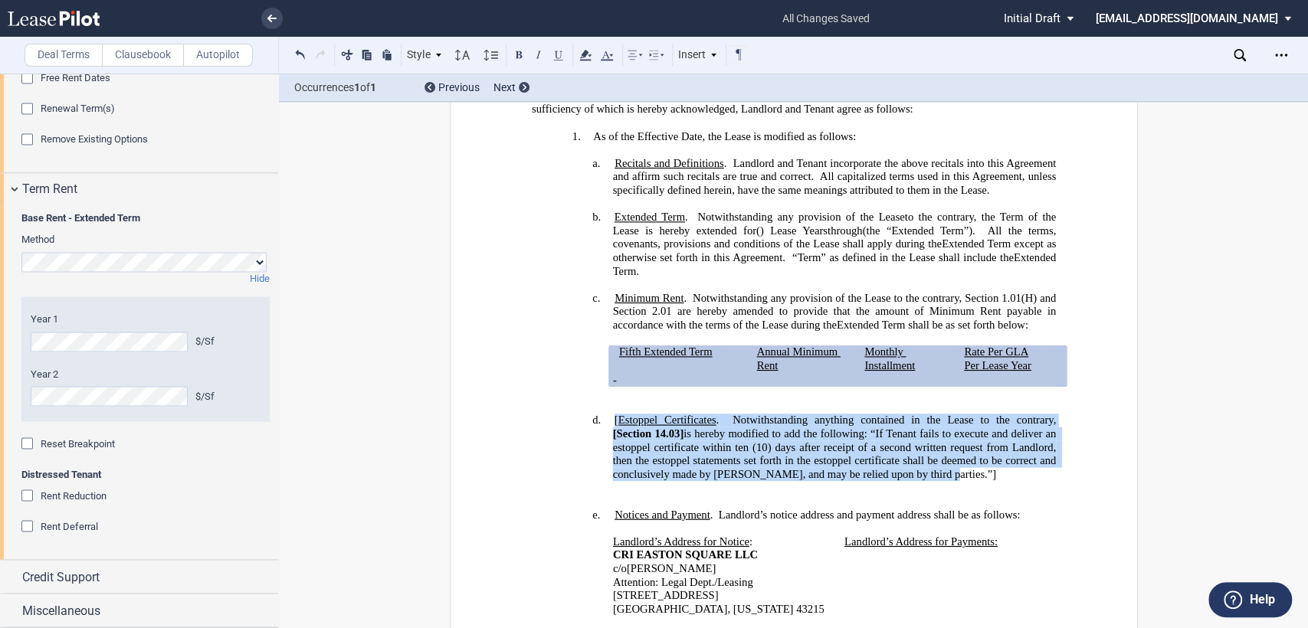
drag, startPoint x: 610, startPoint y: 422, endPoint x: 925, endPoint y: 470, distance: 318.6
click at [925, 470] on span "[ Estoppel Certificates . Notwithstanding anything contained in the Lease to th…" at bounding box center [835, 447] width 446 height 67
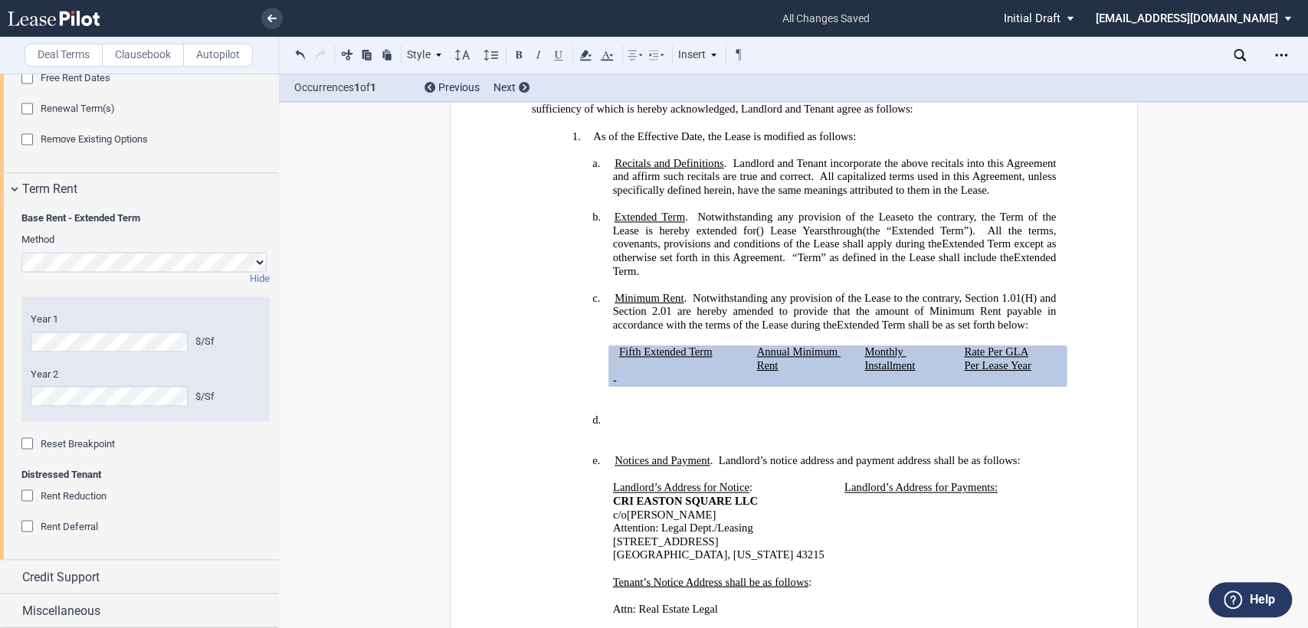
click at [641, 424] on h4 "d. ﻿" at bounding box center [834, 421] width 444 height 14
click at [142, 50] on label "Clausebook" at bounding box center [143, 55] width 82 height 23
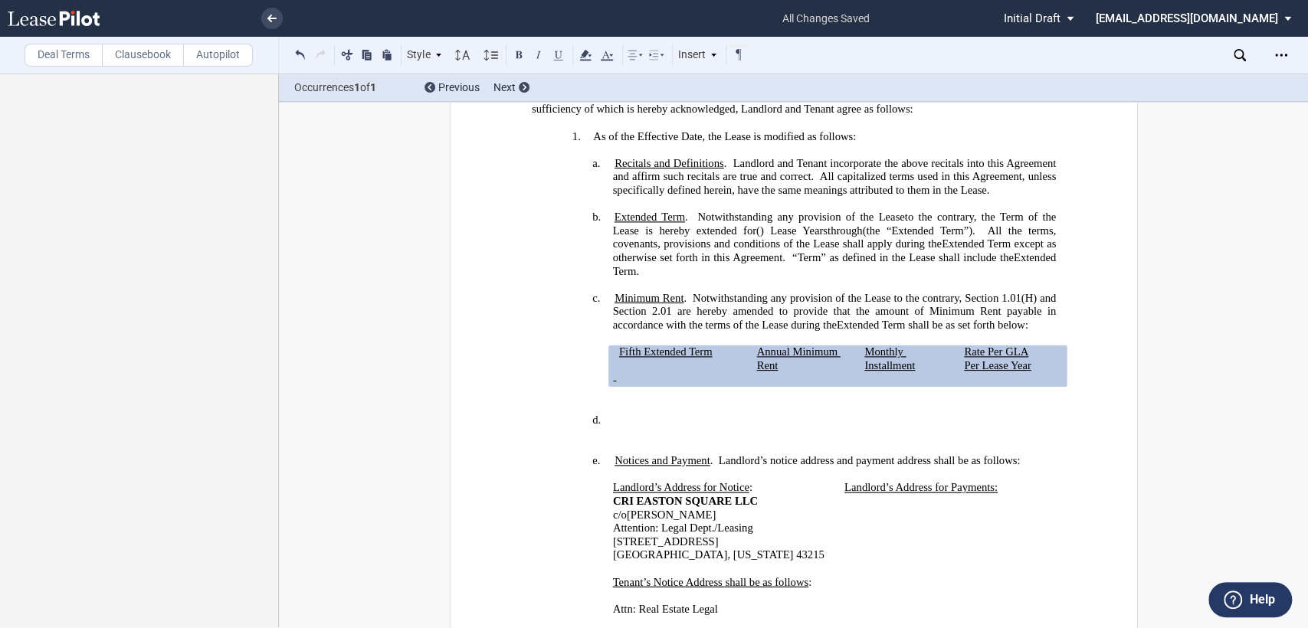
scroll to position [0, 0]
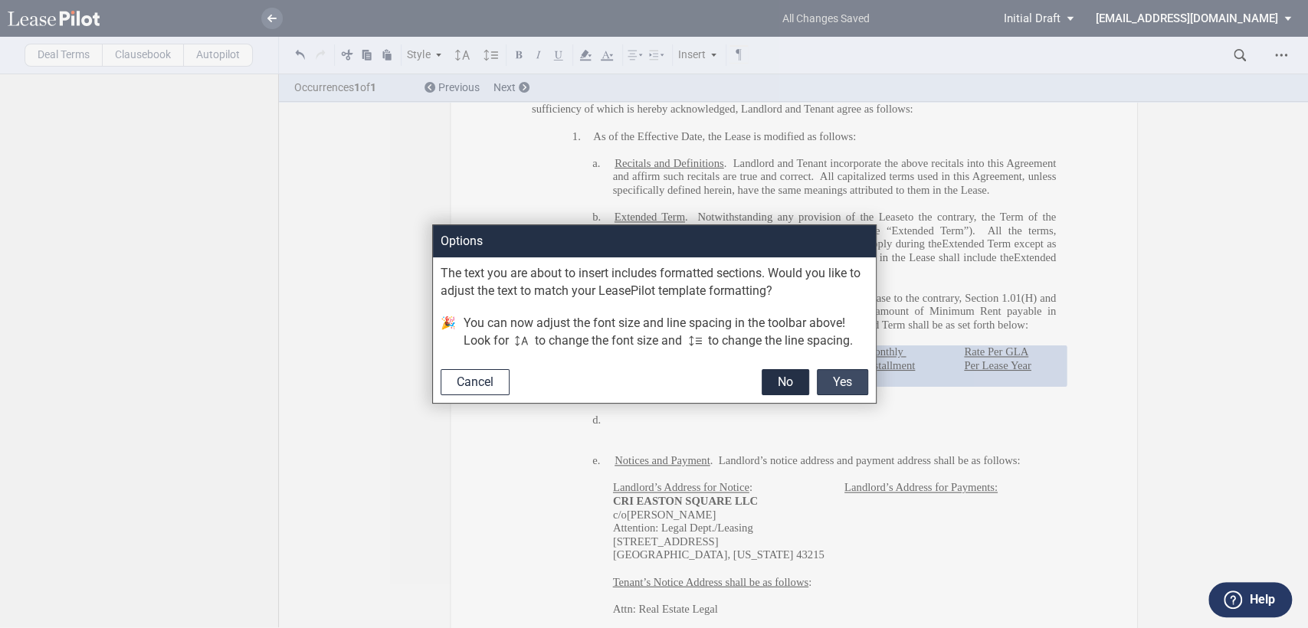
click at [844, 388] on button "Yes" at bounding box center [842, 382] width 51 height 26
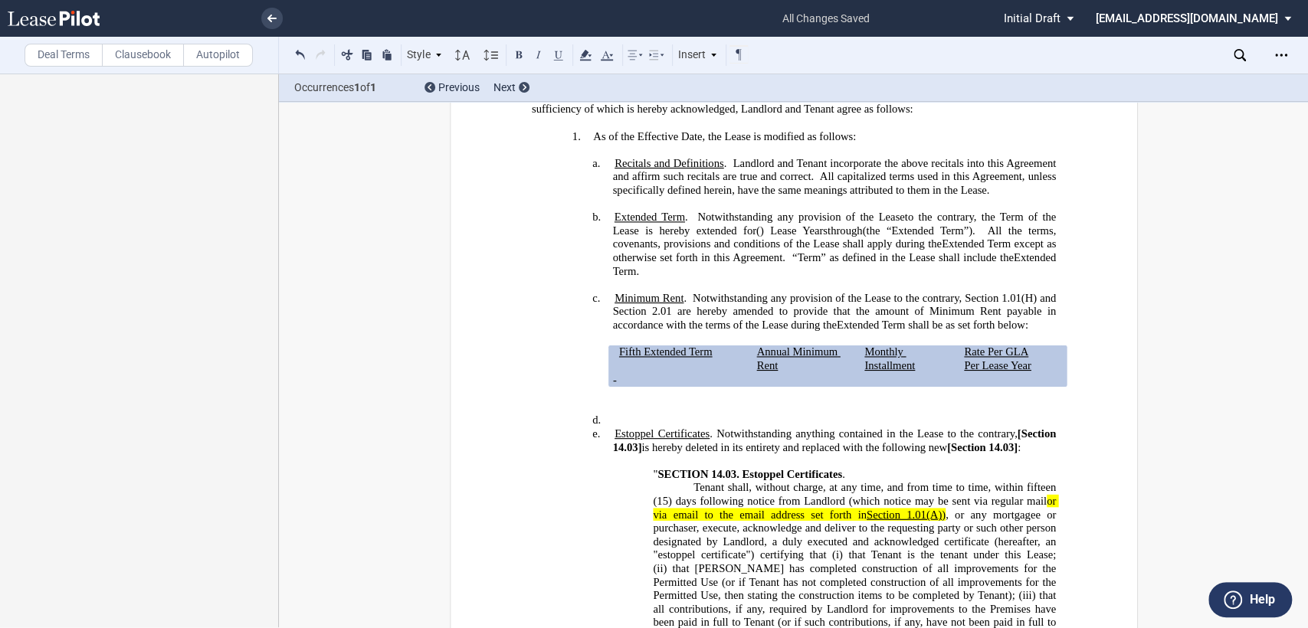
drag, startPoint x: 686, startPoint y: 436, endPoint x: 680, endPoint y: 442, distance: 8.7
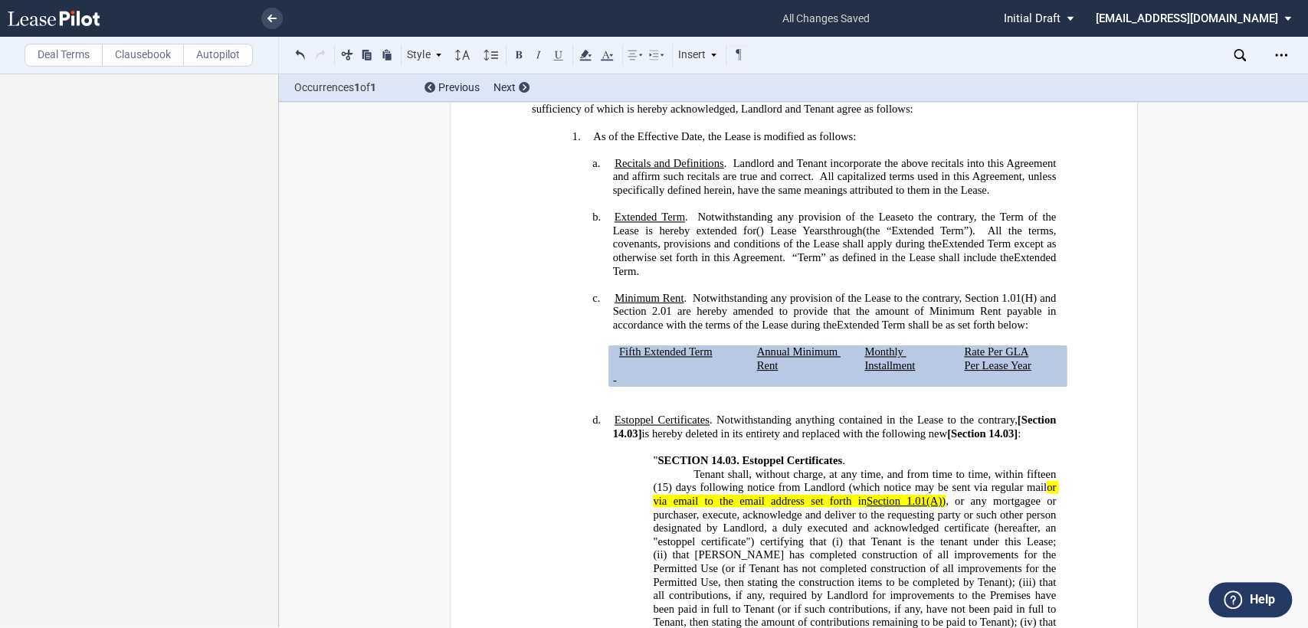
click at [1014, 422] on span "[Section 14.03]" at bounding box center [835, 427] width 446 height 26
click at [614, 431] on span "Section 14.03]" at bounding box center [835, 427] width 446 height 26
click at [632, 429] on span "Section 15.03]" at bounding box center [835, 427] width 446 height 26
click at [712, 457] on span "SECTION 14.03." at bounding box center [697, 460] width 81 height 13
click at [990, 435] on span "[Section 14.03]" at bounding box center [978, 434] width 70 height 13
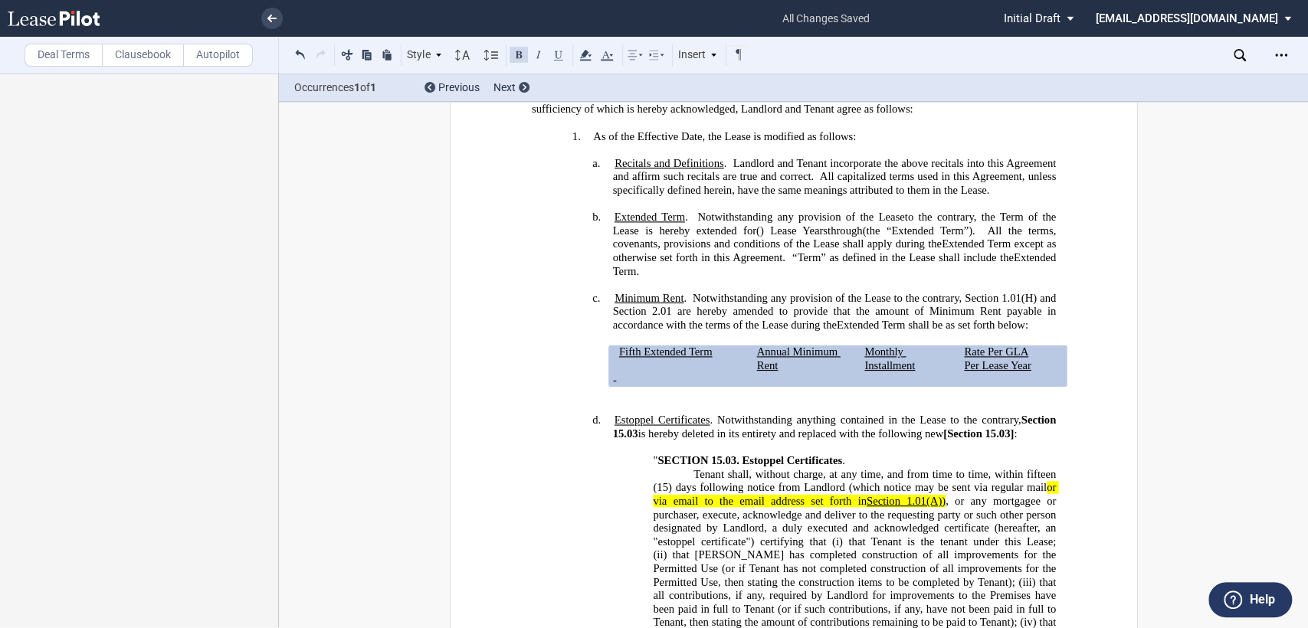
click at [949, 437] on span "[Section 15.03]" at bounding box center [978, 434] width 70 height 13
click at [1006, 434] on span "Section 15.03]" at bounding box center [976, 434] width 67 height 13
click at [863, 493] on span "or via email to the email address set forth in" at bounding box center [855, 494] width 405 height 26
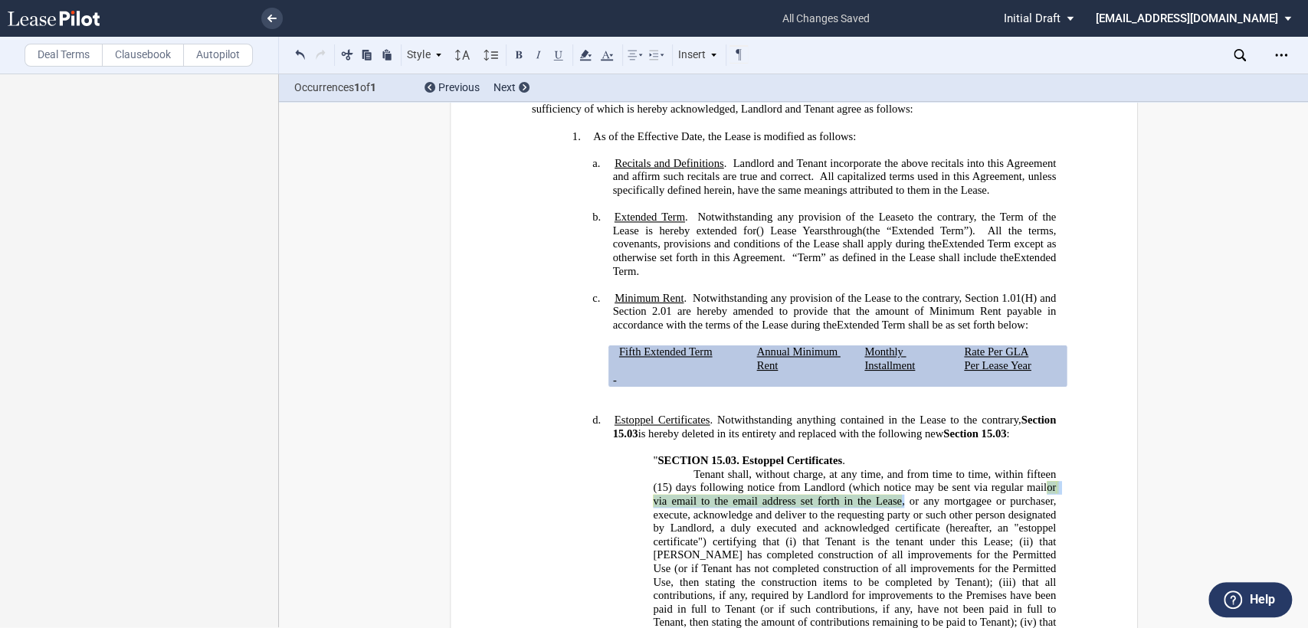
drag, startPoint x: 1039, startPoint y: 483, endPoint x: 899, endPoint y: 500, distance: 141.1
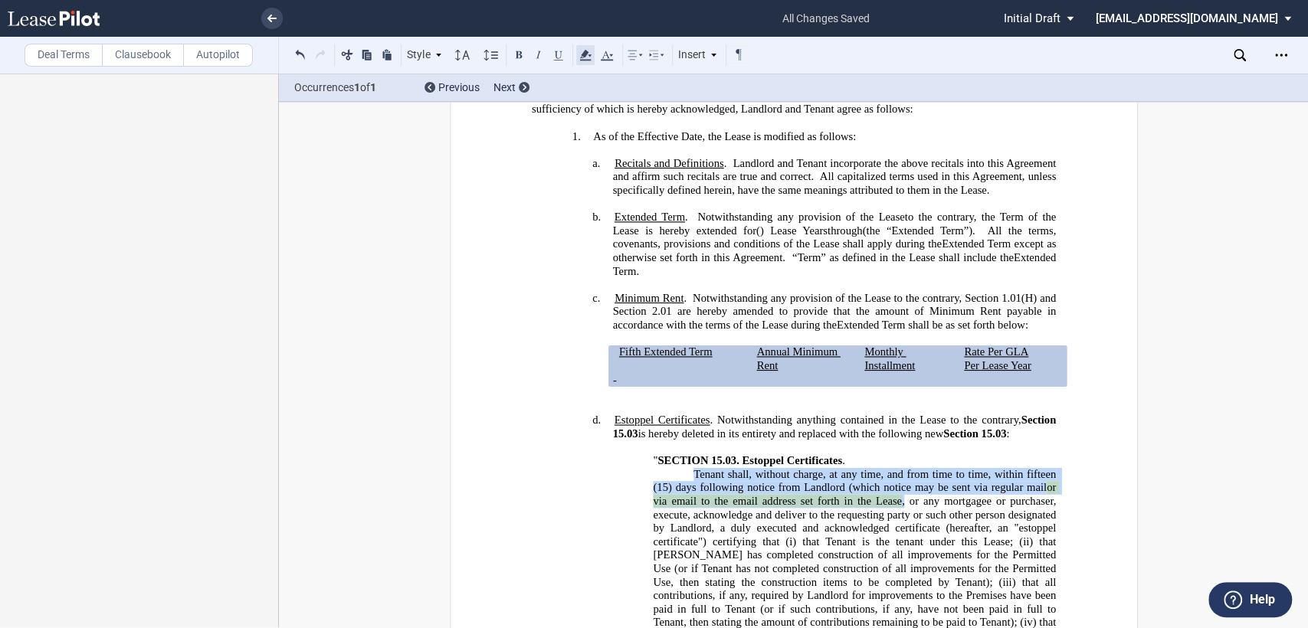
click at [588, 62] on icon at bounding box center [585, 55] width 18 height 18
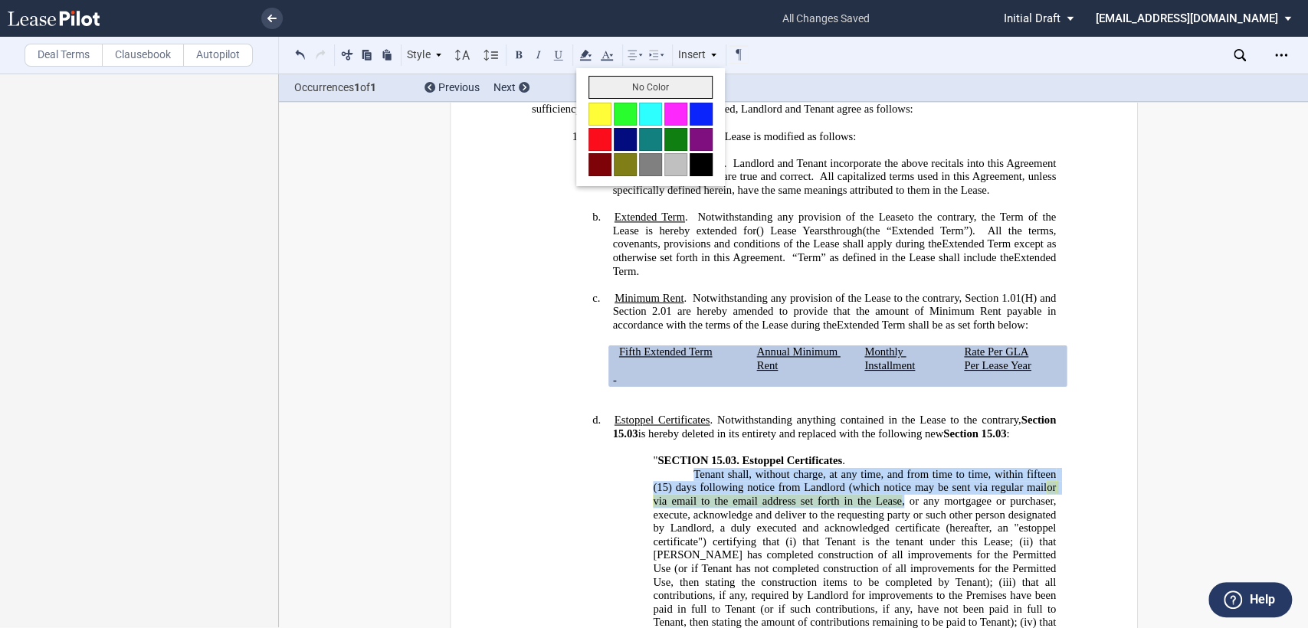
click at [595, 81] on button "No Color" at bounding box center [650, 87] width 124 height 23
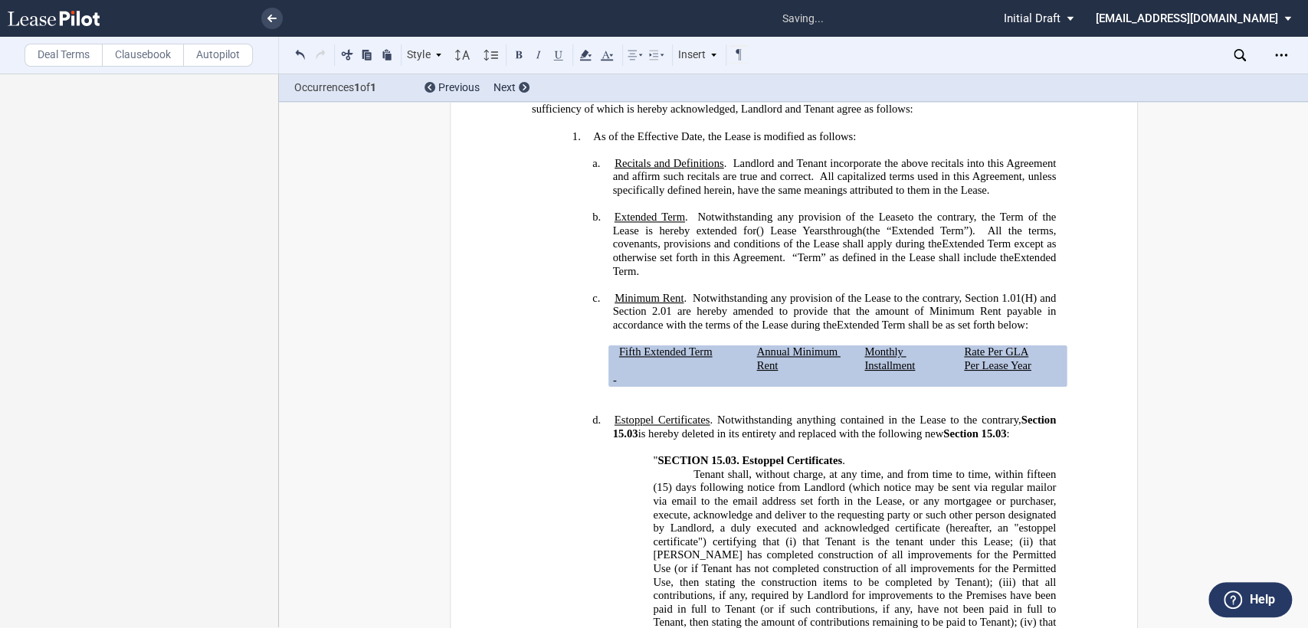
click at [900, 576] on span "that all contributions, if any, required by Landlord for improvements to the Pr…" at bounding box center [855, 602] width 405 height 53
drag, startPoint x: 1017, startPoint y: 421, endPoint x: 633, endPoint y: 437, distance: 384.2
click at [633, 437] on span "Estoppel Certificates . Notwithstanding anything contained in the Lease to the …" at bounding box center [835, 427] width 446 height 26
click at [521, 54] on button at bounding box center [519, 54] width 18 height 18
drag, startPoint x: 944, startPoint y: 430, endPoint x: 1008, endPoint y: 432, distance: 64.4
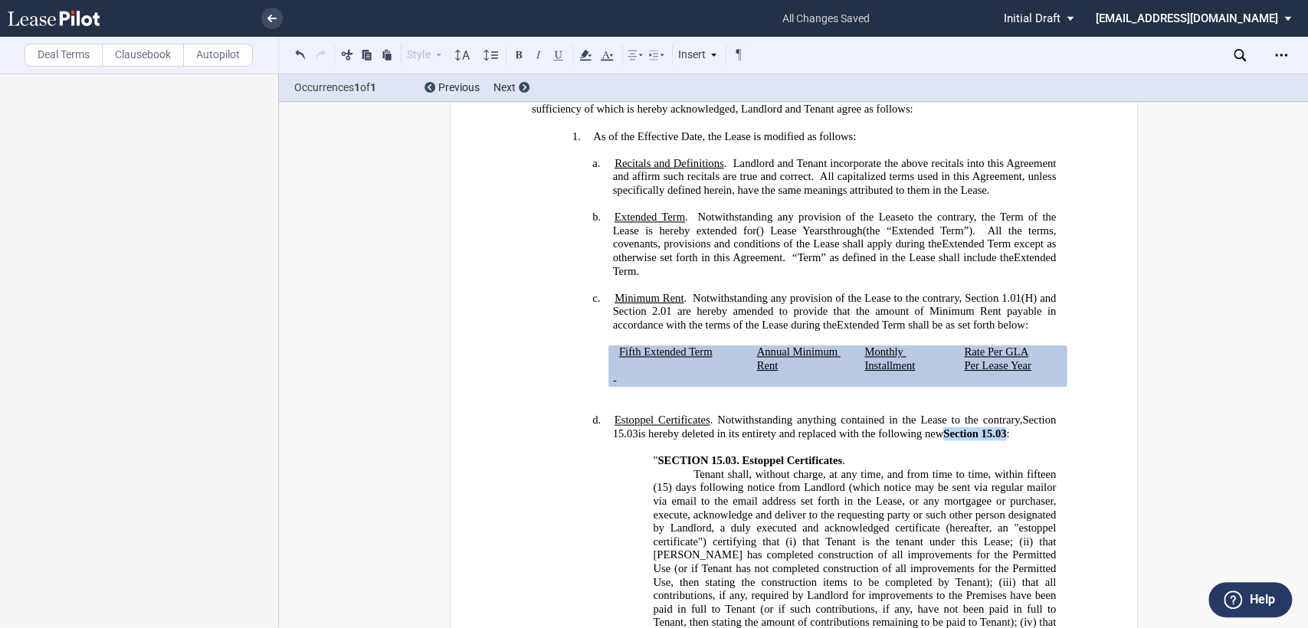
click at [1008, 432] on span "Estoppel Certificates . Notwithstanding anything contained in the Lease to the …" at bounding box center [835, 427] width 446 height 26
click at [520, 51] on button at bounding box center [519, 54] width 18 height 18
click at [946, 446] on p "﻿" at bounding box center [793, 448] width 524 height 14
click at [977, 434] on span "Section 15.03" at bounding box center [974, 434] width 62 height 13
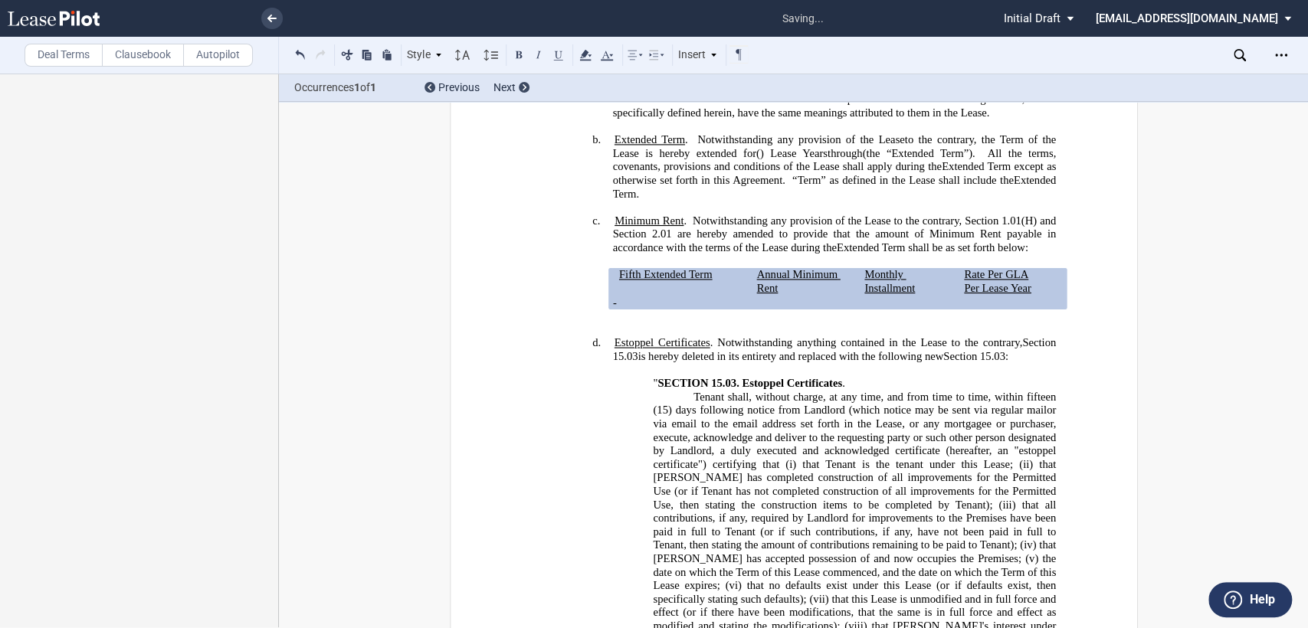
scroll to position [595, 0]
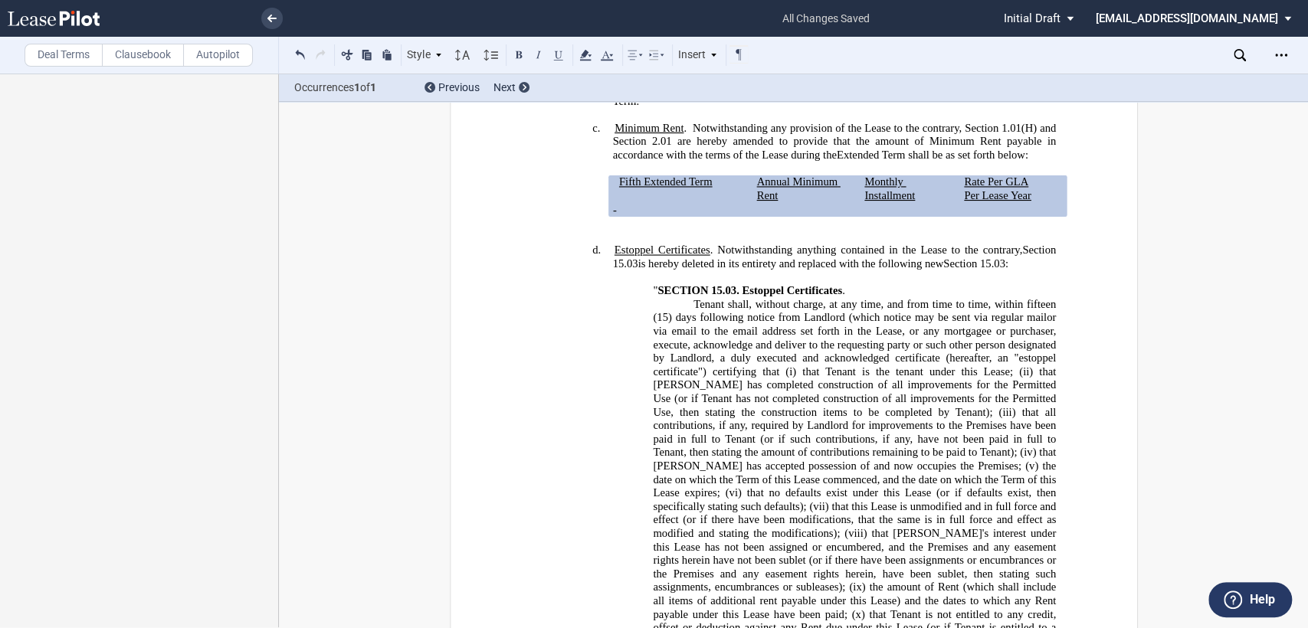
click at [1020, 300] on span "Tenant shall, without charge, at any time, and from time to time, within fiftee…" at bounding box center [855, 311] width 405 height 26
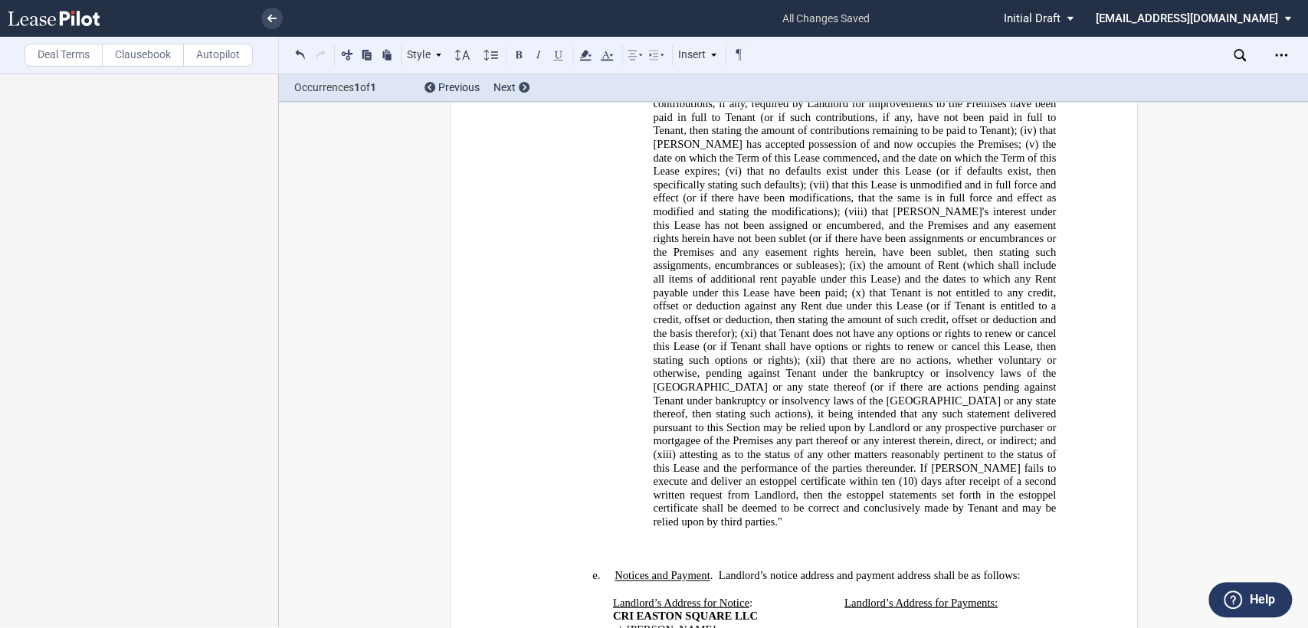
scroll to position [936, 0]
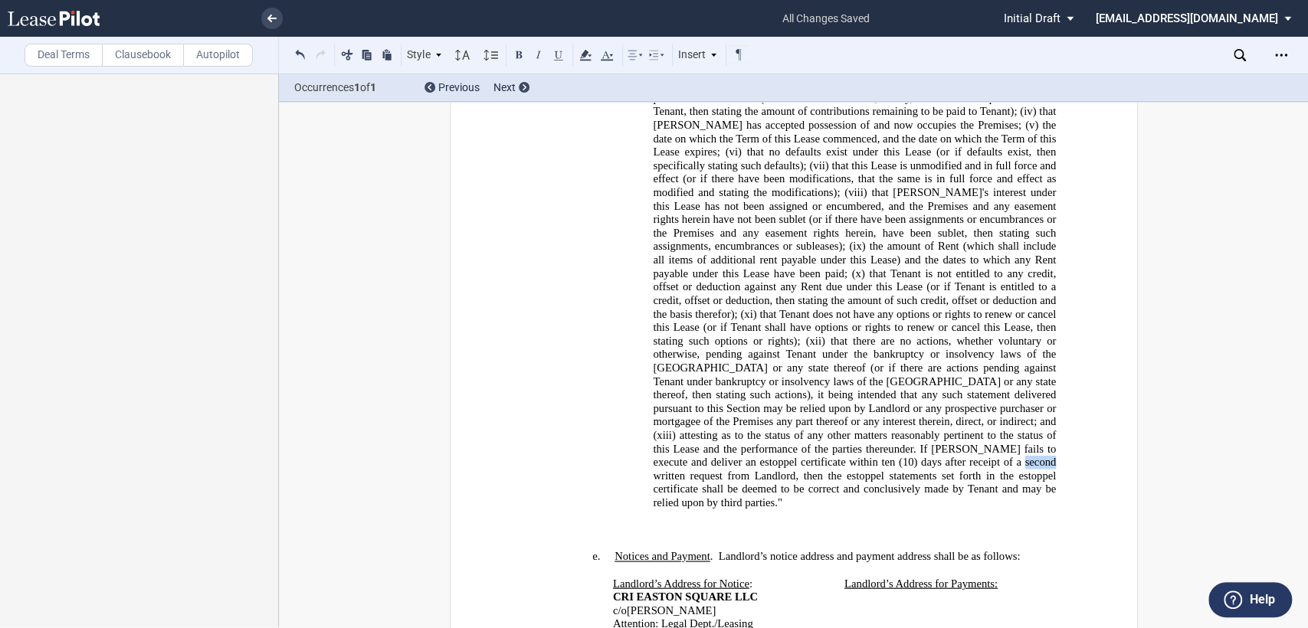
drag, startPoint x: 748, startPoint y: 436, endPoint x: 780, endPoint y: 434, distance: 32.2
click at [780, 456] on span "(10) days after receipt of a second written request from Landlord, then the est…" at bounding box center [855, 482] width 405 height 53
click at [523, 57] on button at bounding box center [519, 54] width 18 height 18
click at [540, 57] on button at bounding box center [538, 54] width 18 height 18
click at [867, 375] on span "that there are no actions, whether voluntary or otherwise, pending against Tena…" at bounding box center [855, 388] width 405 height 107
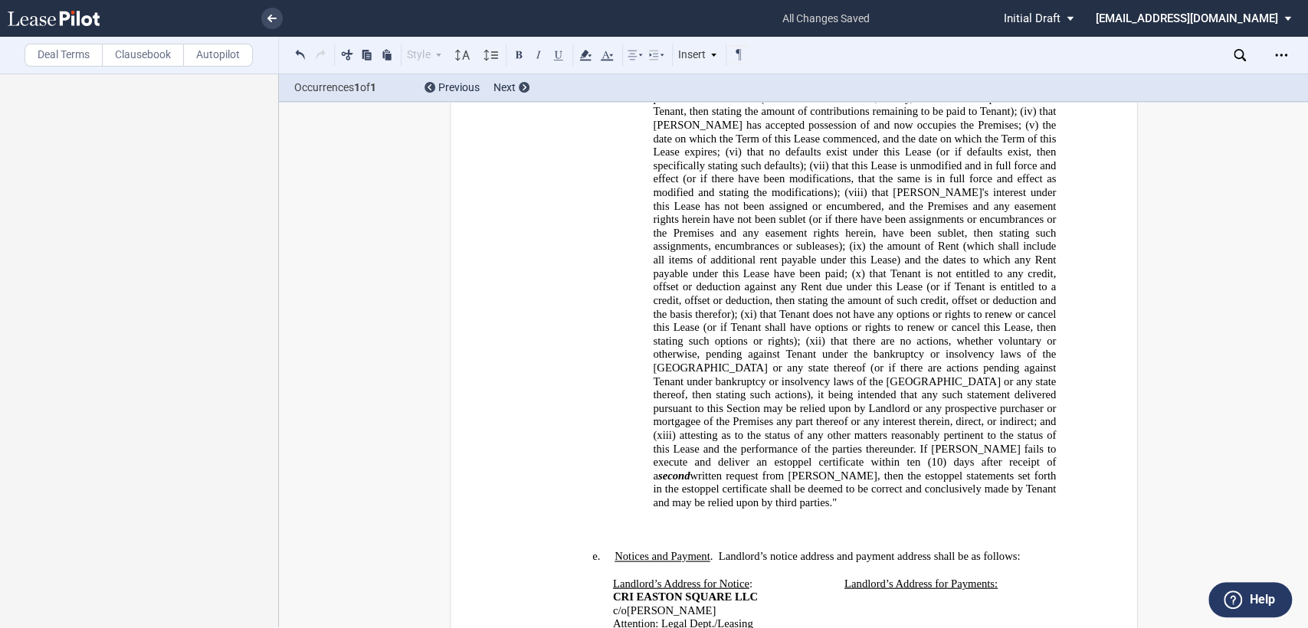
click at [593, 523] on p "﻿" at bounding box center [793, 530] width 524 height 14
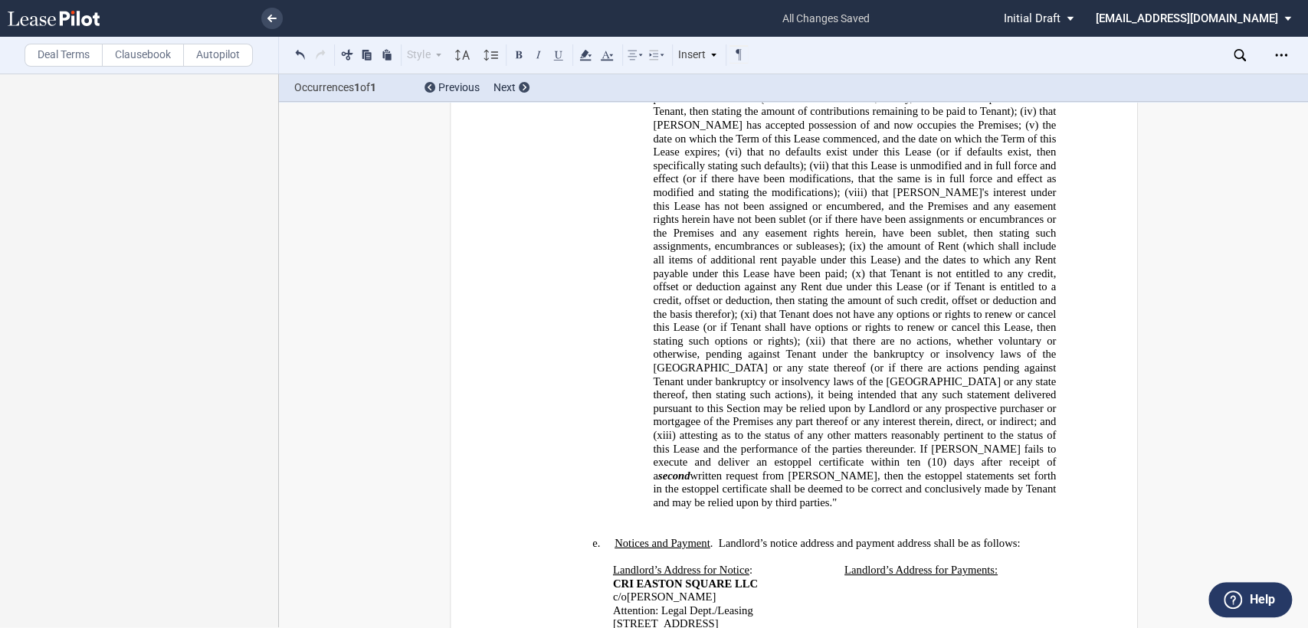
click at [578, 523] on p "﻿" at bounding box center [793, 530] width 524 height 14
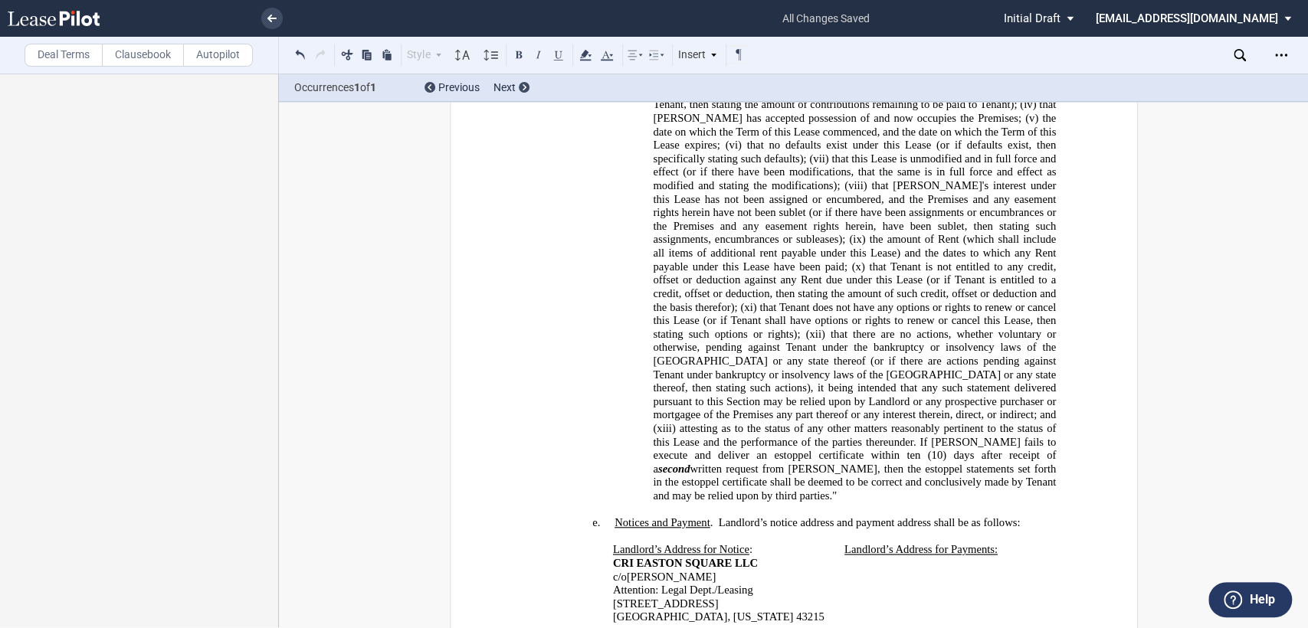
scroll to position [1033, 0]
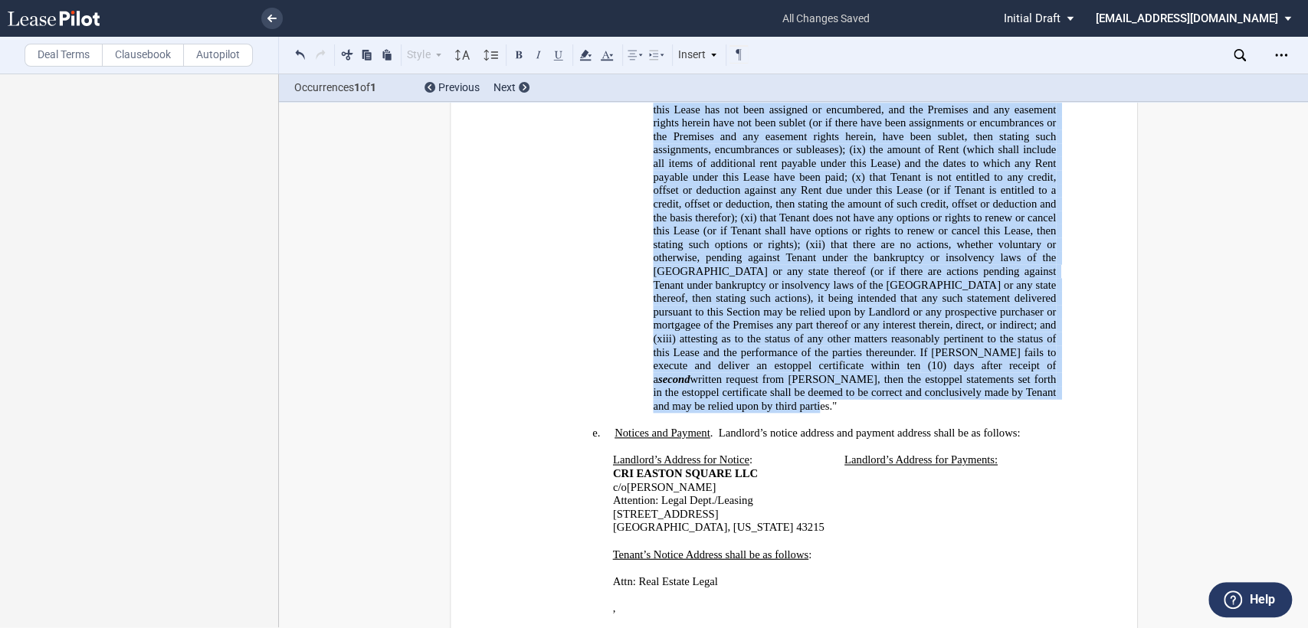
drag, startPoint x: 646, startPoint y: 198, endPoint x: 911, endPoint y: 362, distance: 311.7
click at [911, 362] on ins "!!SET_LEVEL_2!! !!Heading 4!! d. Estoppel Certificates . Notwithstanding anythi…" at bounding box center [793, 116] width 524 height 621
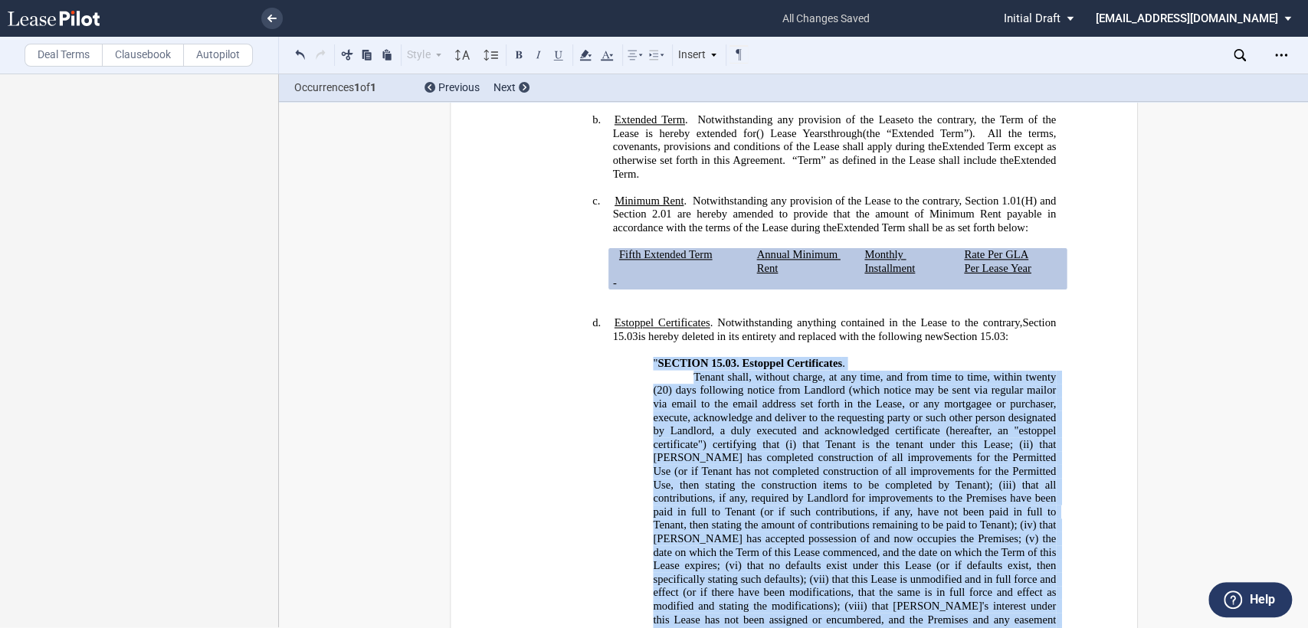
scroll to position [522, 0]
click at [661, 58] on icon at bounding box center [656, 55] width 18 height 18
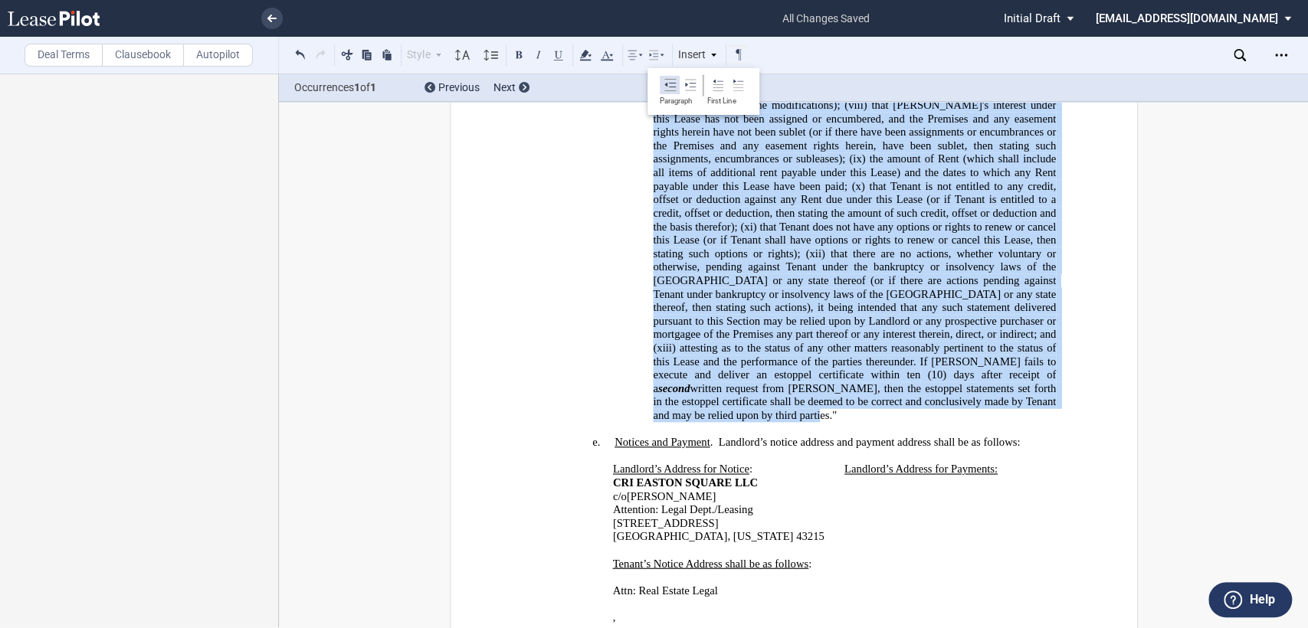
click at [667, 88] on icon at bounding box center [670, 85] width 12 height 12
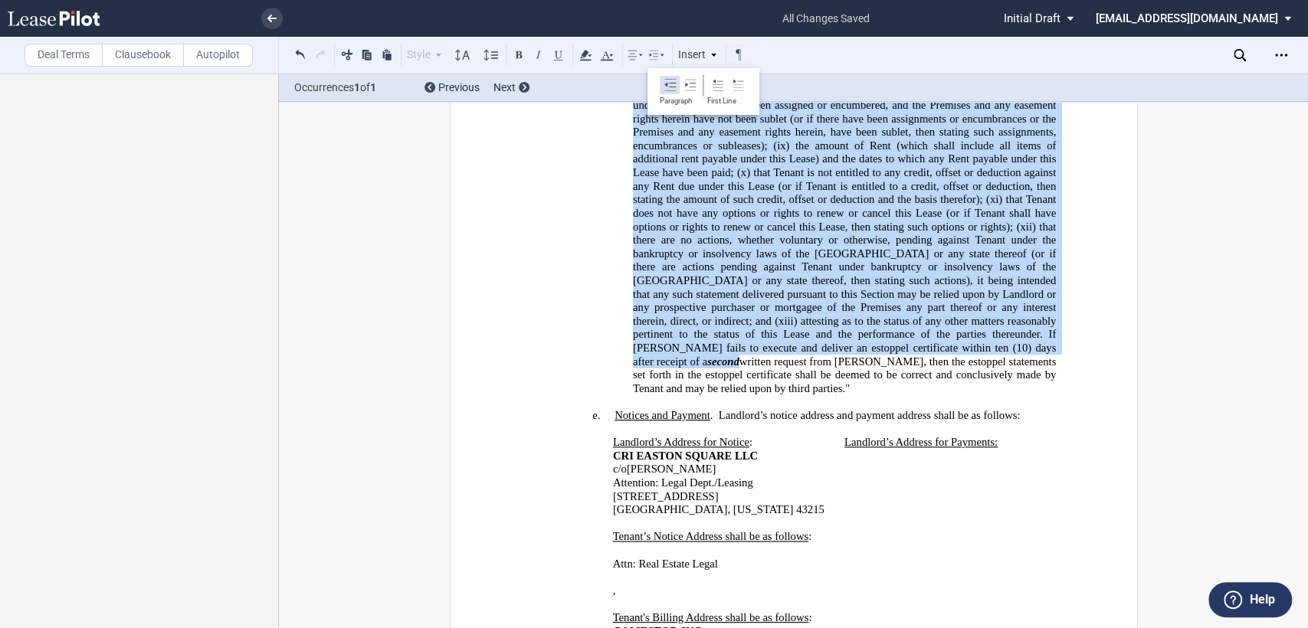
click at [667, 88] on icon at bounding box center [670, 85] width 12 height 12
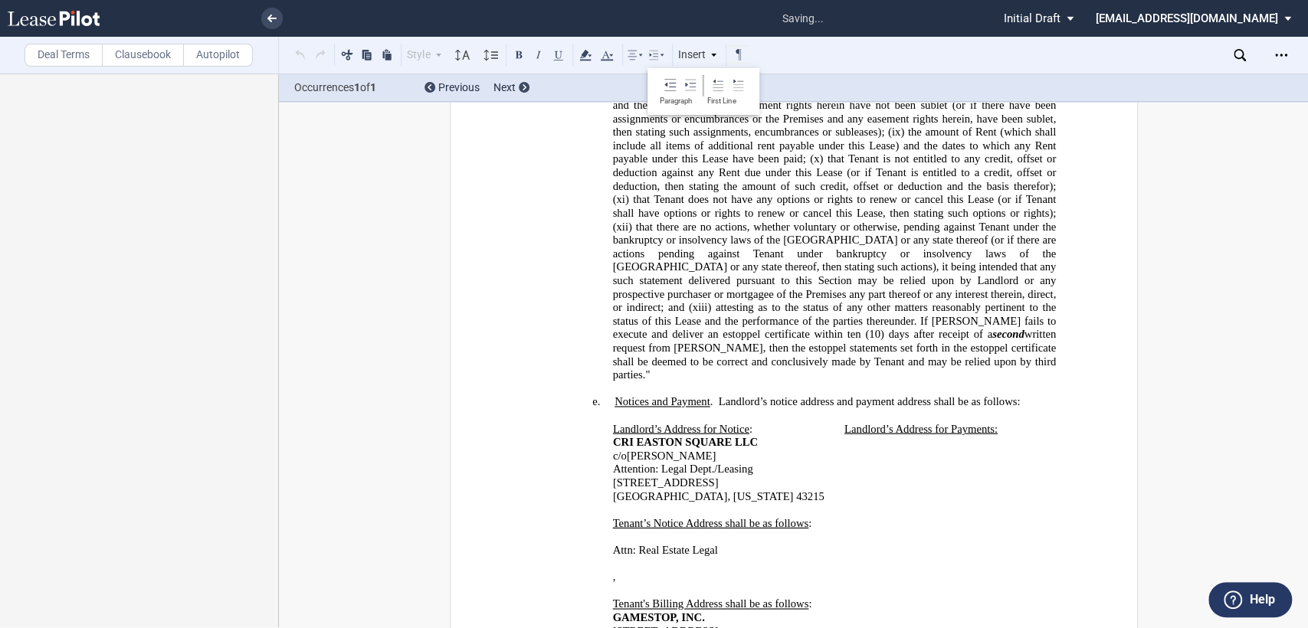
click at [820, 436] on p "CRI EASTON SQUARE LLC CRI OUTPARCELS LLC" at bounding box center [725, 443] width 226 height 14
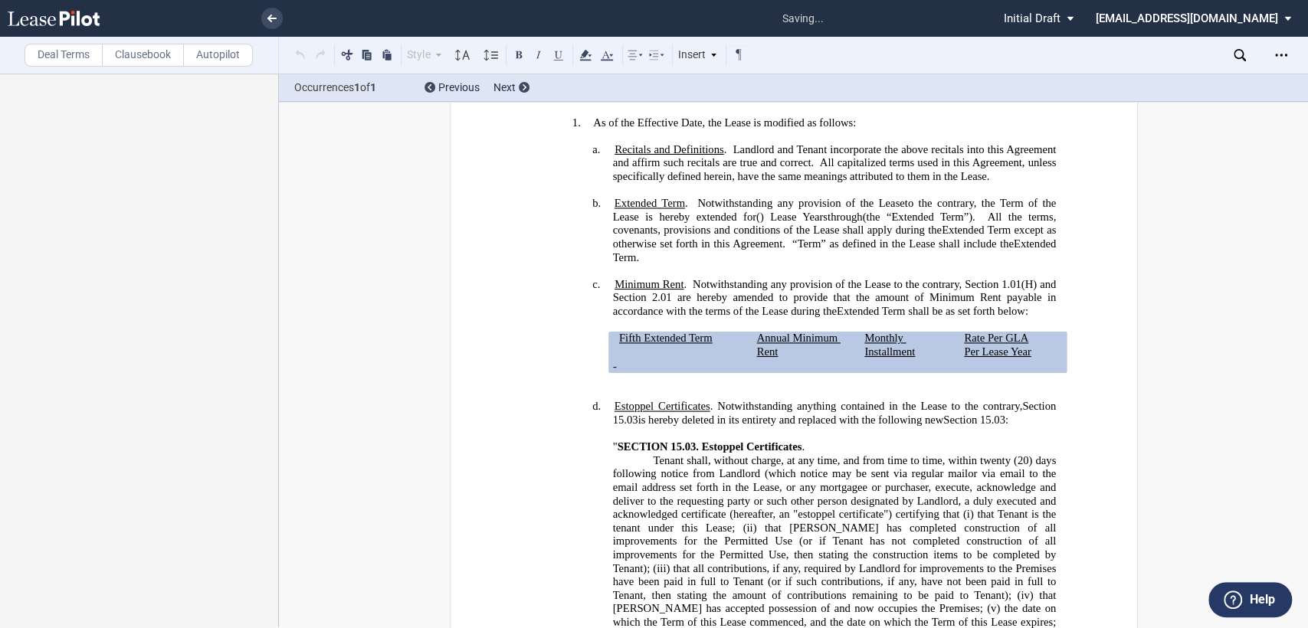
scroll to position [428, 0]
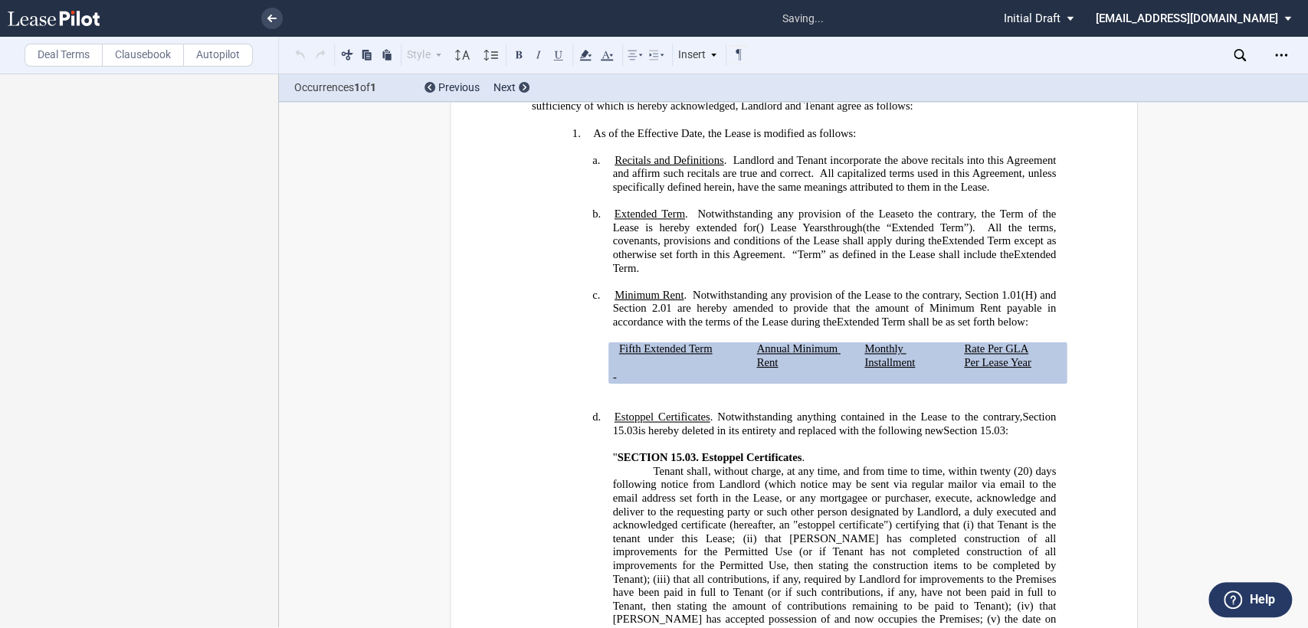
click at [724, 403] on p "﻿" at bounding box center [793, 405] width 524 height 14
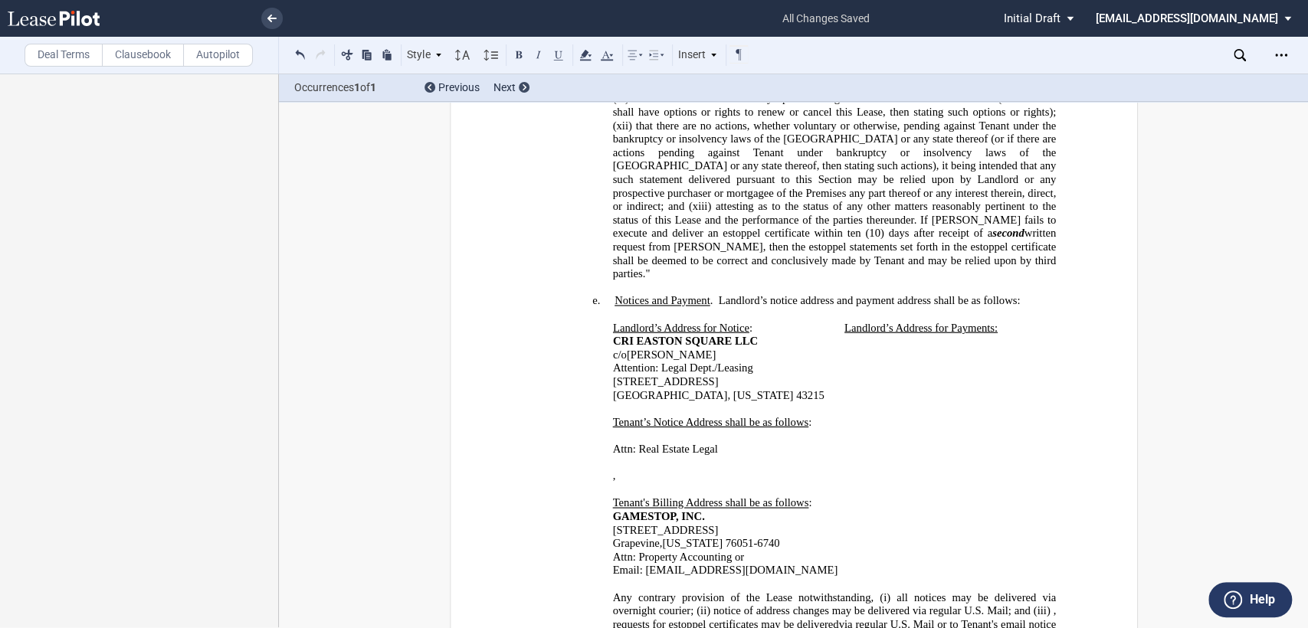
scroll to position [854, 0]
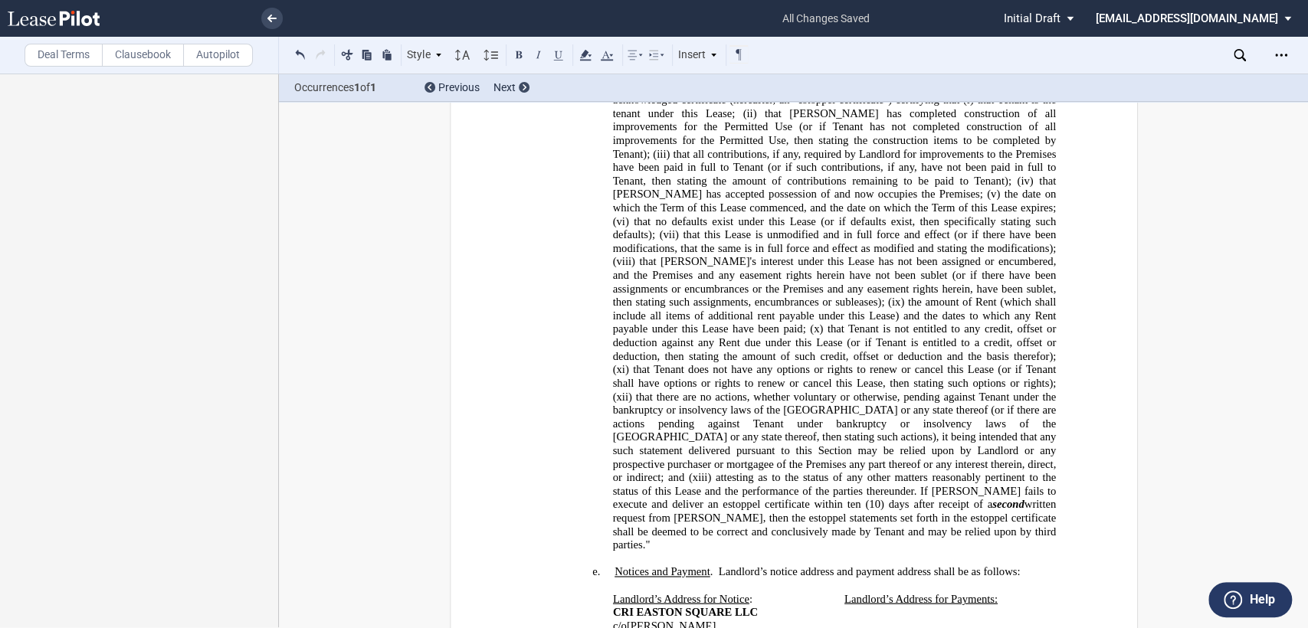
click at [61, 51] on label "Deal Terms" at bounding box center [64, 55] width 78 height 23
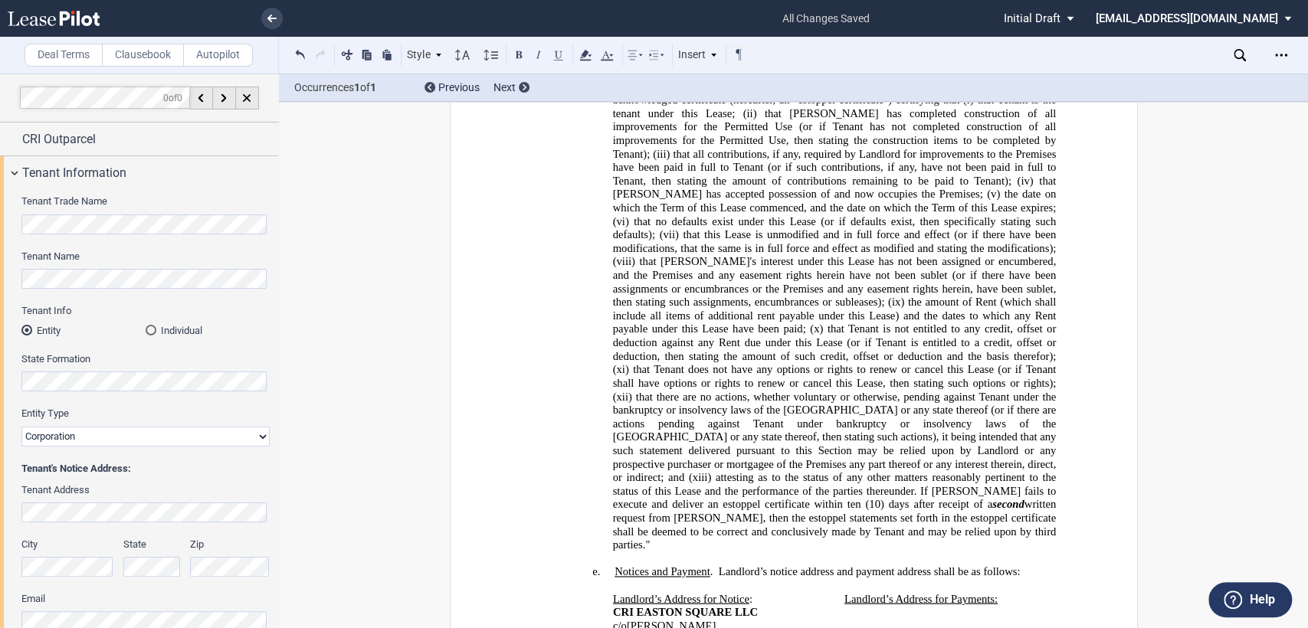
click at [738, 263] on span "that Tenant's interest under this Lease has not been assigned or encumbered, an…" at bounding box center [835, 281] width 446 height 53
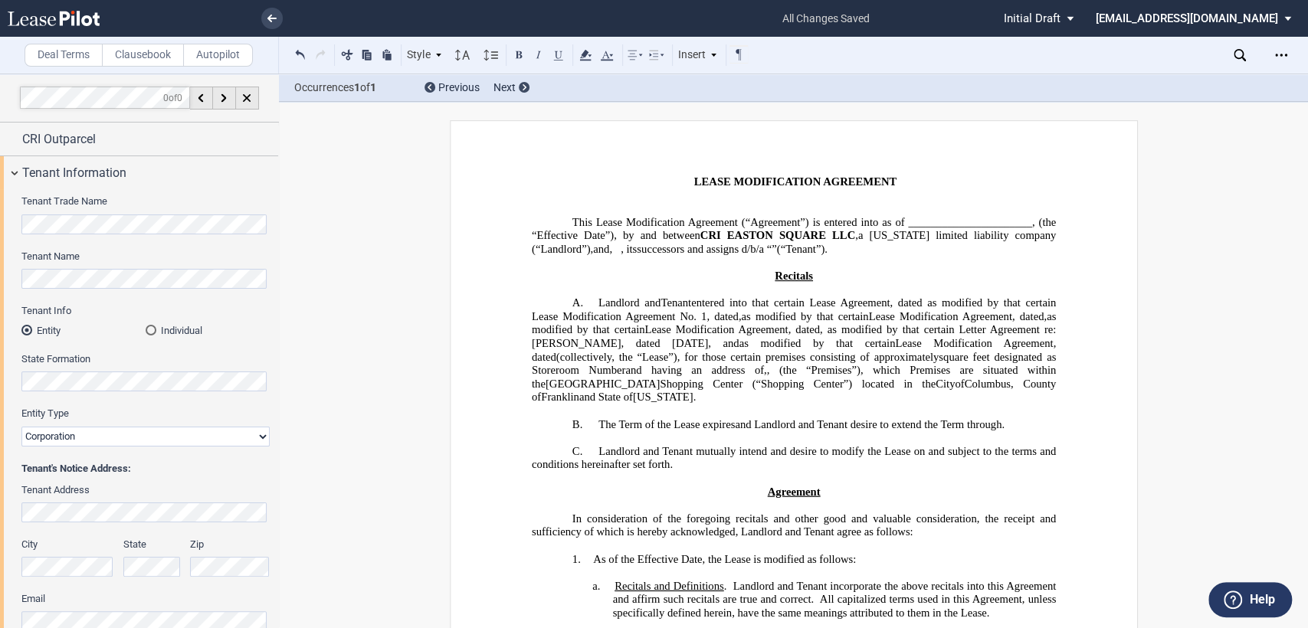
scroll to position [0, 0]
click at [927, 307] on span at bounding box center [924, 305] width 5 height 13
click at [817, 433] on span "and Landlord and Tenant desire to extend the Term through" at bounding box center [868, 426] width 267 height 13
click at [1034, 229] on span at bounding box center [1036, 224] width 4 height 13
click at [950, 223] on span "Lease Modification Agreement (“Agreement”) is entered into as of ______________…" at bounding box center [814, 224] width 439 height 13
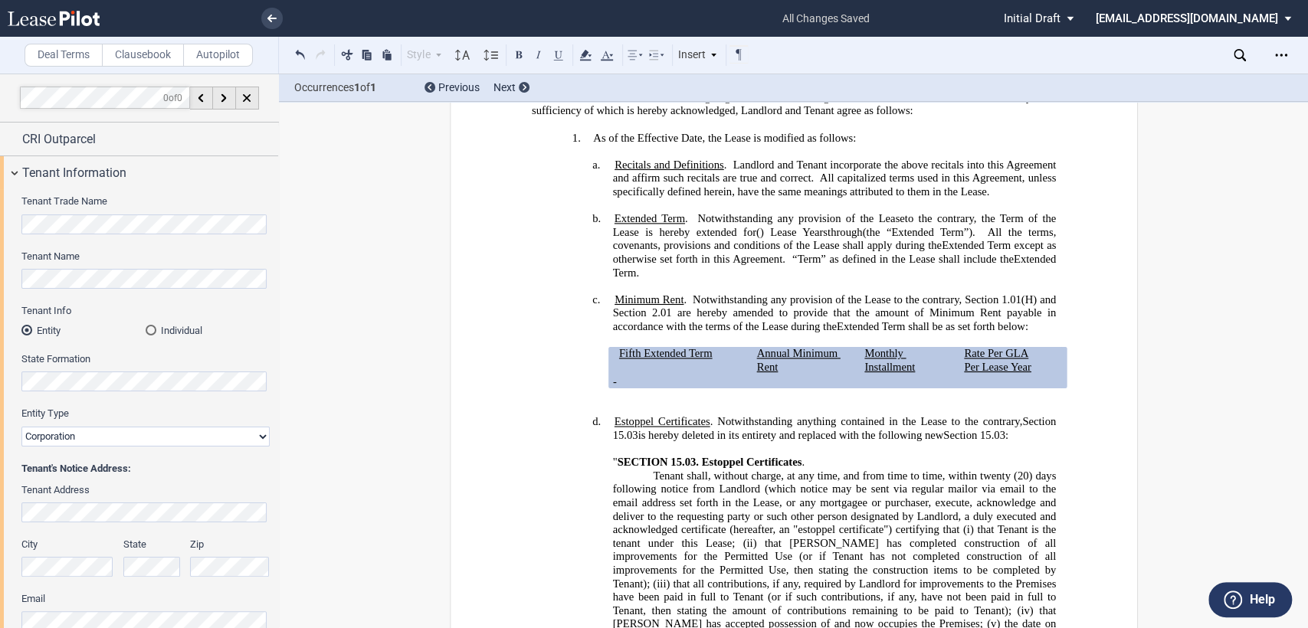
scroll to position [425, 0]
click at [531, 403] on p "﻿" at bounding box center [793, 408] width 524 height 14
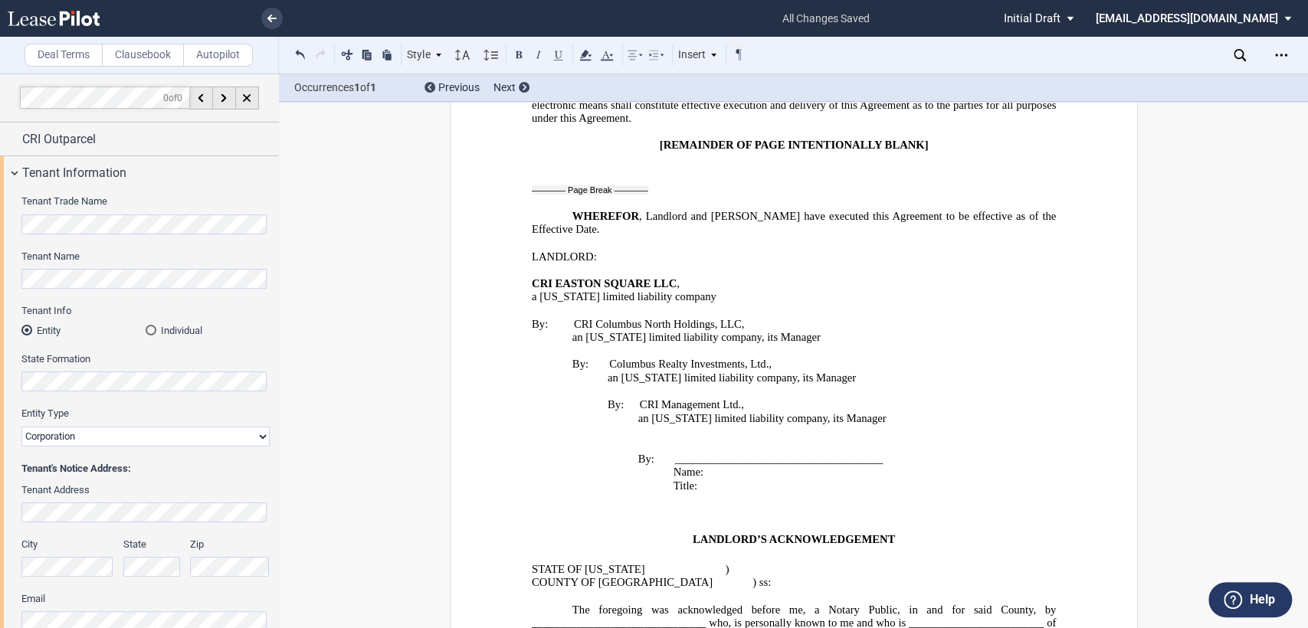
scroll to position [2070, 0]
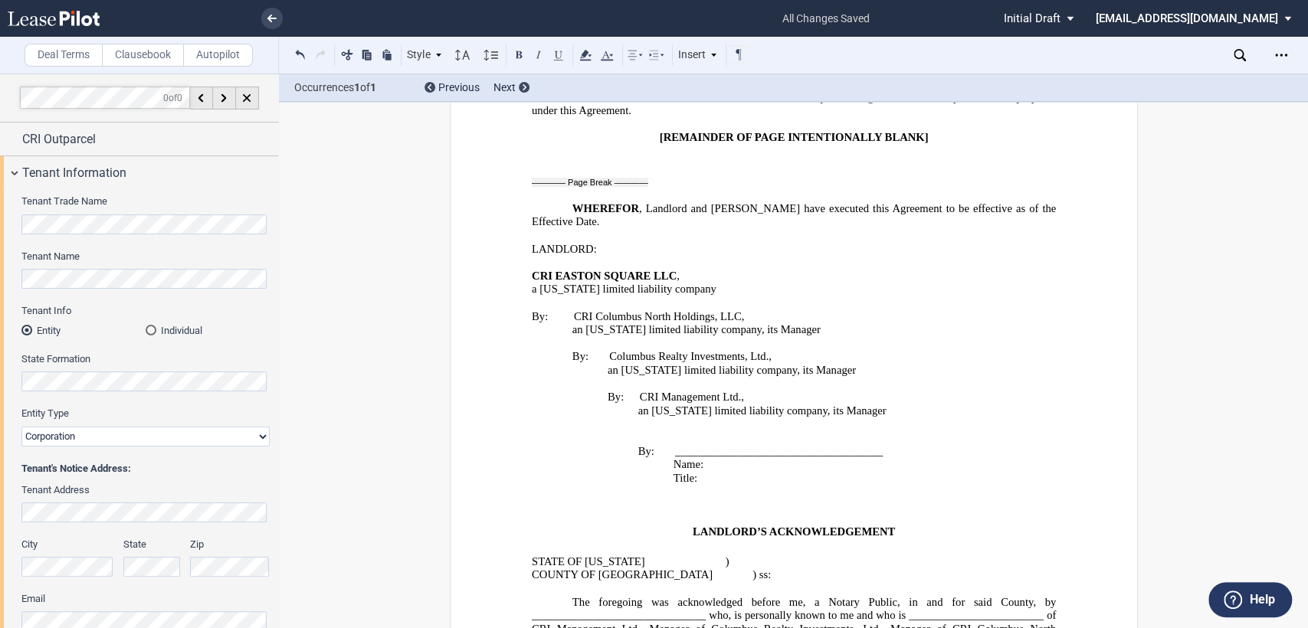
click at [644, 365] on span "an Ohio limited liability company, its Manager" at bounding box center [731, 371] width 248 height 13
click at [667, 336] on span "By: CRI Columbus North Holdings, LLC, an Ohio limited liability company, its Ma…" at bounding box center [793, 397] width 524 height 175
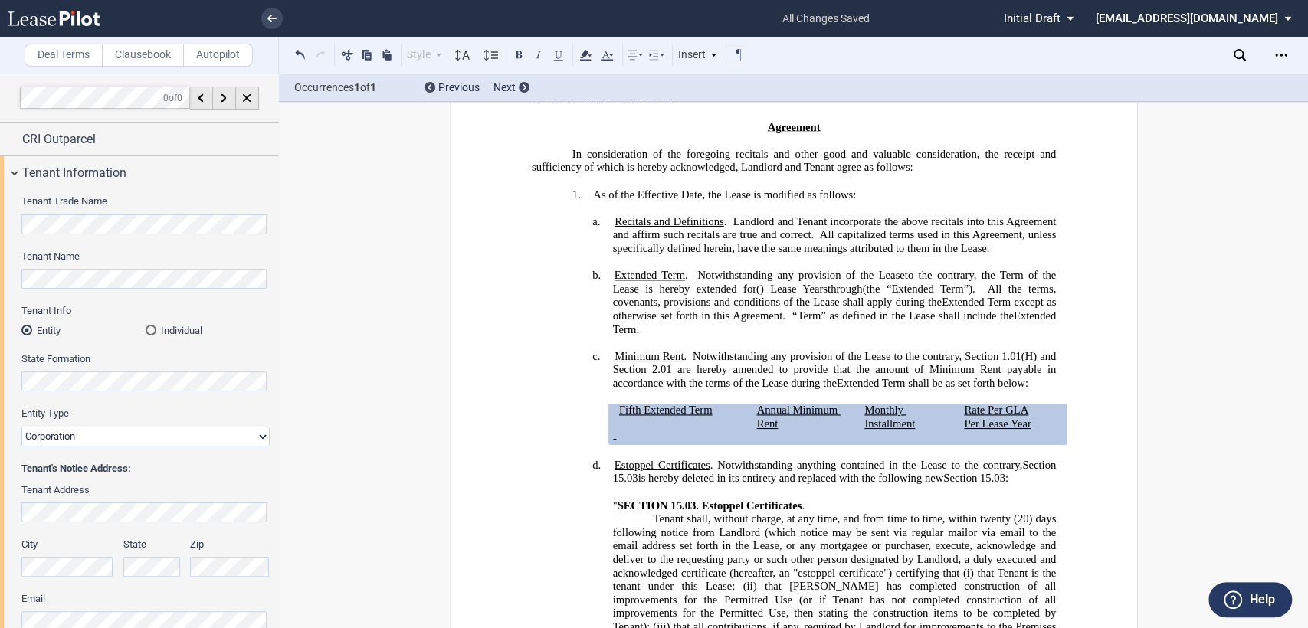
scroll to position [0, 0]
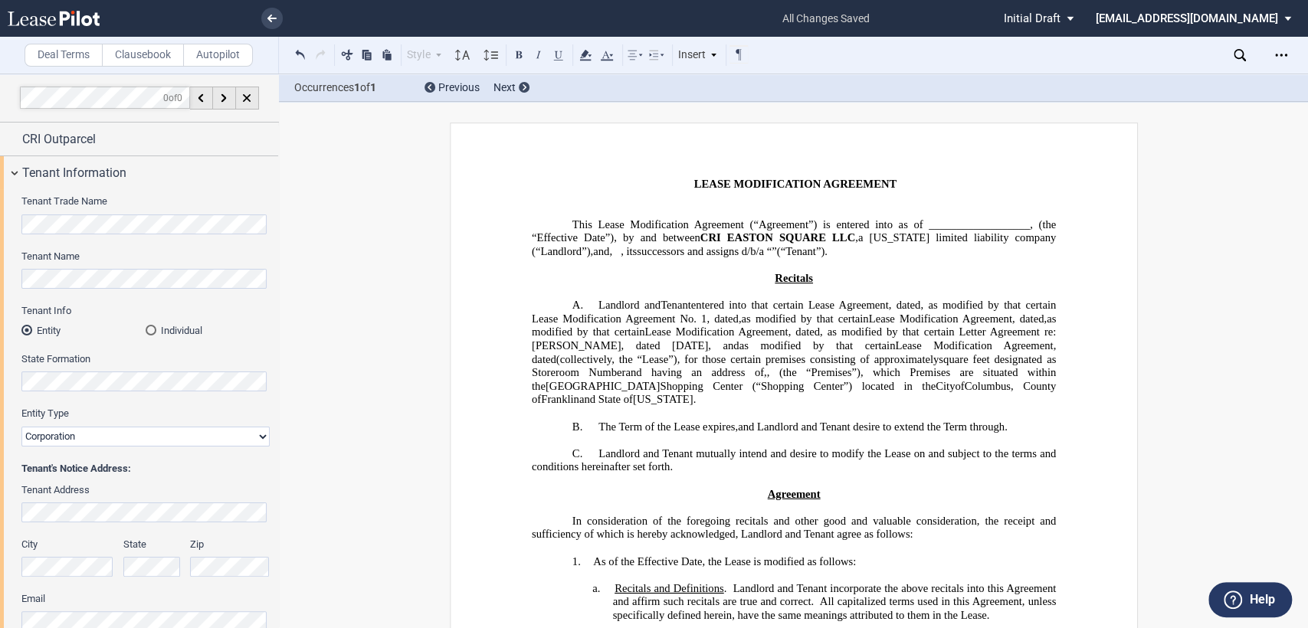
click at [1275, 54] on icon "Open Lease options menu" at bounding box center [1281, 55] width 12 height 12
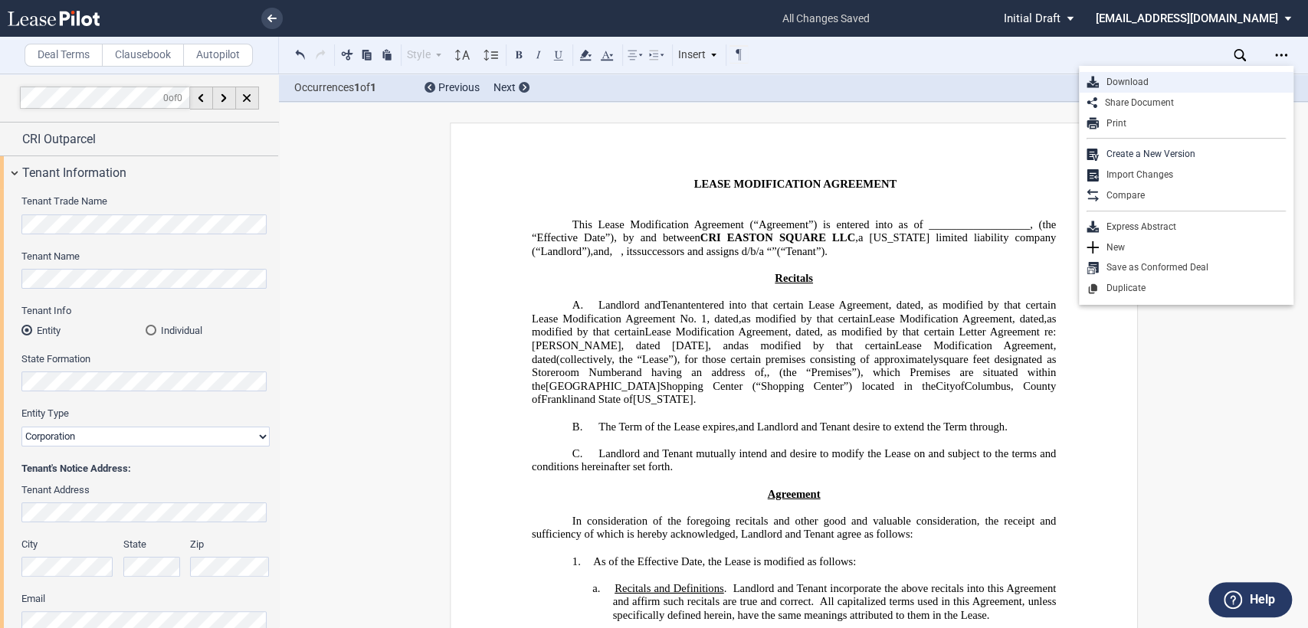
click at [1116, 80] on div "Download" at bounding box center [1192, 82] width 187 height 13
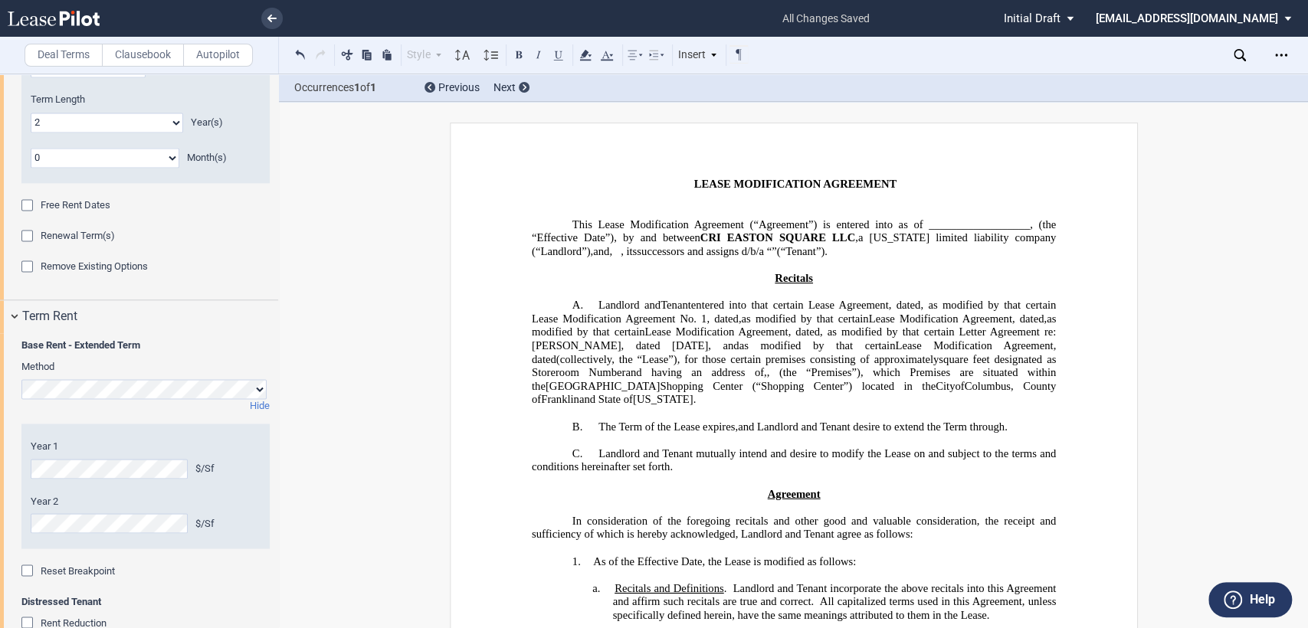
scroll to position [1747, 0]
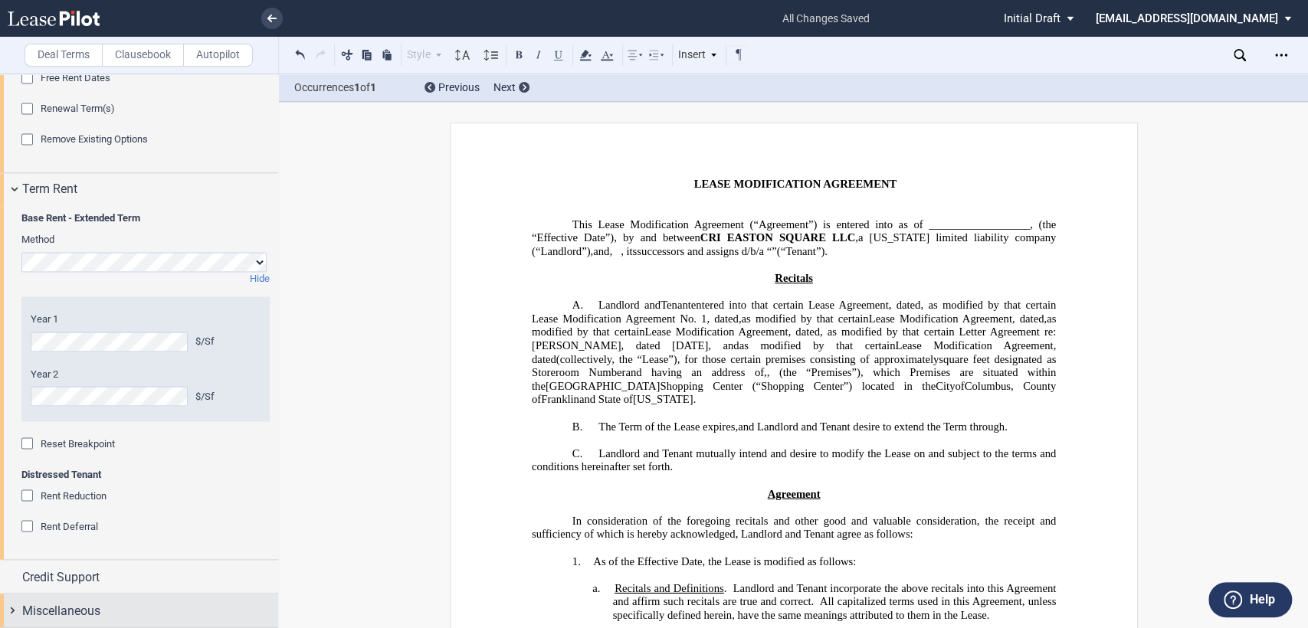
click at [13, 612] on div "Miscellaneous" at bounding box center [139, 610] width 278 height 33
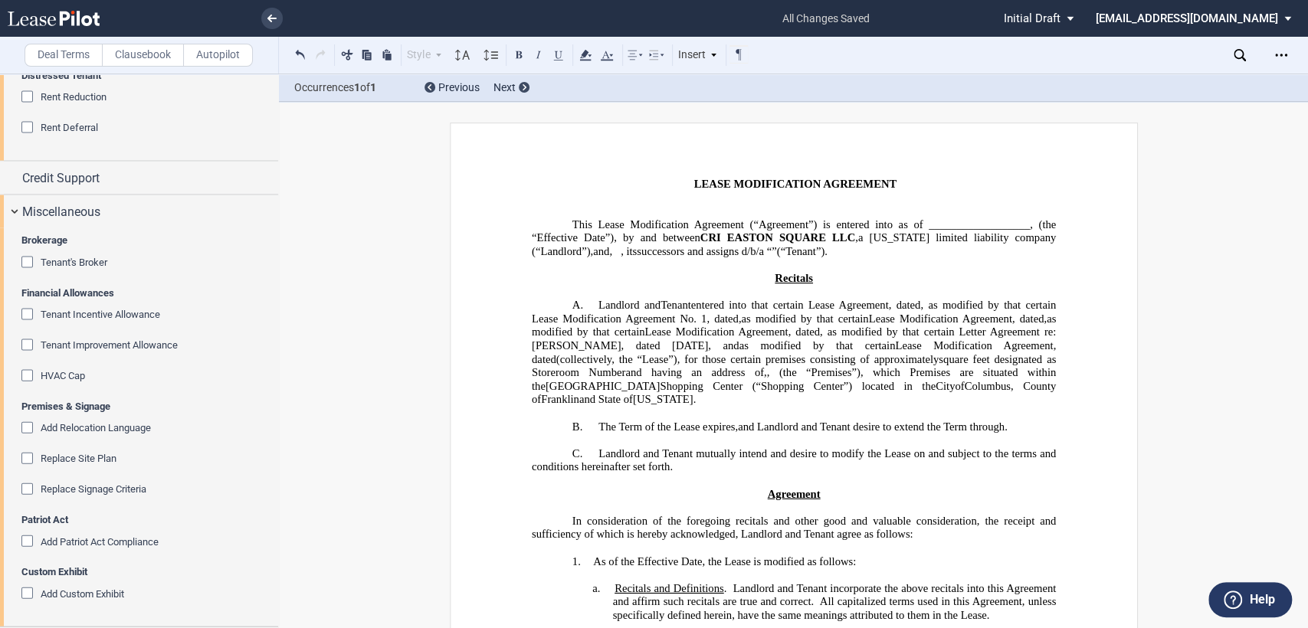
click at [25, 456] on div "Replace Site Plan" at bounding box center [28, 460] width 15 height 15
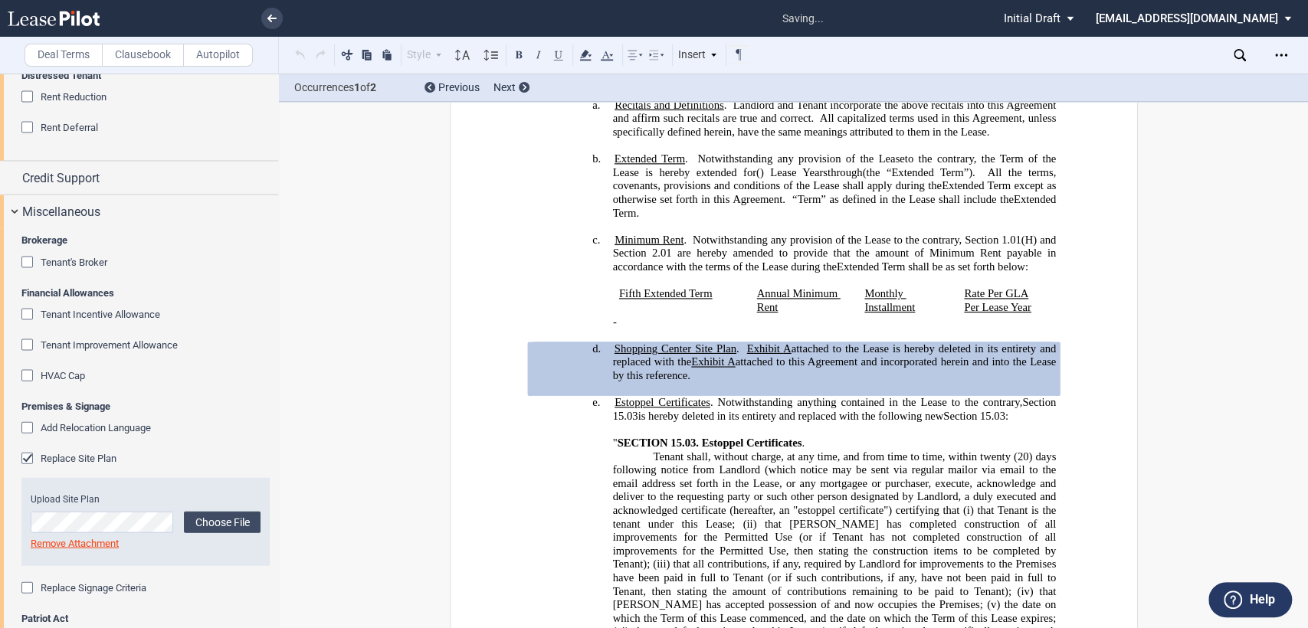
scroll to position [549, 0]
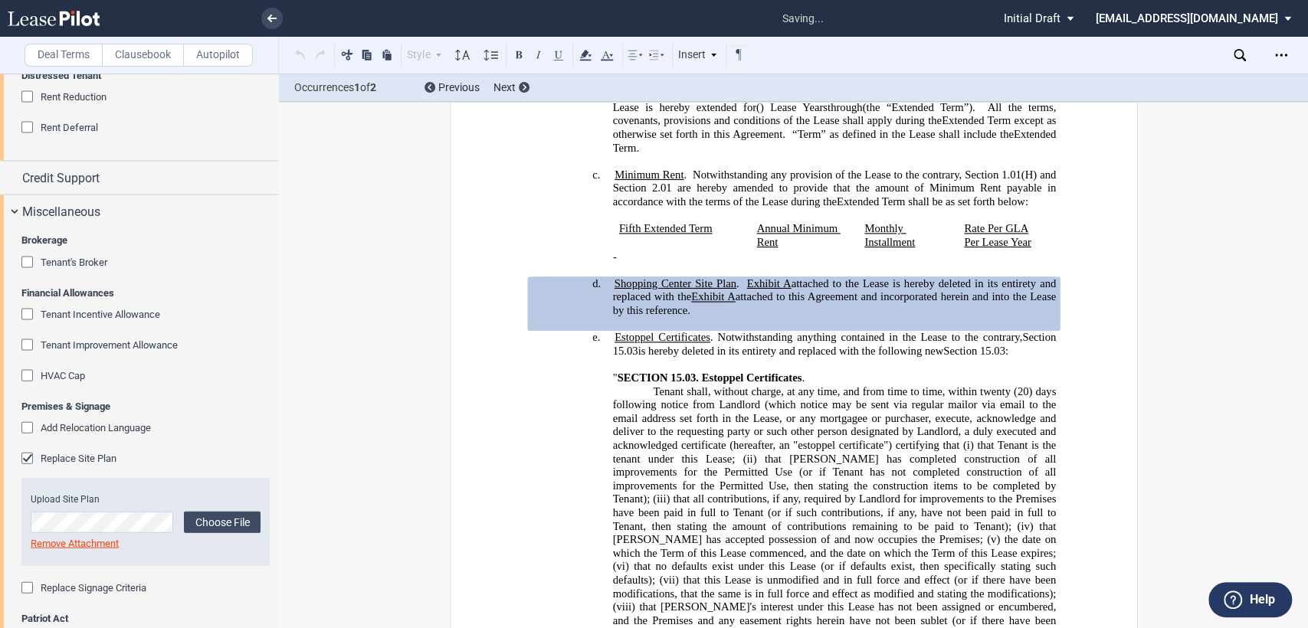
click at [674, 443] on span ", or any mortgagee or purchaser, execute, acknowledge and deliver to the reques…" at bounding box center [835, 432] width 446 height 40
drag, startPoint x: 608, startPoint y: 287, endPoint x: 703, endPoint y: 314, distance: 98.0
click at [703, 314] on h4 "d. Shopping Center Site Plan . Exhibit A attached to the Lease is hereby delete…" at bounding box center [834, 297] width 444 height 41
click at [702, 420] on span ", or any mortgagee or purchaser, execute, acknowledge and deliver to the reques…" at bounding box center [835, 432] width 446 height 40
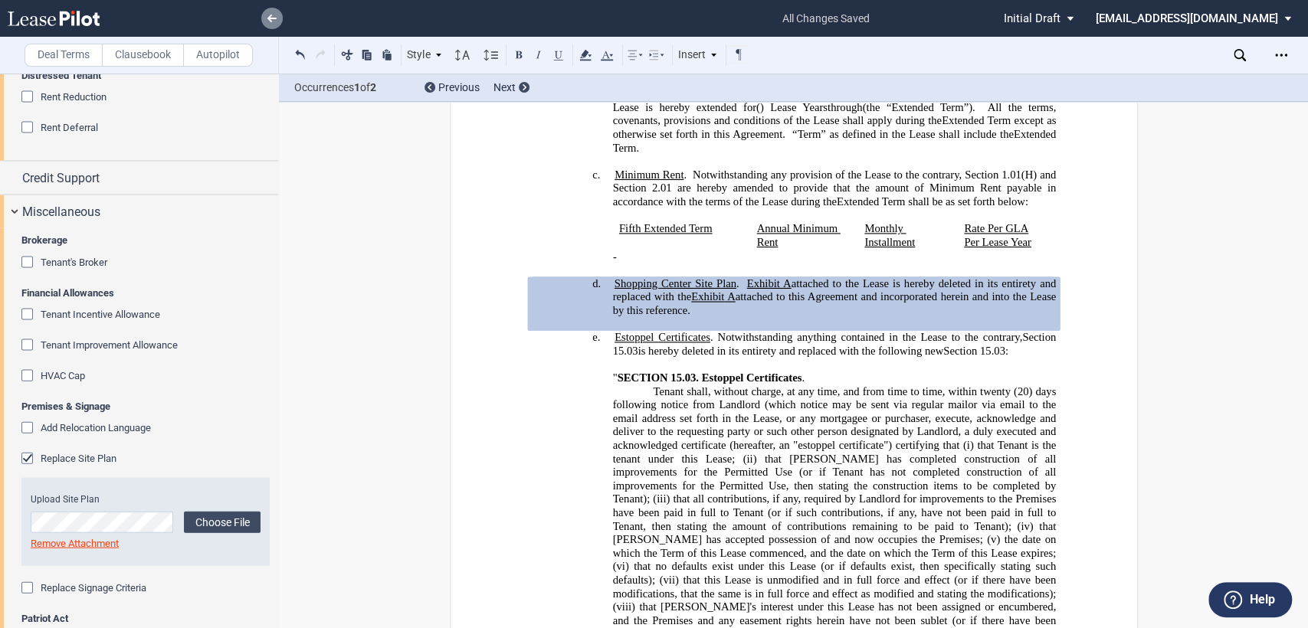
click at [272, 14] on link at bounding box center [271, 18] width 21 height 21
